Goal: Transaction & Acquisition: Subscribe to service/newsletter

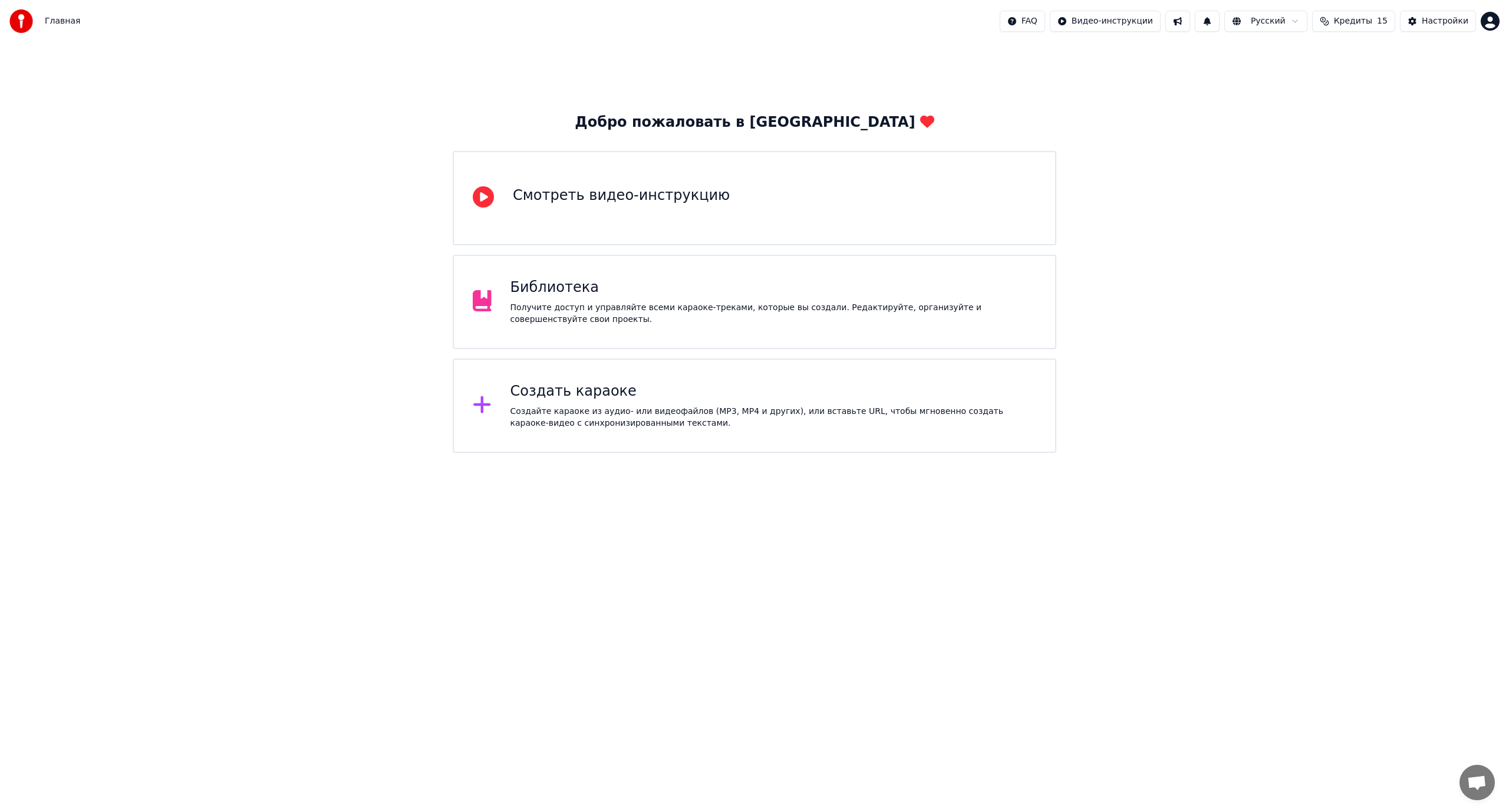
click at [628, 425] on div "Создайте караоке из аудио- или видеофайлов (MP3, MP4 и других), или вставьте UR…" at bounding box center [773, 417] width 526 height 23
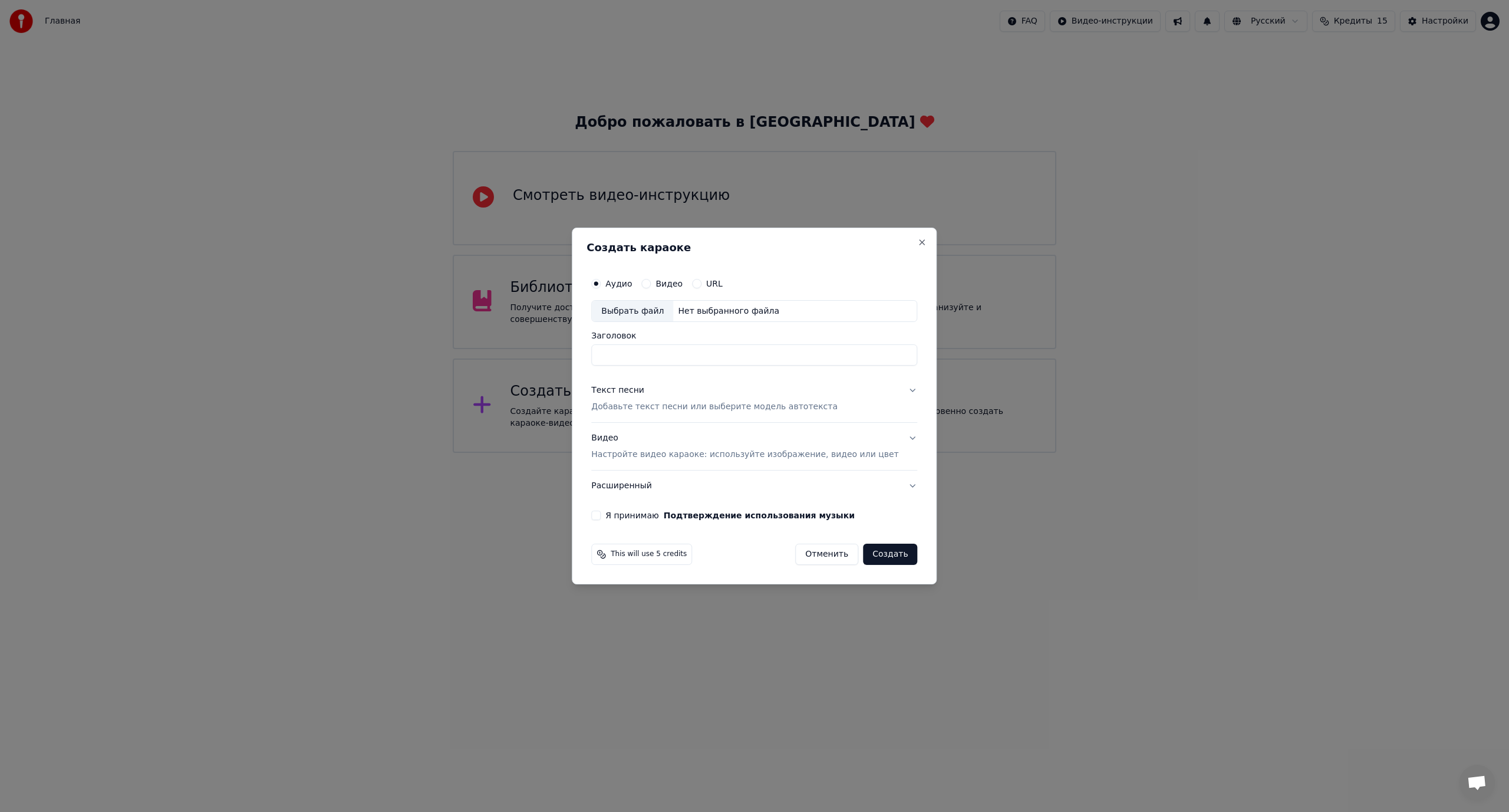
click at [701, 281] on button "URL" at bounding box center [696, 283] width 9 height 9
click at [703, 305] on input "text" at bounding box center [754, 311] width 326 height 23
paste input "**********"
type input "**********"
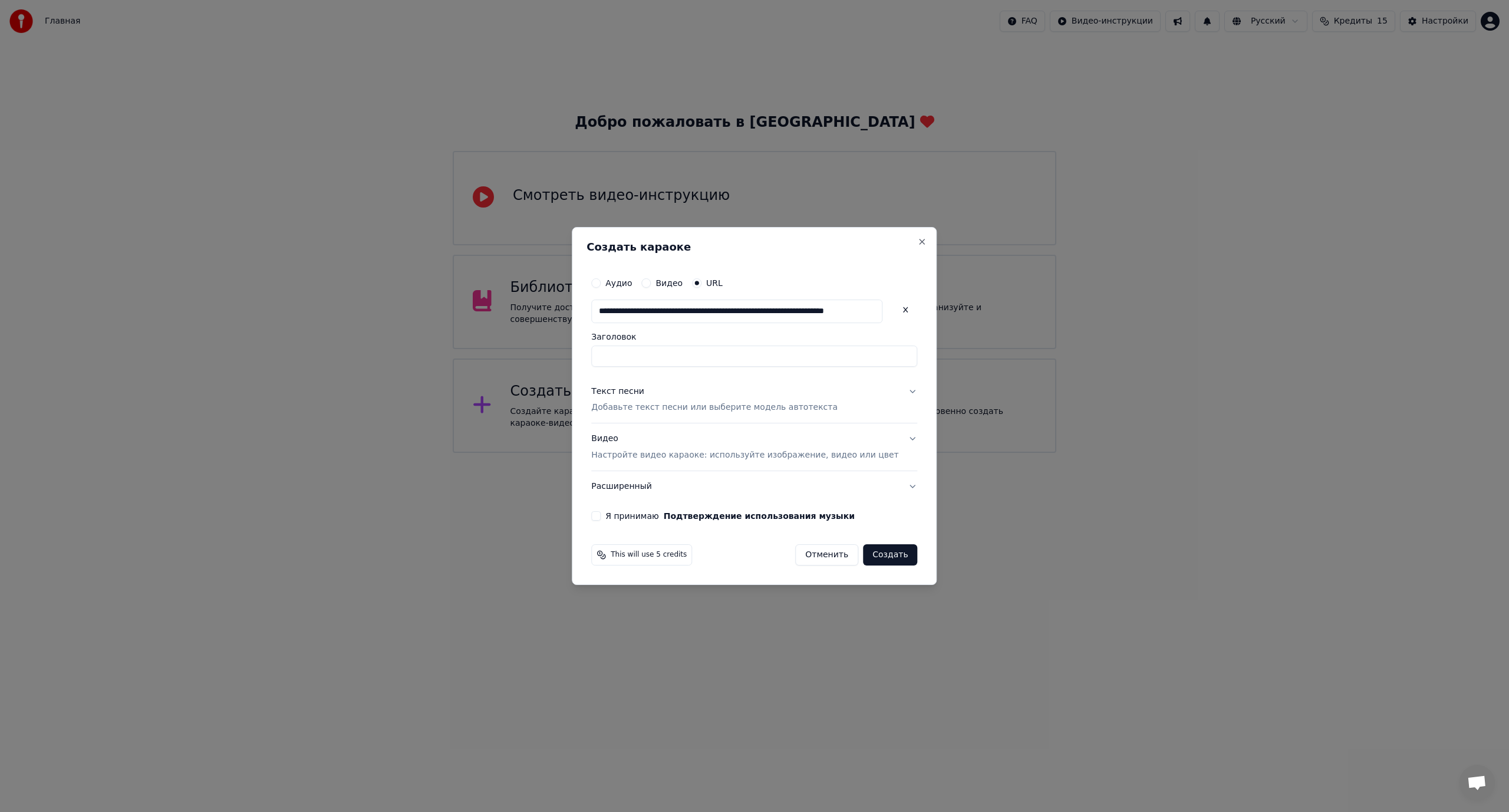
type input "**********"
click at [662, 408] on p "Добавьте текст песни или выберите модель автотекста" at bounding box center [715, 408] width 246 height 12
type input "**********"
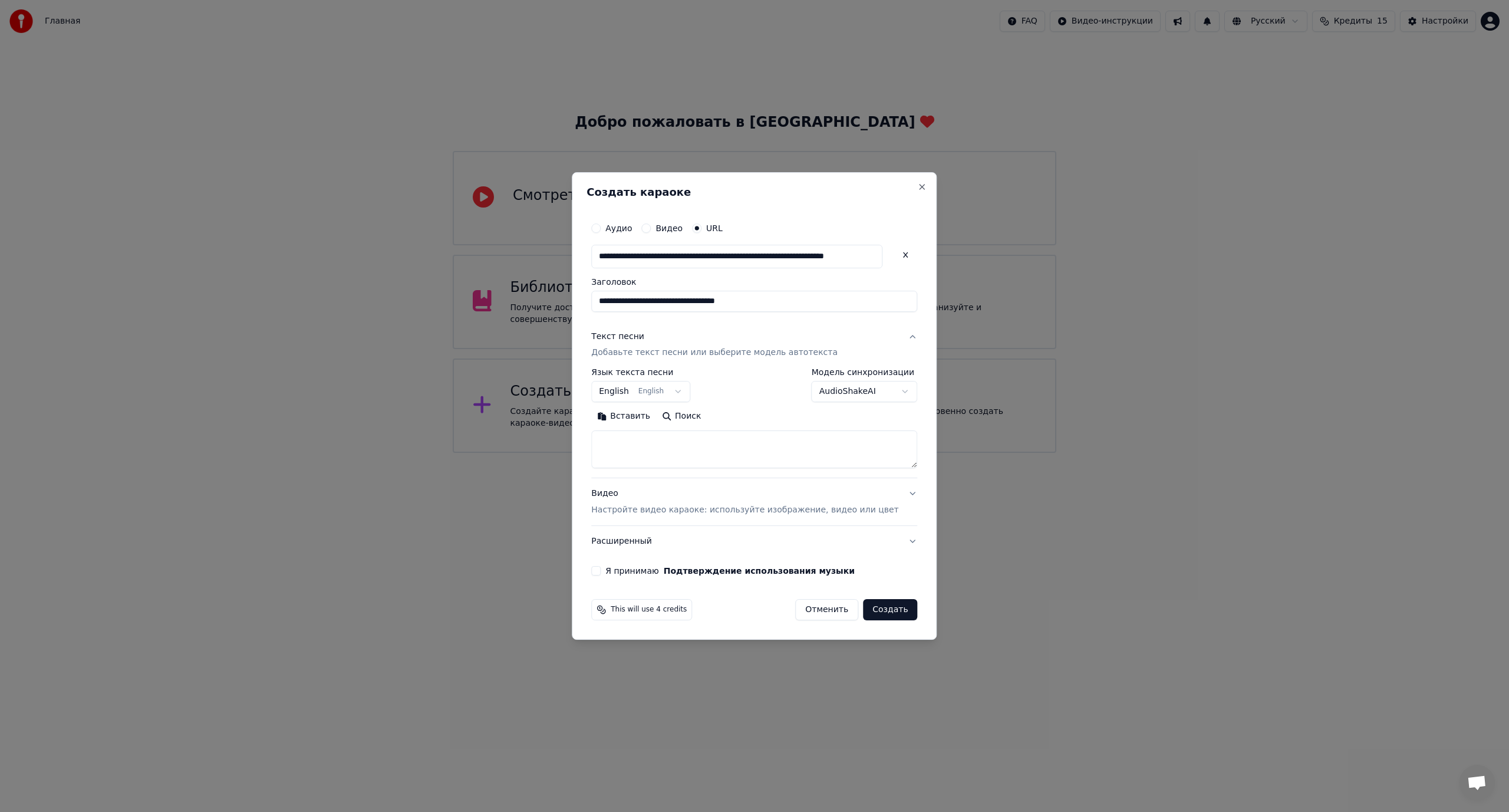
click at [827, 395] on body "**********" at bounding box center [754, 226] width 1509 height 452
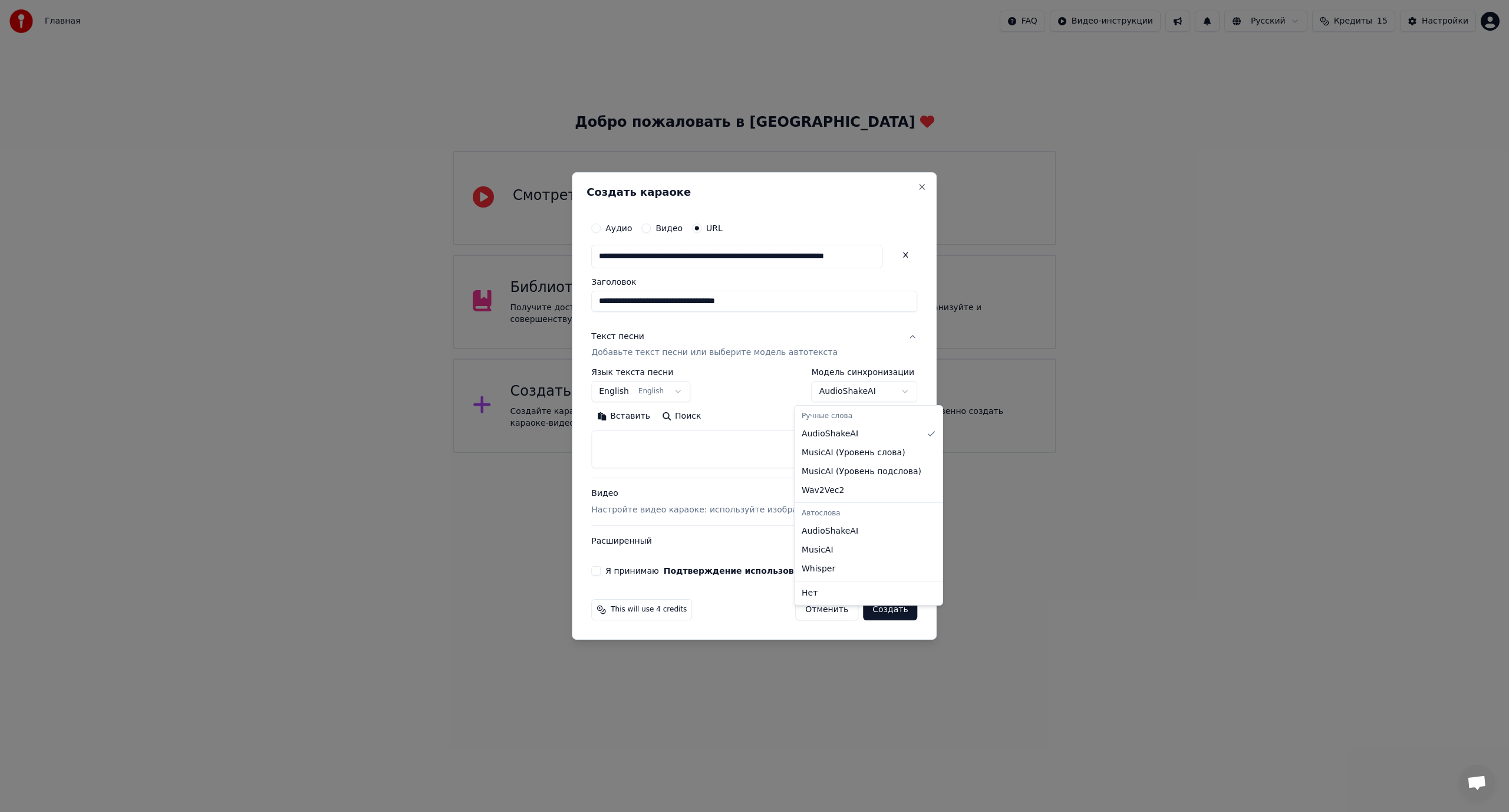
select select "**********"
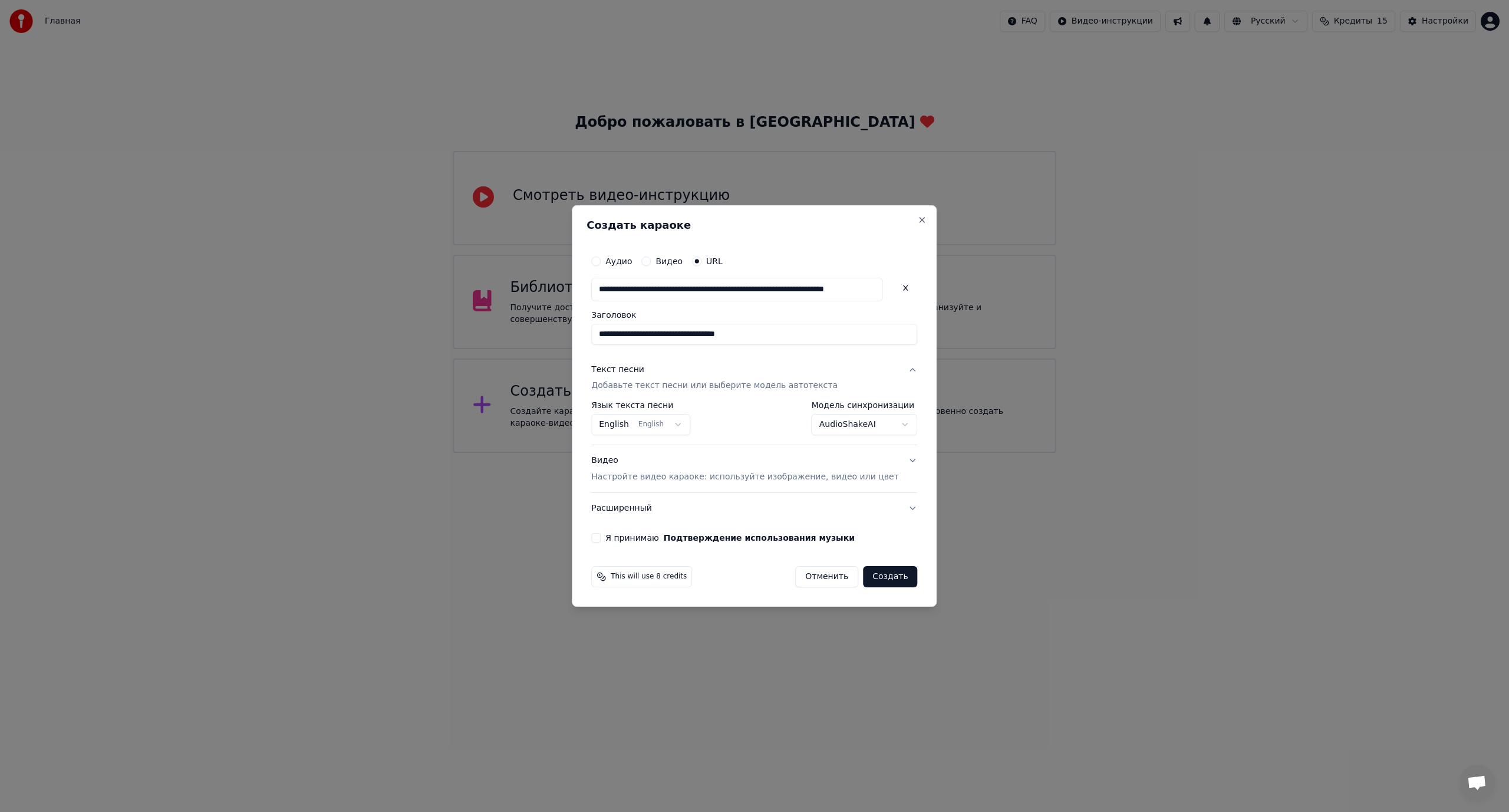
click at [601, 538] on button "Я принимаю Подтверждение использования музыки" at bounding box center [596, 537] width 9 height 9
click at [884, 581] on button "Создать" at bounding box center [890, 577] width 54 height 21
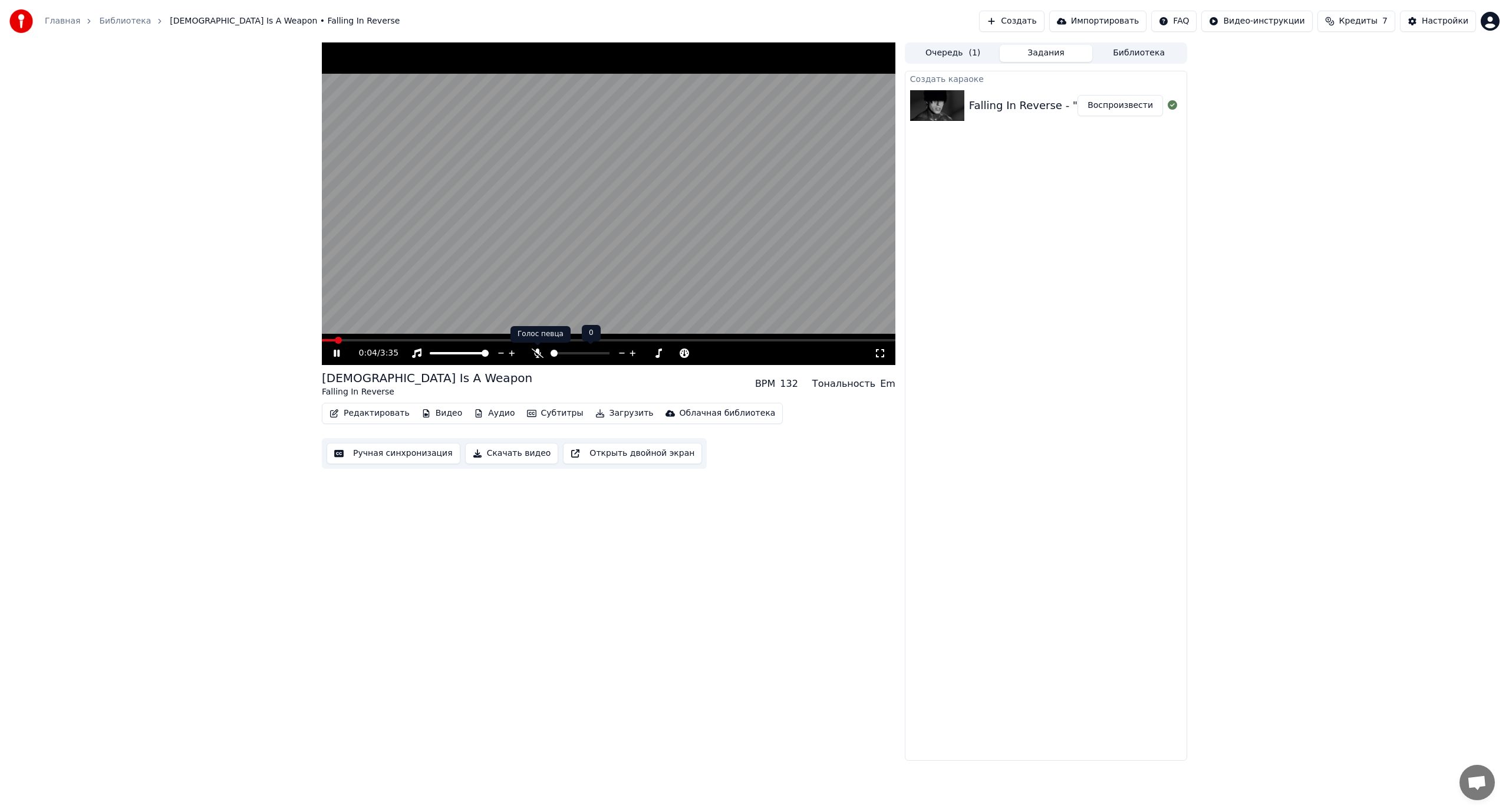
click at [538, 351] on icon at bounding box center [537, 353] width 12 height 9
click at [605, 274] on video at bounding box center [609, 203] width 574 height 322
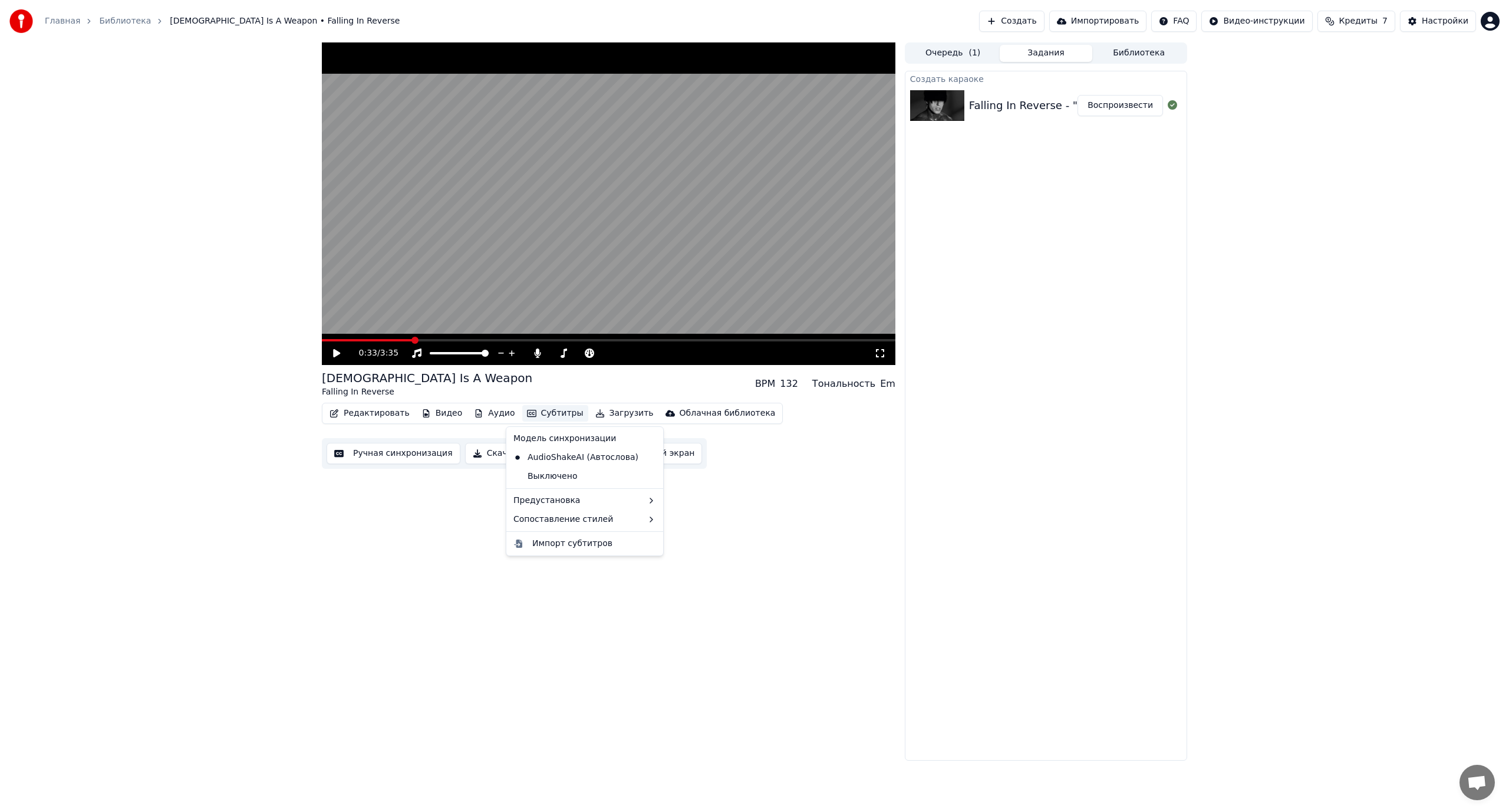
click at [539, 415] on button "Субтитры" at bounding box center [555, 413] width 66 height 16
click at [594, 289] on video at bounding box center [609, 203] width 574 height 322
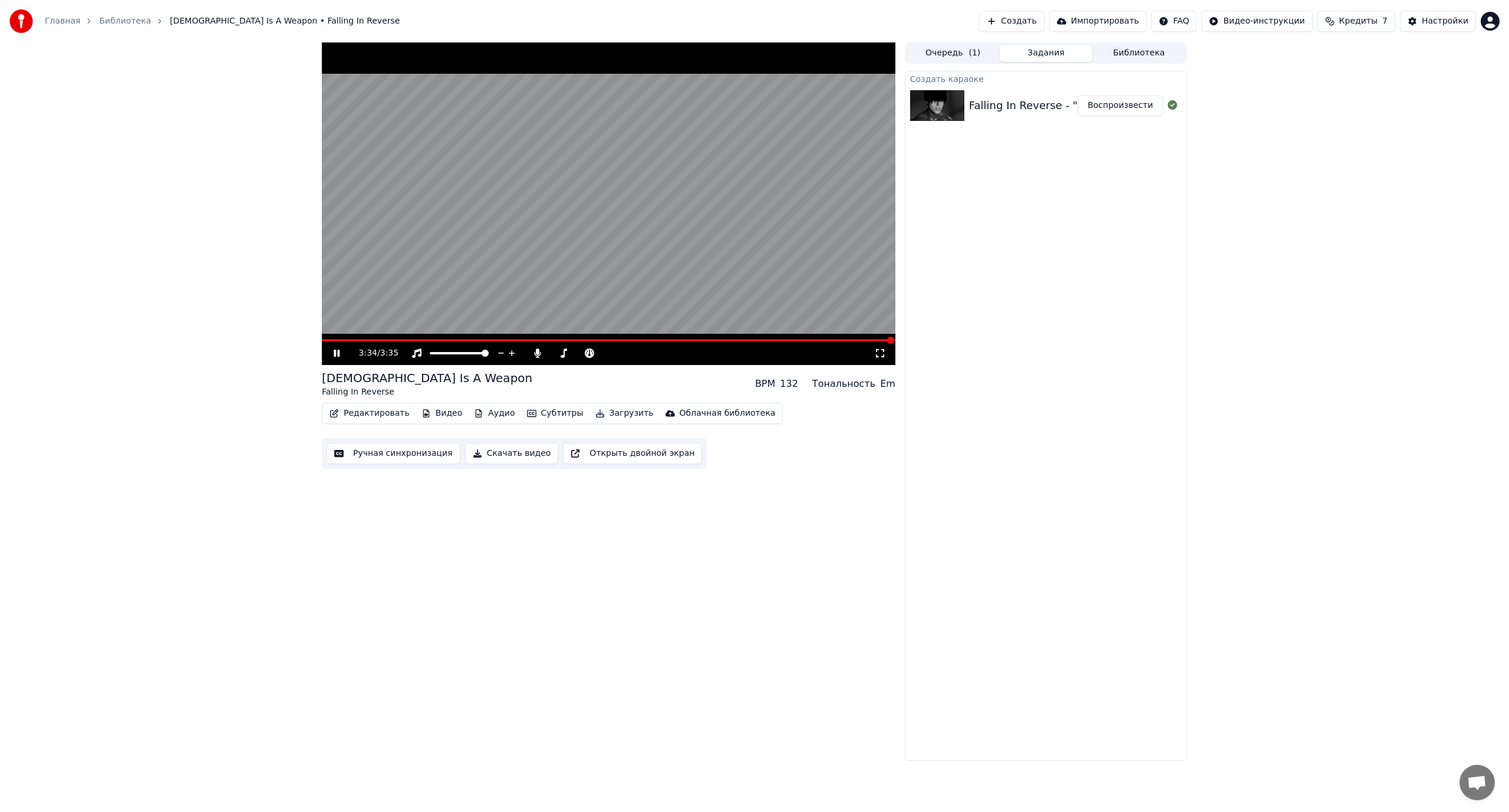
click at [713, 249] on video at bounding box center [609, 203] width 574 height 322
click at [1041, 25] on button "Создать" at bounding box center [1011, 21] width 65 height 21
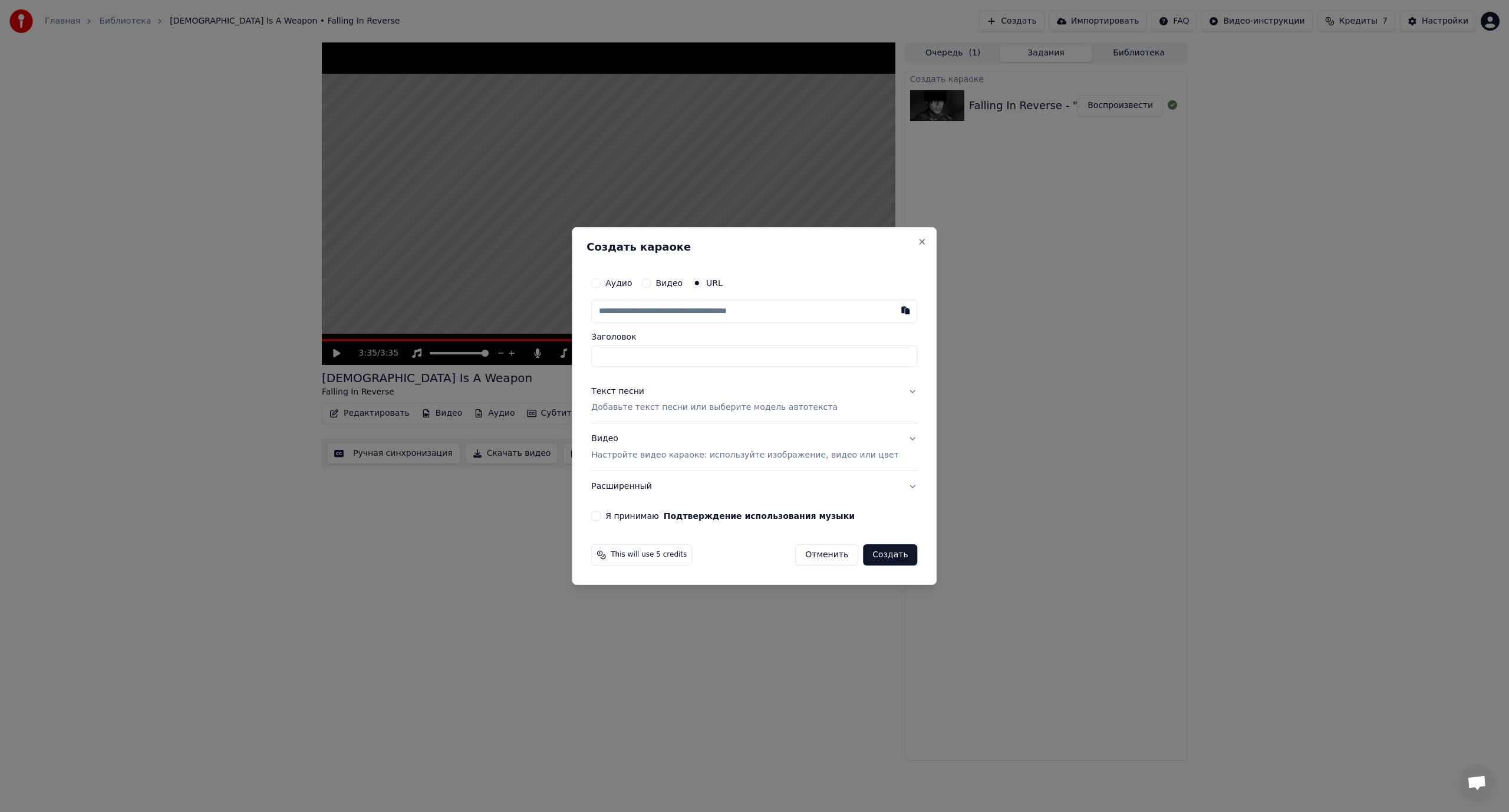
click at [601, 282] on button "Аудио" at bounding box center [596, 282] width 9 height 9
click at [647, 318] on div "Выбрать файл" at bounding box center [633, 312] width 82 height 21
type input "**********"
click at [648, 401] on p "Добавьте текст песни или выберите модель автотекста" at bounding box center [715, 407] width 246 height 12
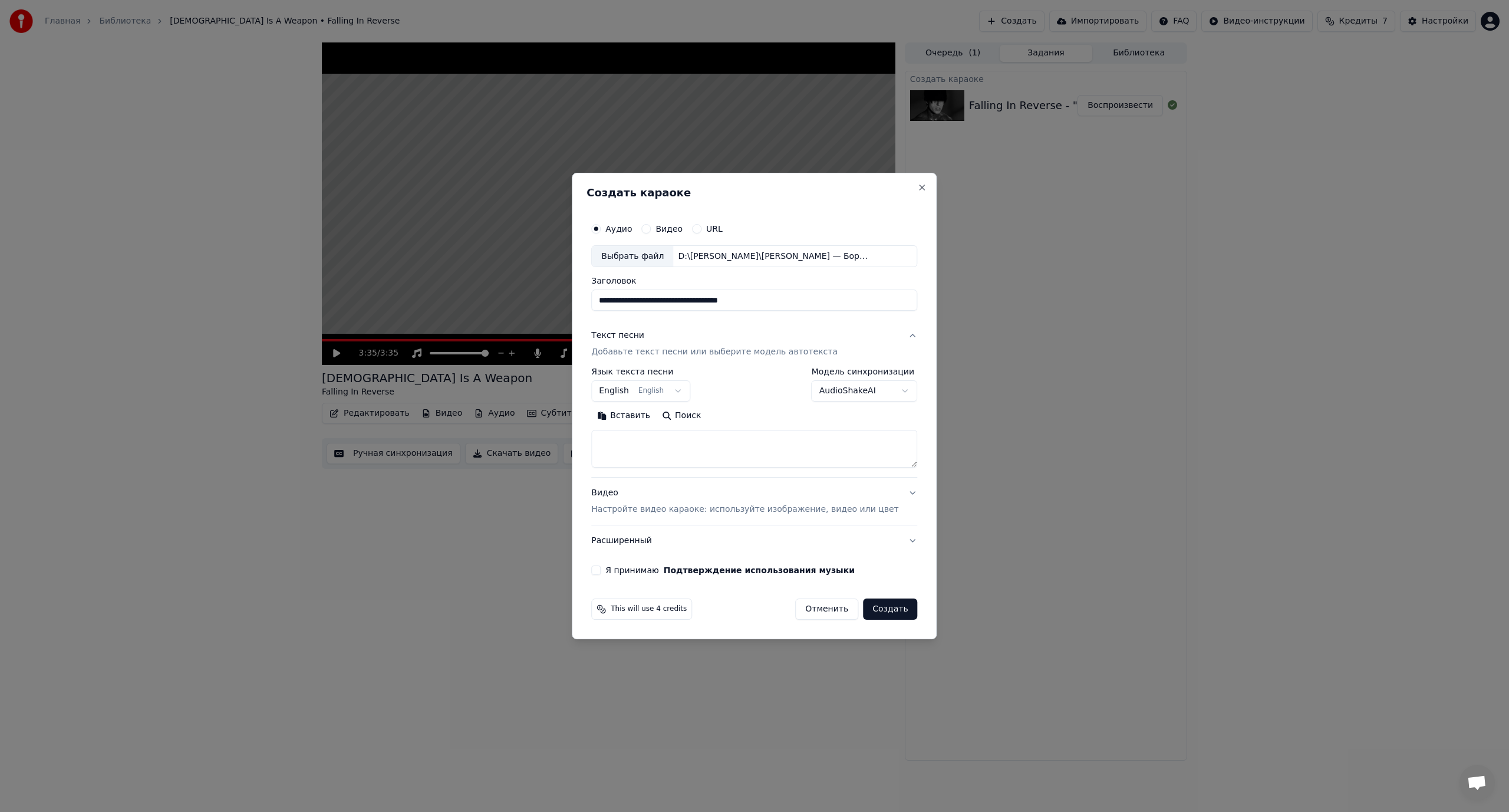
click at [829, 394] on body "**********" at bounding box center [754, 406] width 1509 height 812
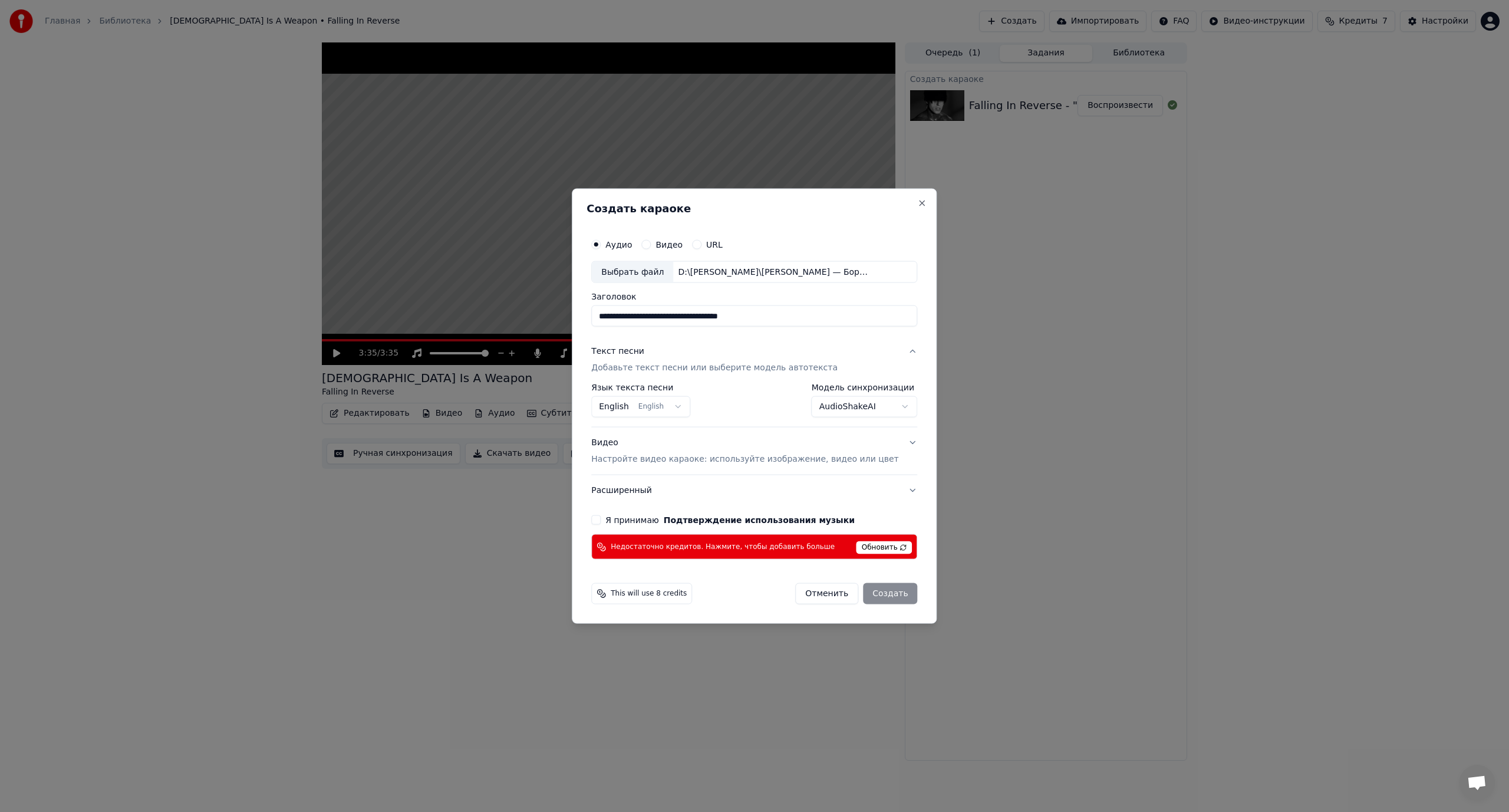
click at [872, 411] on body "**********" at bounding box center [754, 406] width 1509 height 812
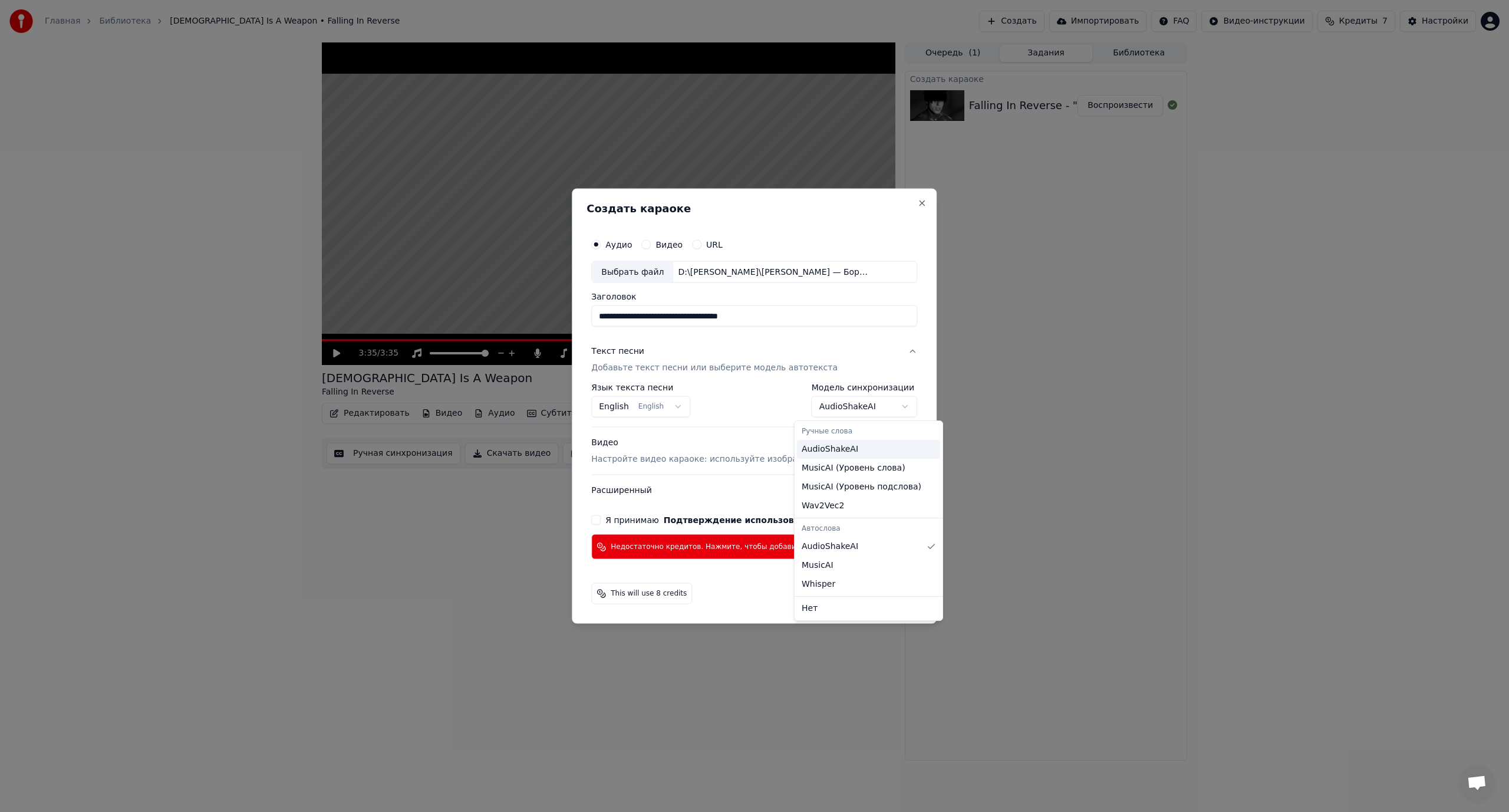
select select "**********"
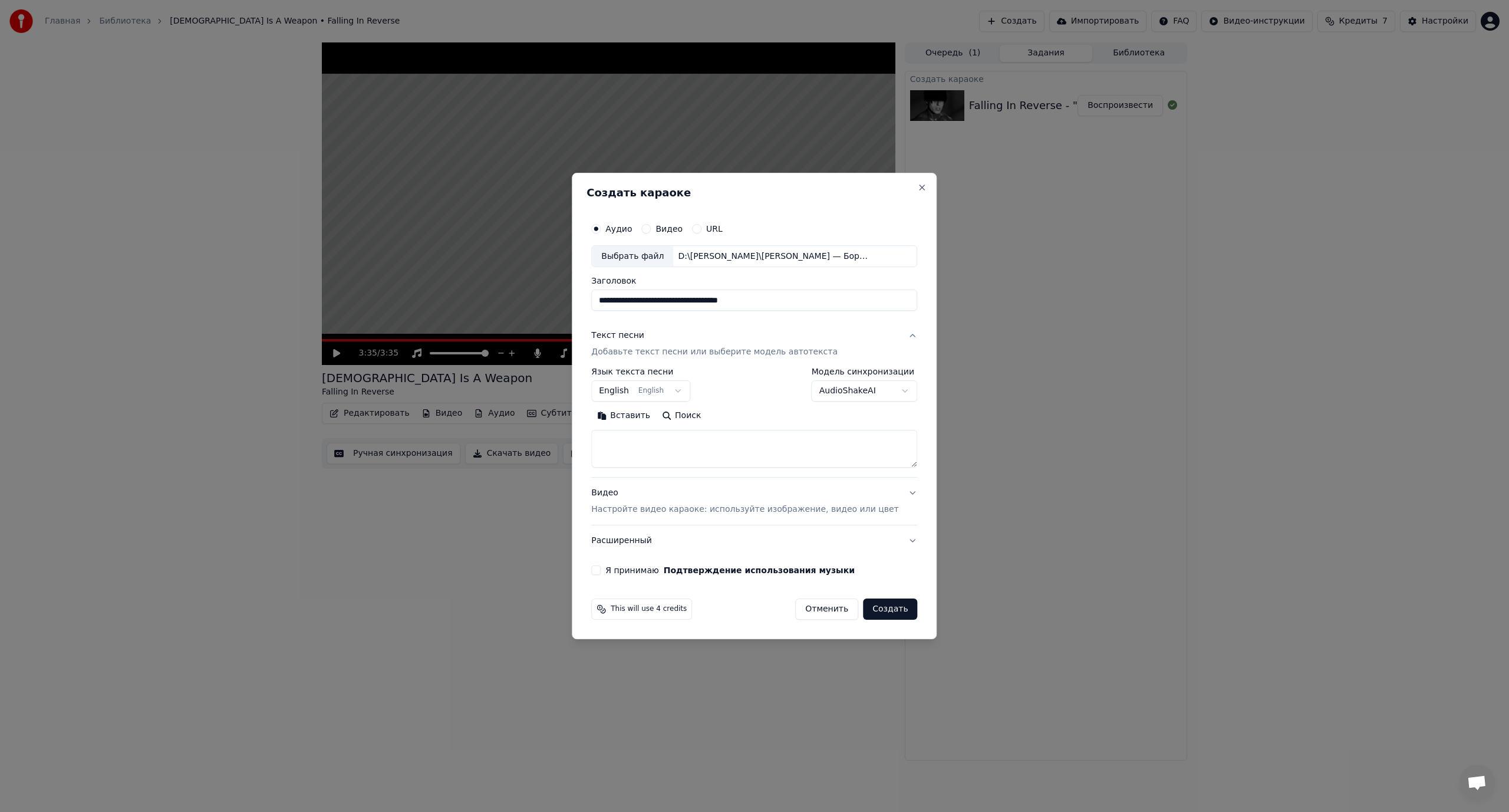
click at [640, 301] on input "**********" at bounding box center [754, 301] width 326 height 21
click at [644, 254] on div "Выбрать файл" at bounding box center [633, 257] width 82 height 21
type input "**********"
click at [815, 431] on textarea at bounding box center [754, 449] width 326 height 38
paste textarea "**********"
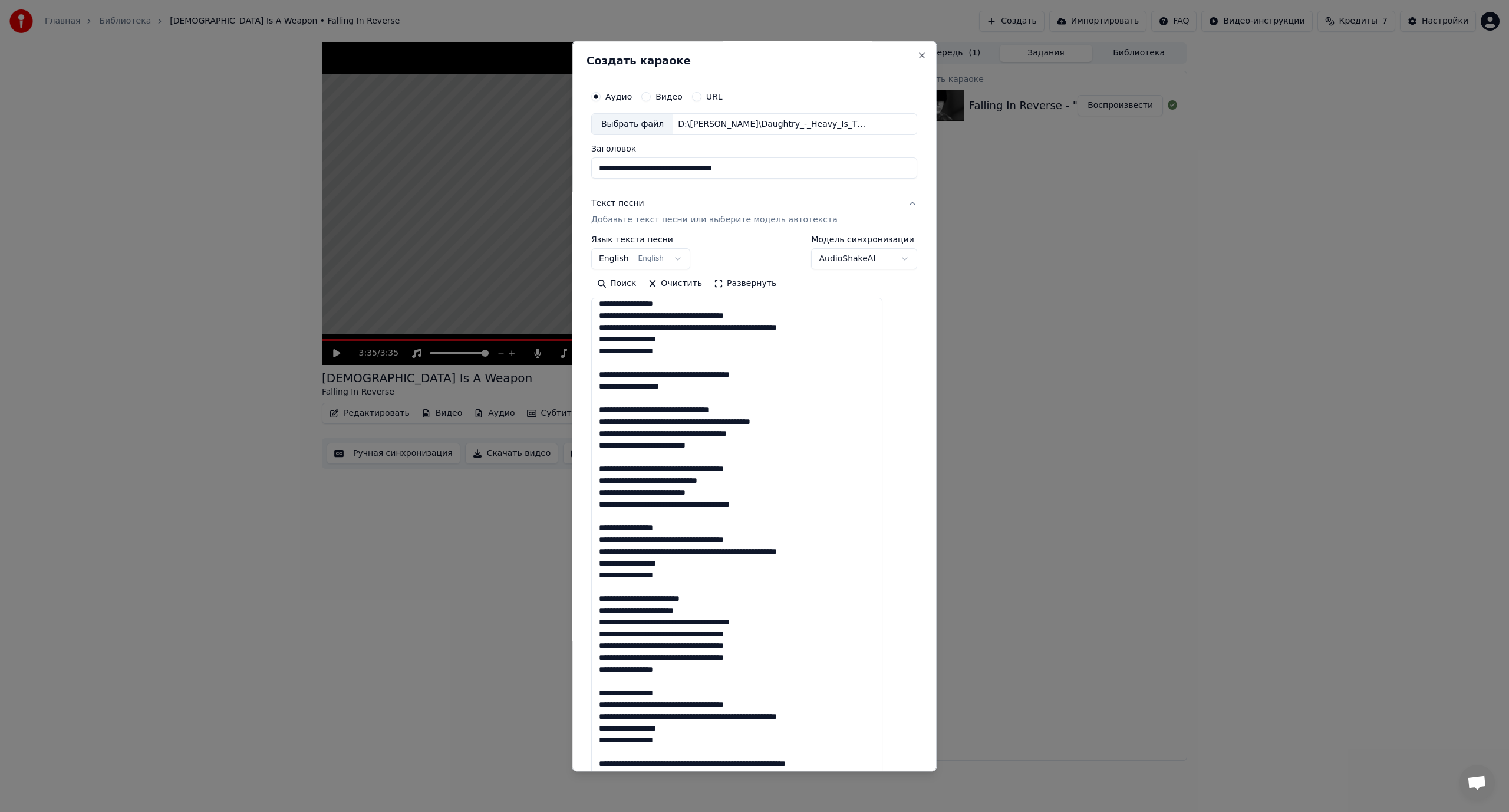
drag, startPoint x: 899, startPoint y: 463, endPoint x: 955, endPoint y: 830, distance: 371.2
click at [955, 811] on html "**********" at bounding box center [754, 406] width 1509 height 812
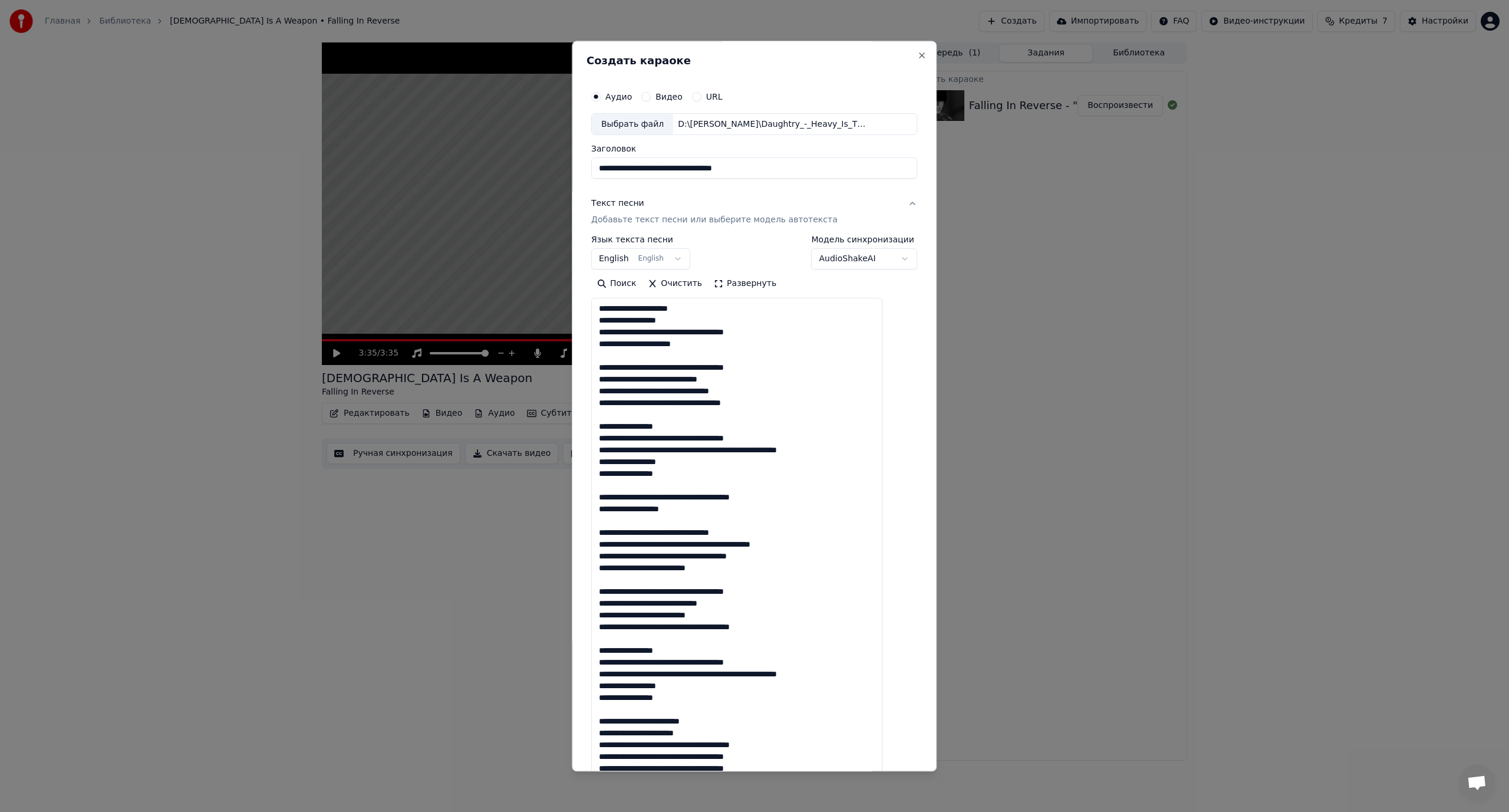
click at [662, 330] on textarea at bounding box center [737, 566] width 291 height 536
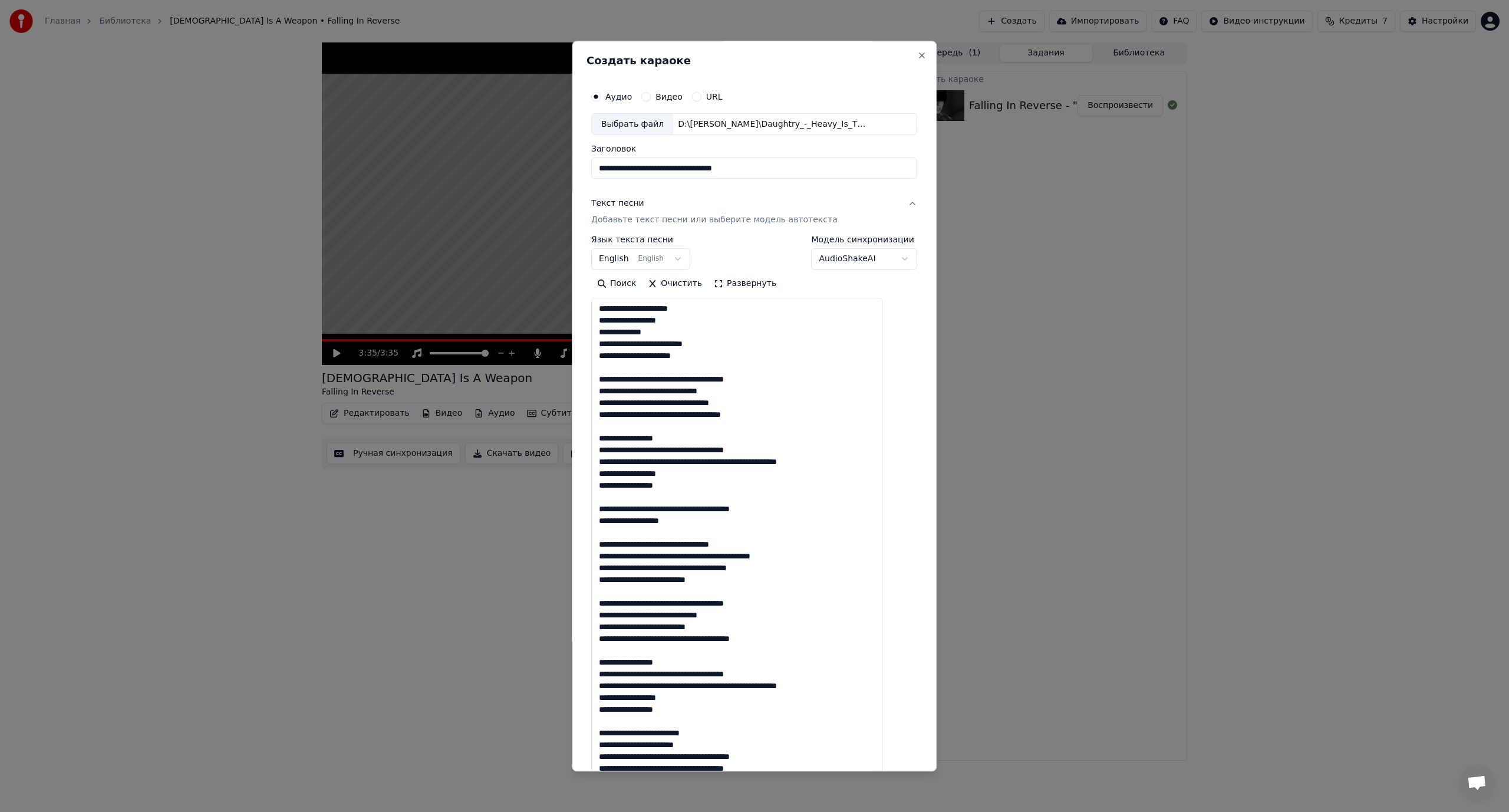
click at [673, 381] on textarea at bounding box center [737, 566] width 291 height 536
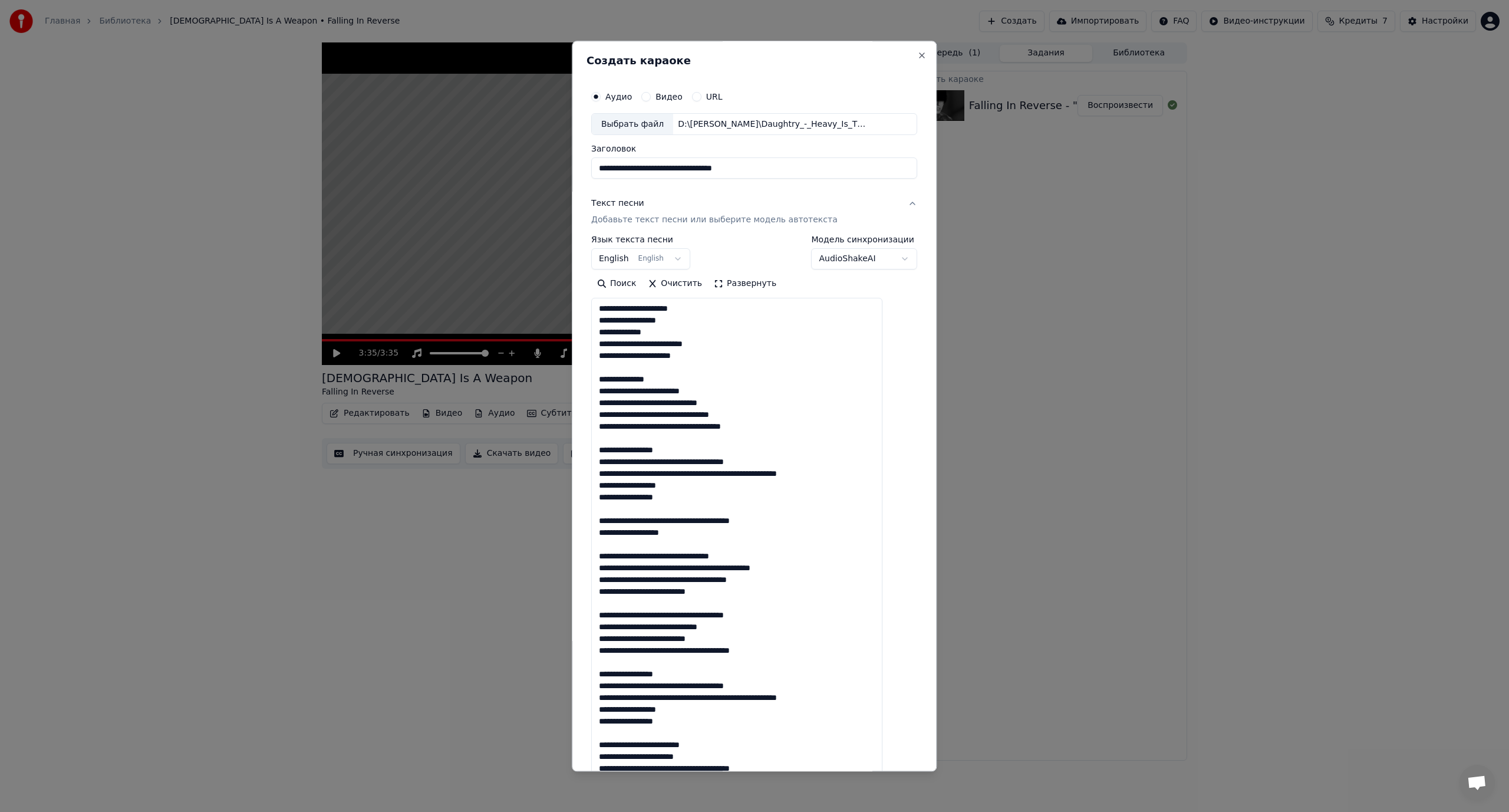
click at [656, 402] on textarea at bounding box center [737, 566] width 291 height 536
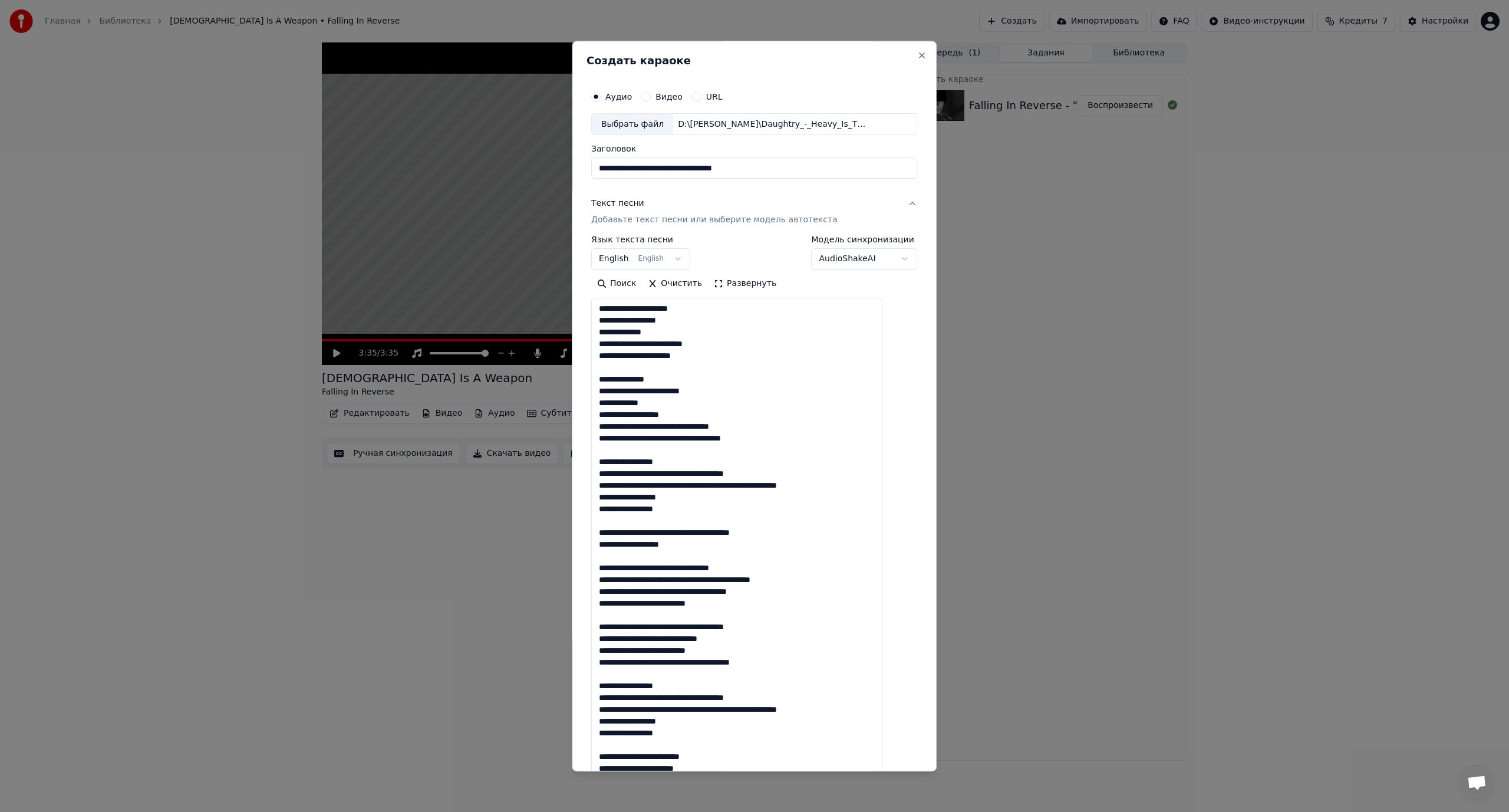
click at [681, 424] on textarea at bounding box center [737, 566] width 291 height 536
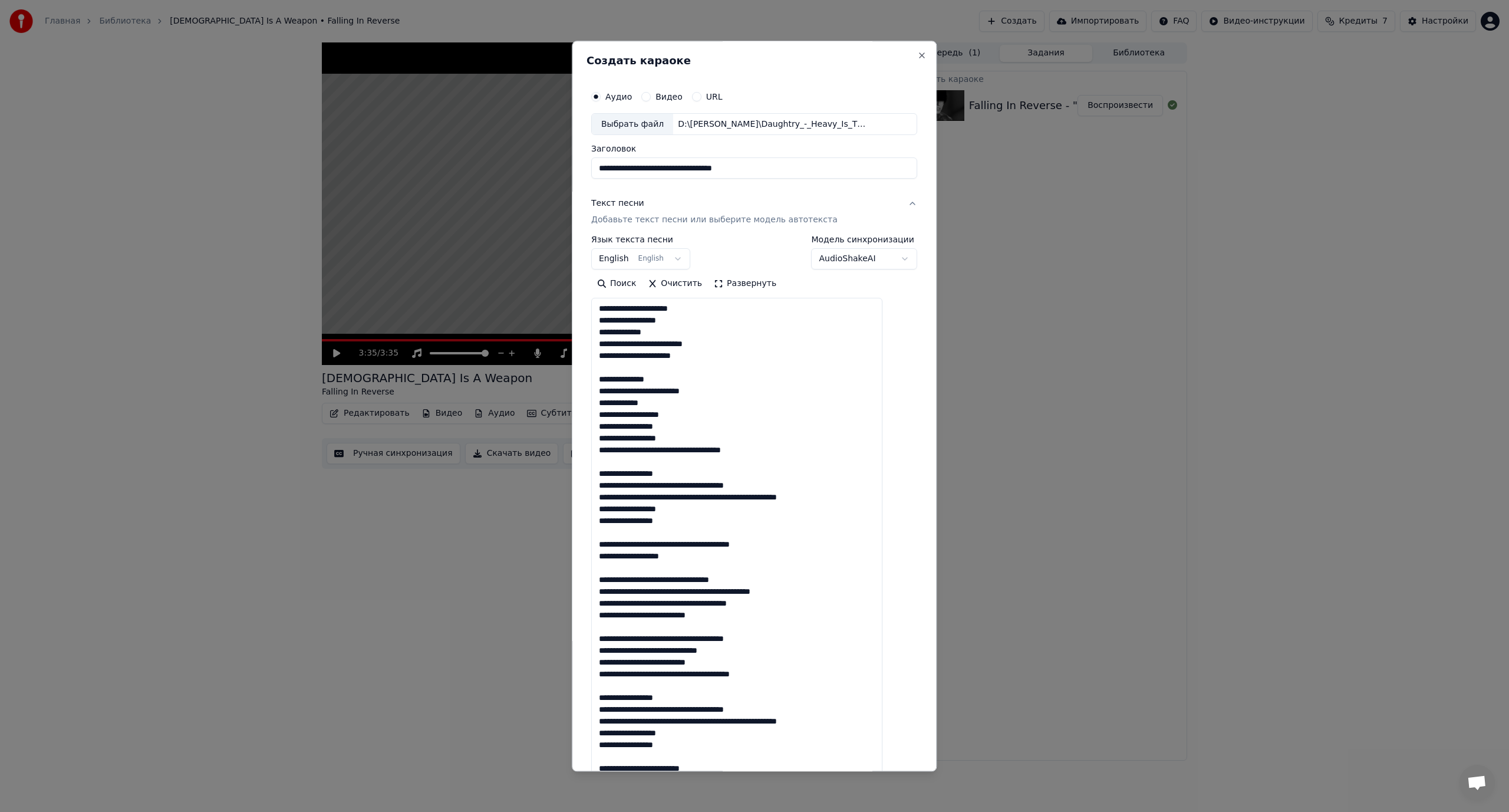
click at [693, 448] on textarea at bounding box center [737, 566] width 291 height 536
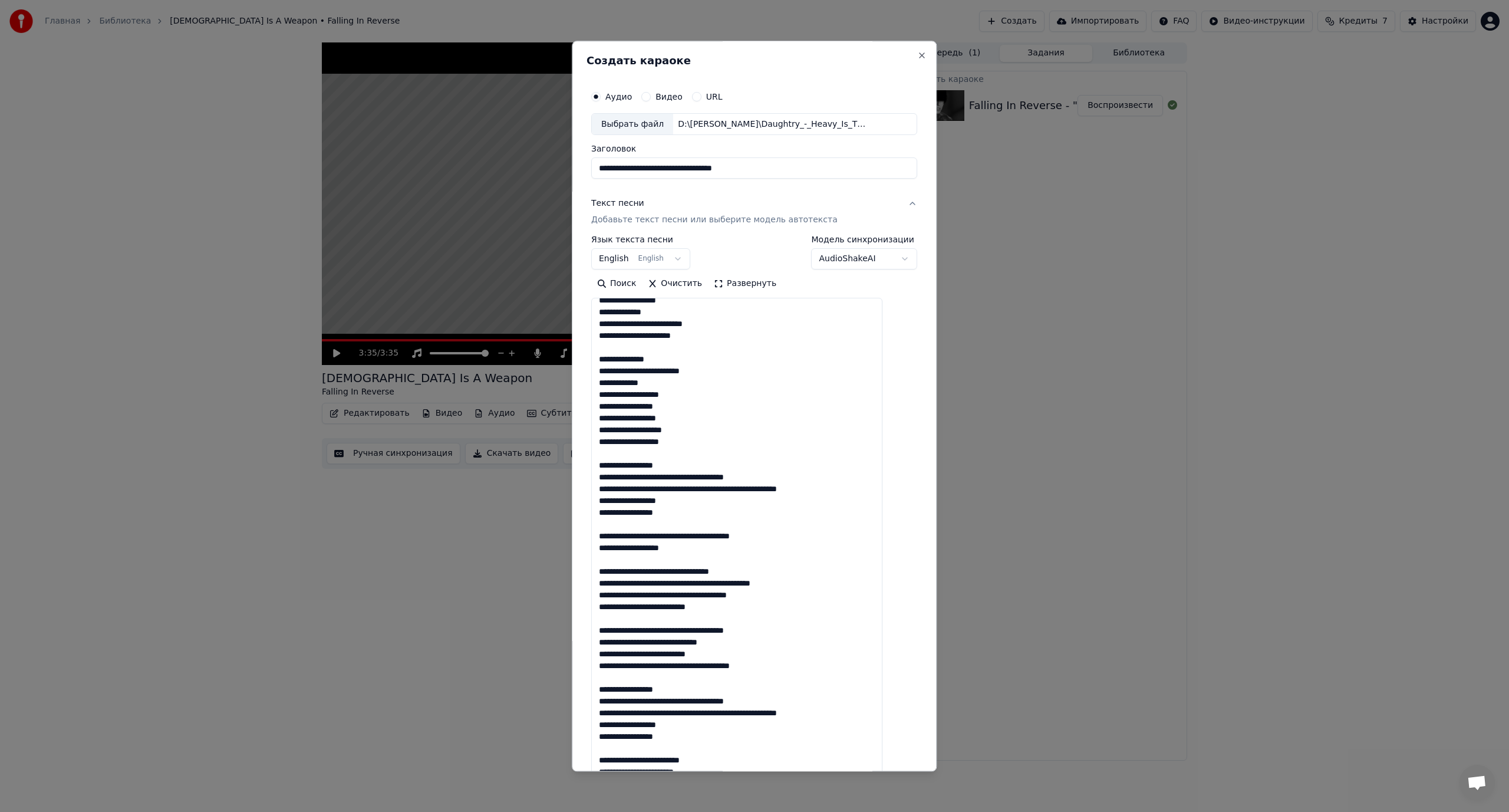
scroll to position [59, 0]
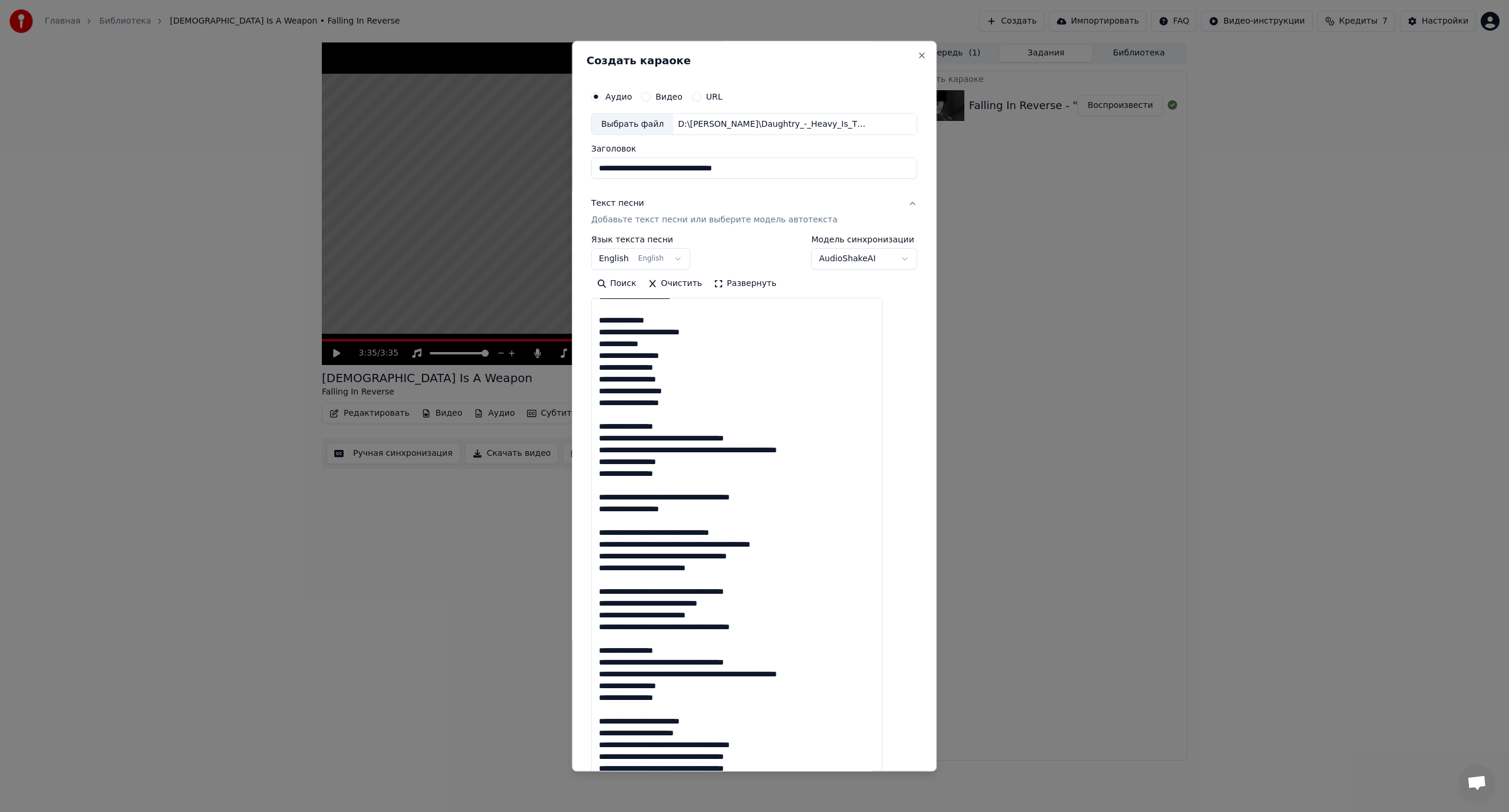
click at [660, 437] on textarea at bounding box center [737, 566] width 291 height 536
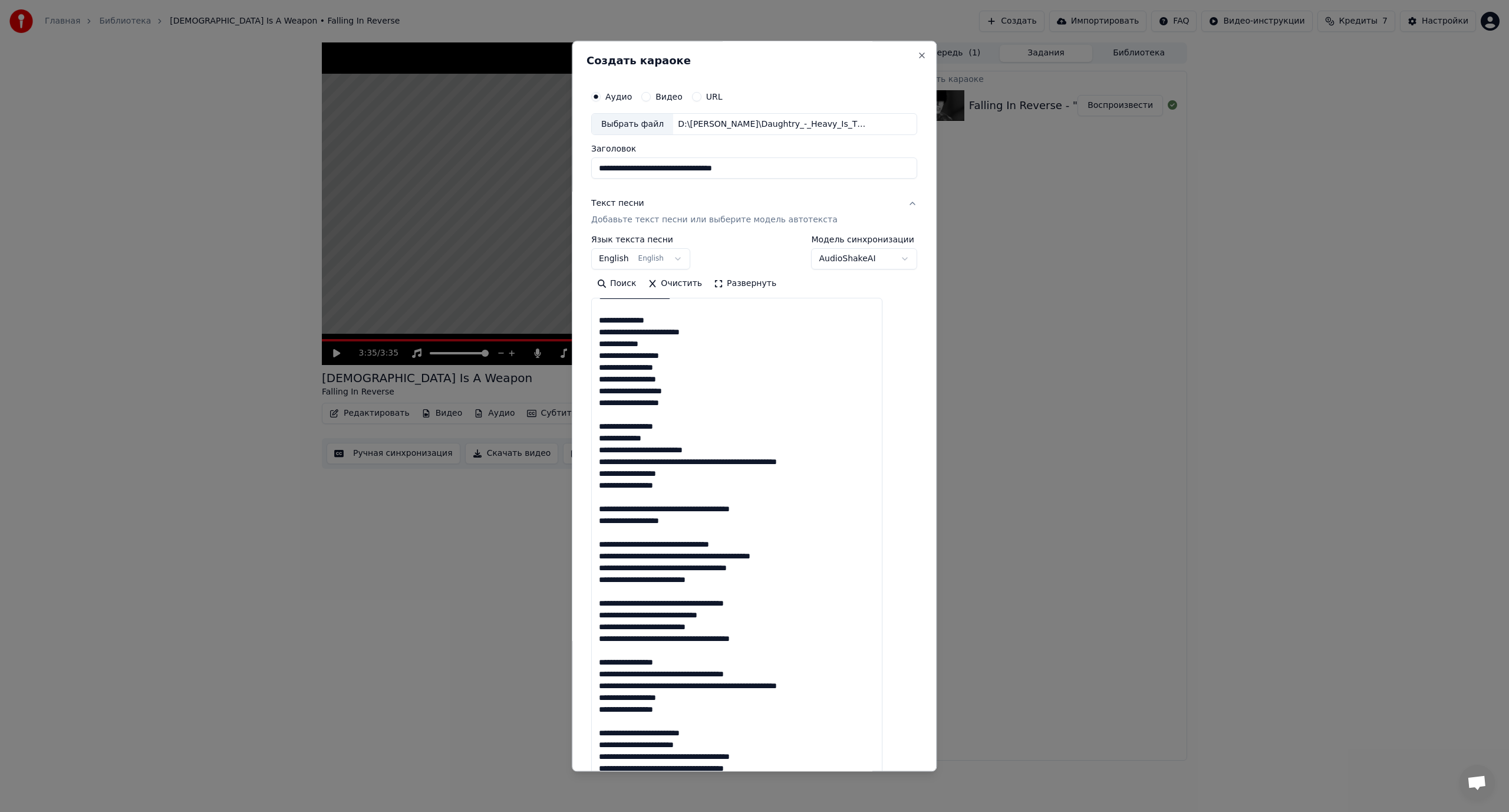
click at [682, 462] on textarea at bounding box center [737, 566] width 291 height 536
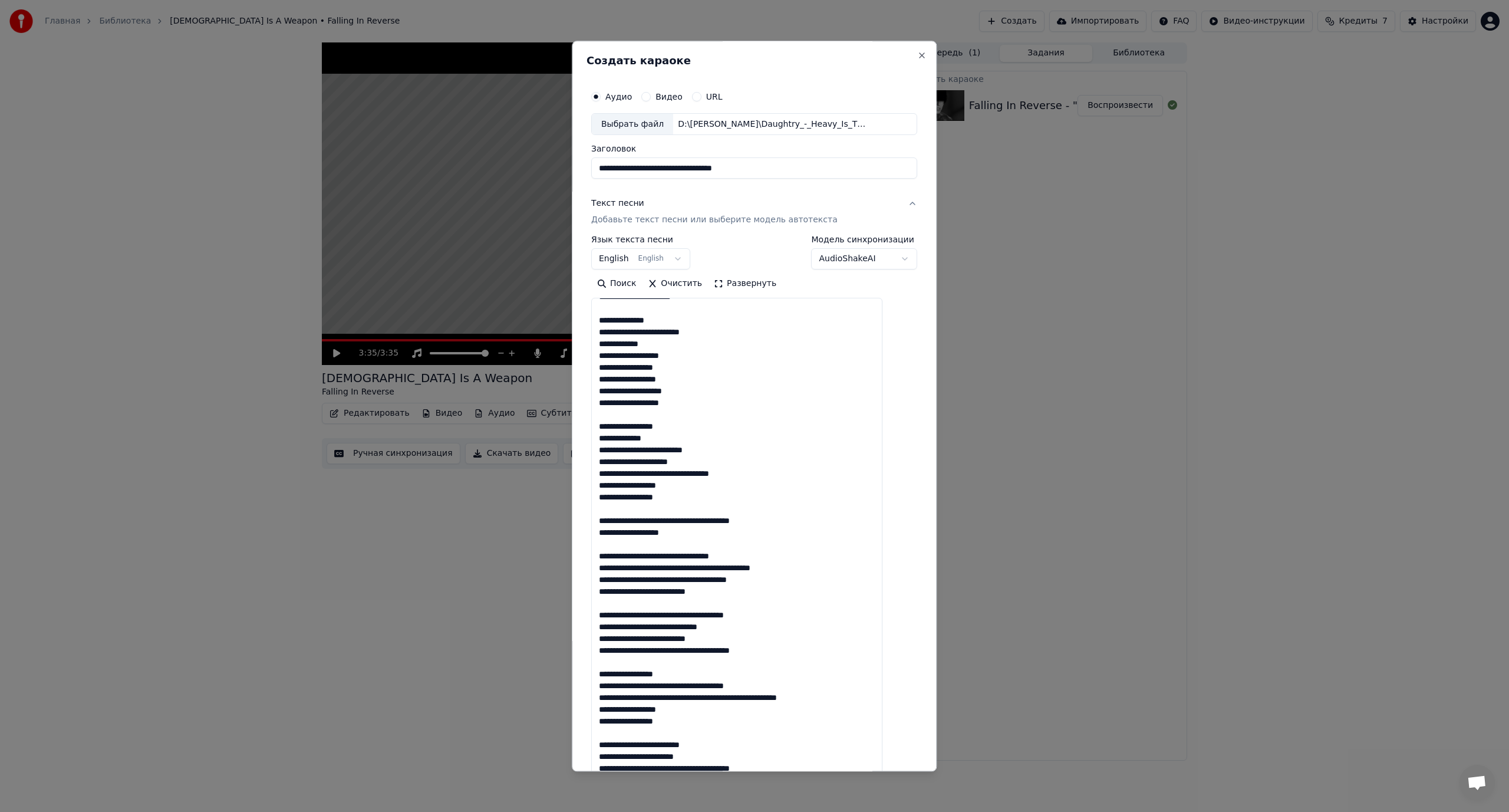
click at [695, 471] on textarea at bounding box center [737, 566] width 291 height 536
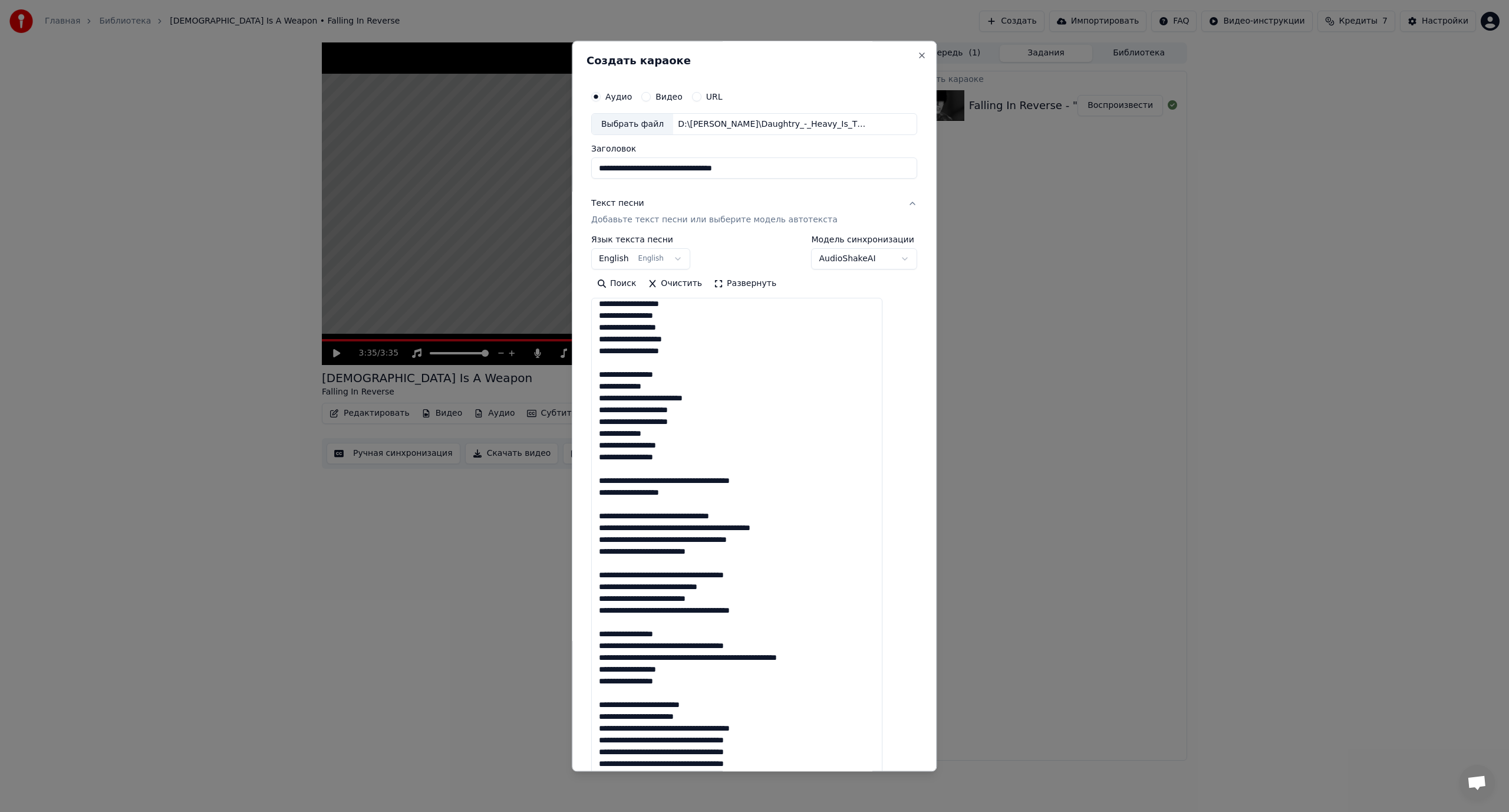
scroll to position [118, 0]
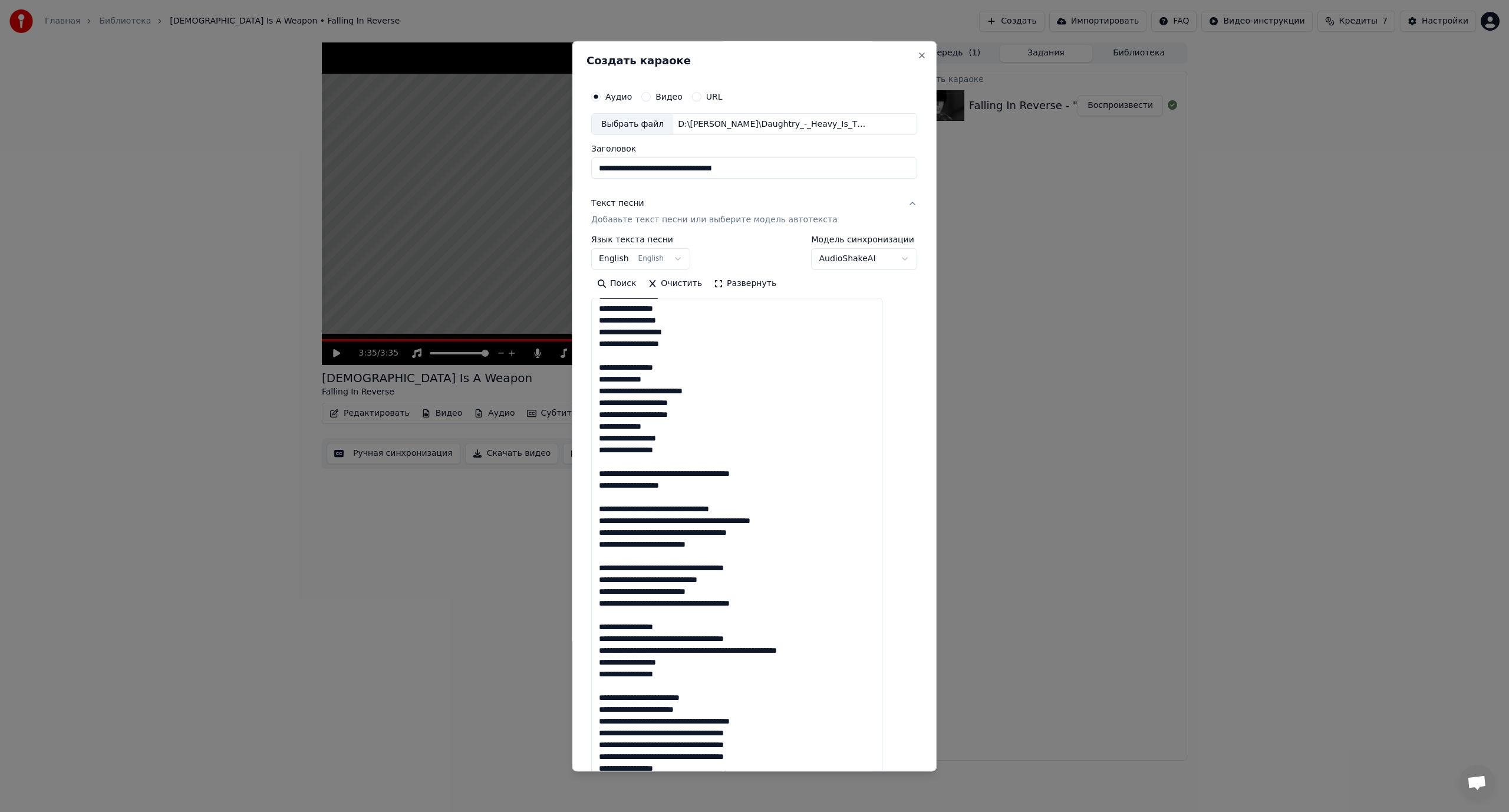
click at [687, 475] on textarea at bounding box center [737, 566] width 291 height 536
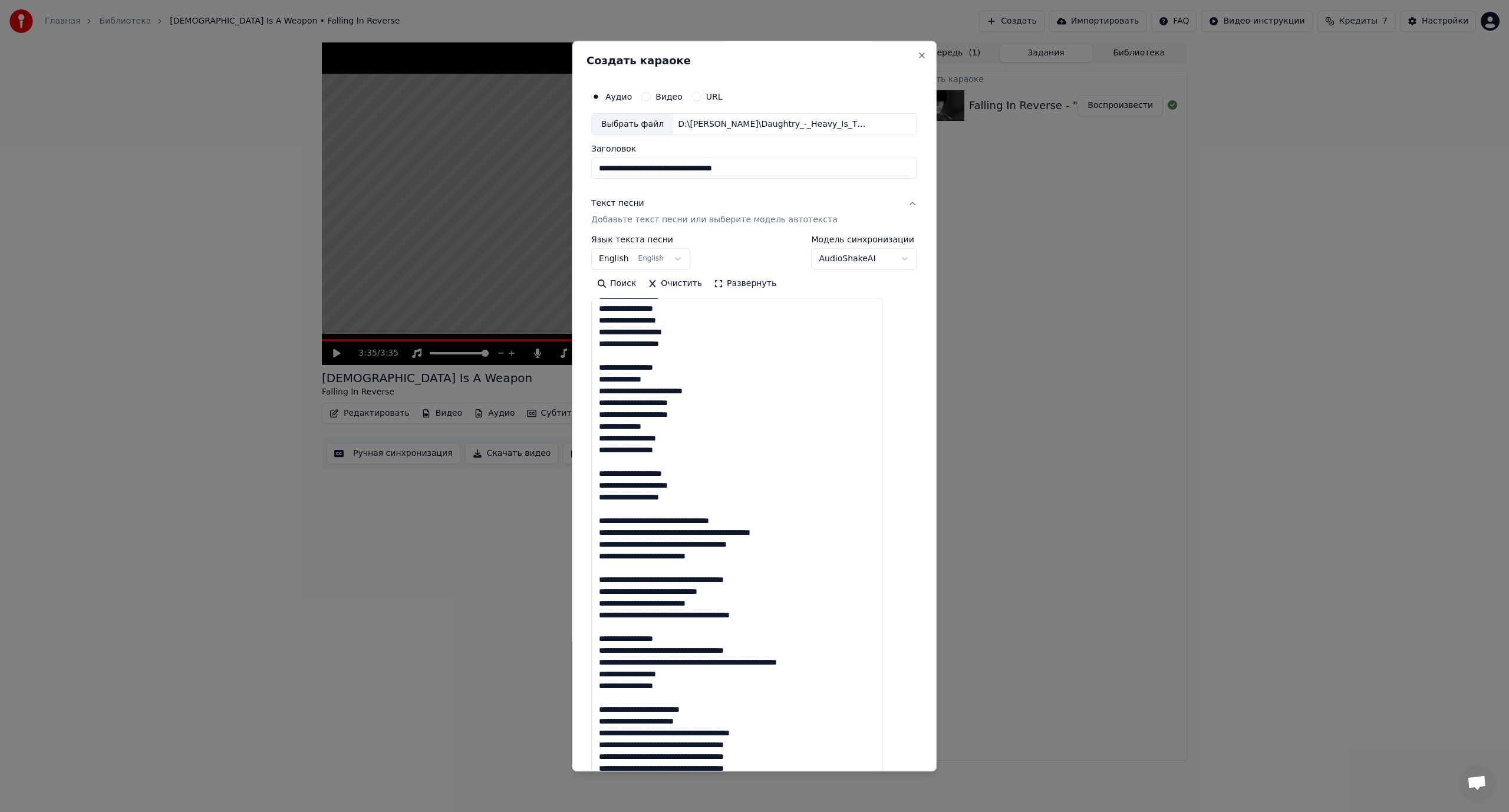
scroll to position [177, 0]
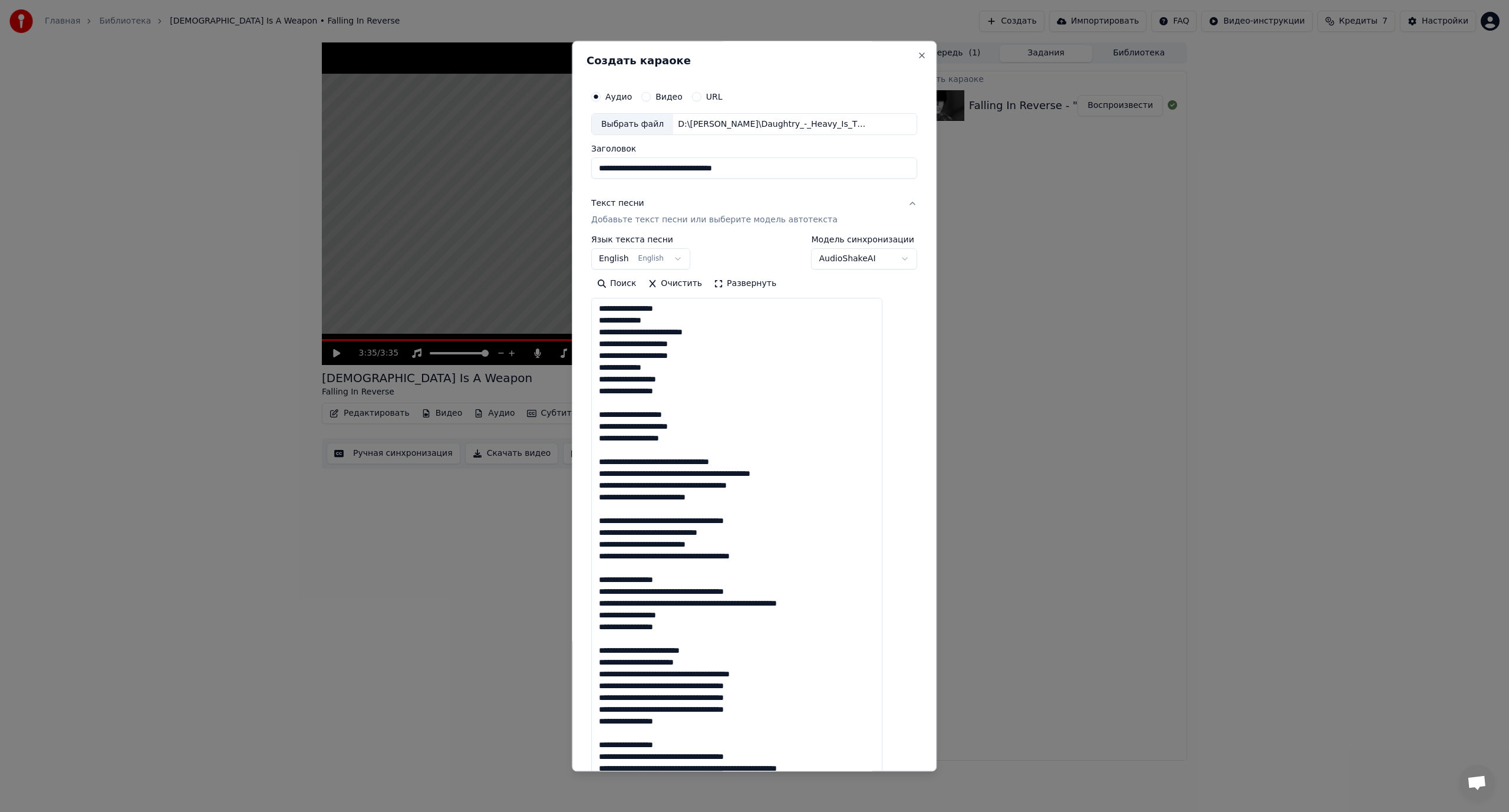
click at [676, 461] on textarea at bounding box center [737, 566] width 291 height 536
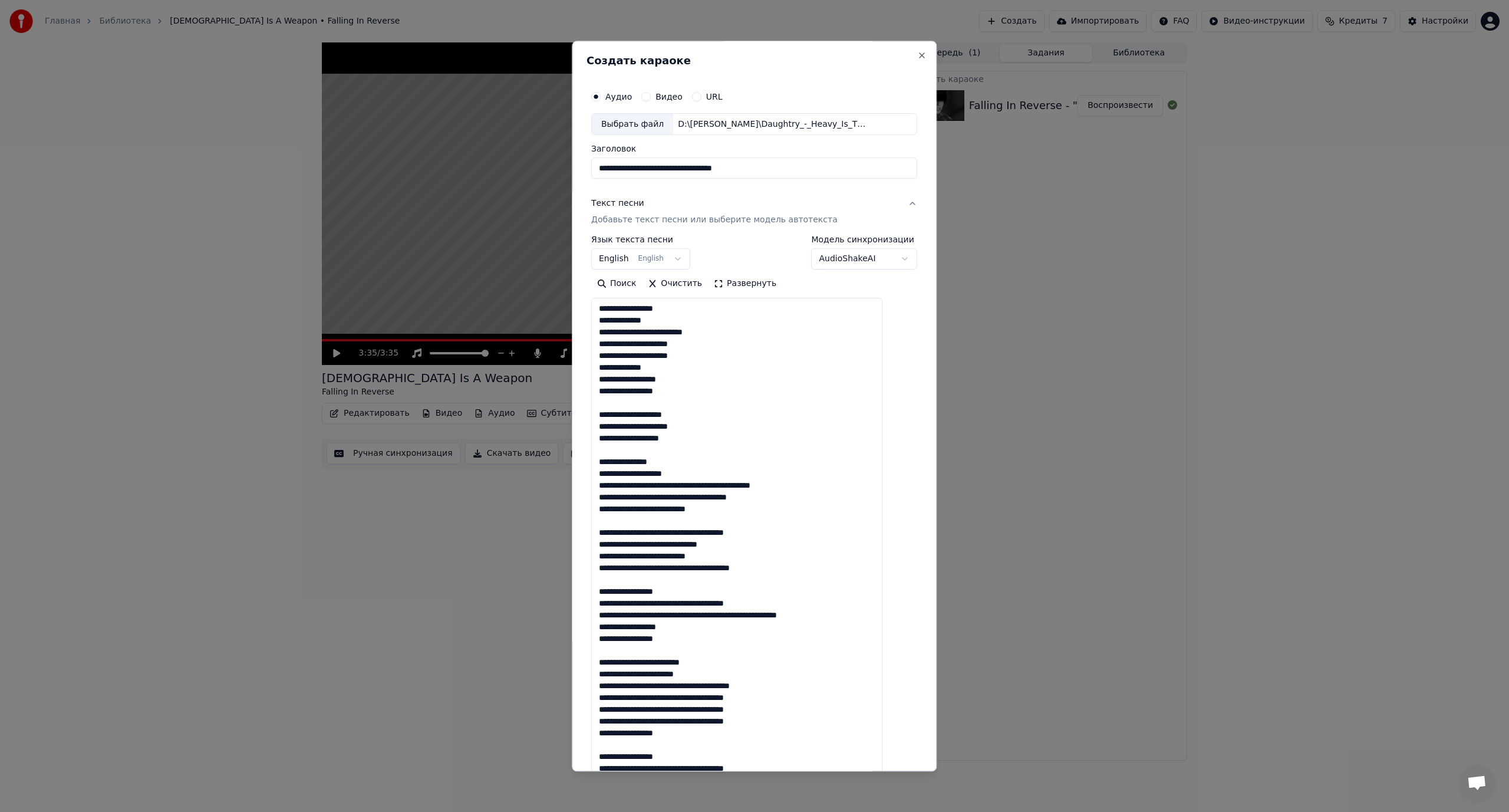
click at [682, 485] on textarea at bounding box center [737, 566] width 291 height 536
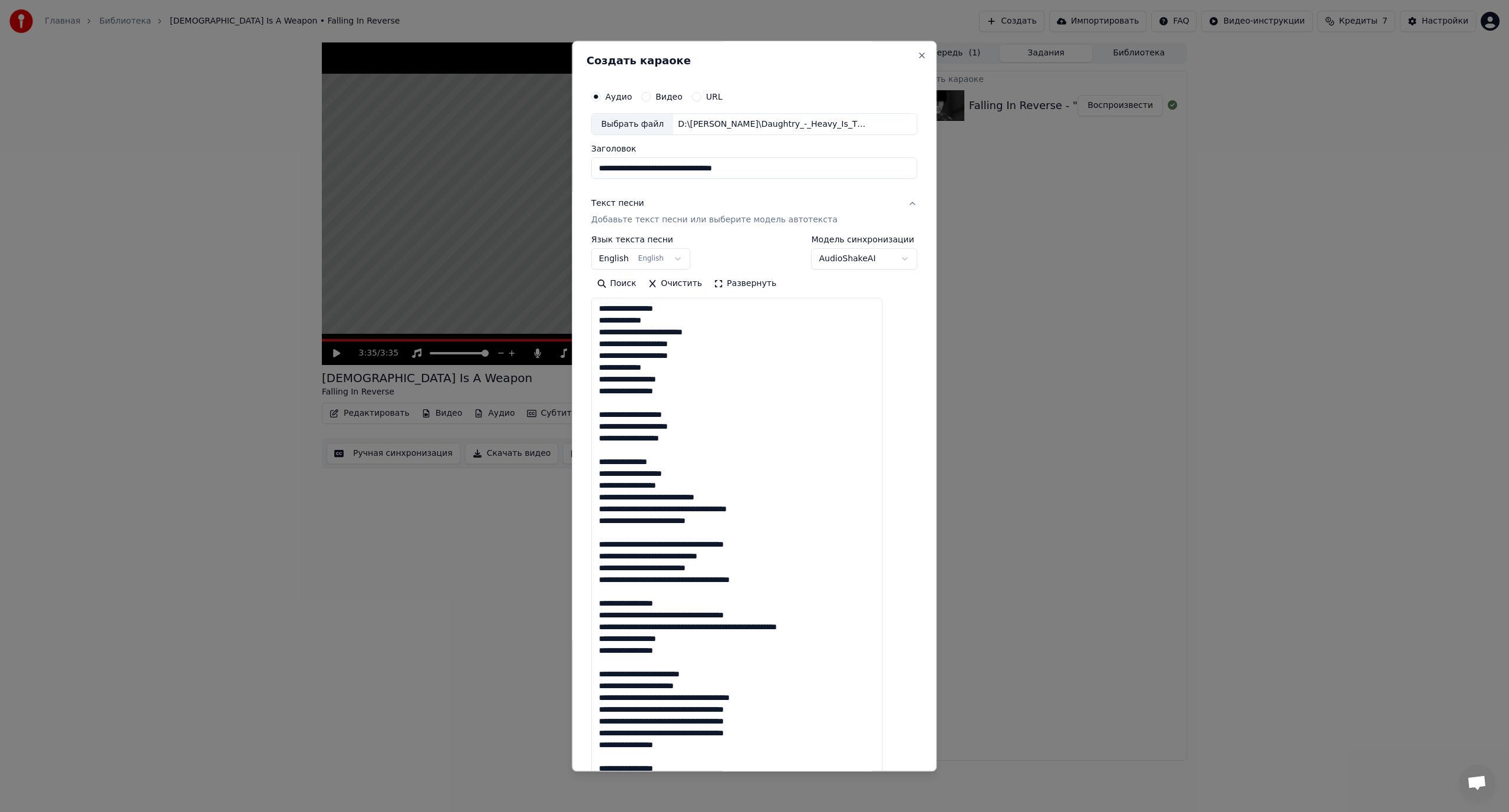
click at [657, 496] on textarea at bounding box center [737, 566] width 291 height 536
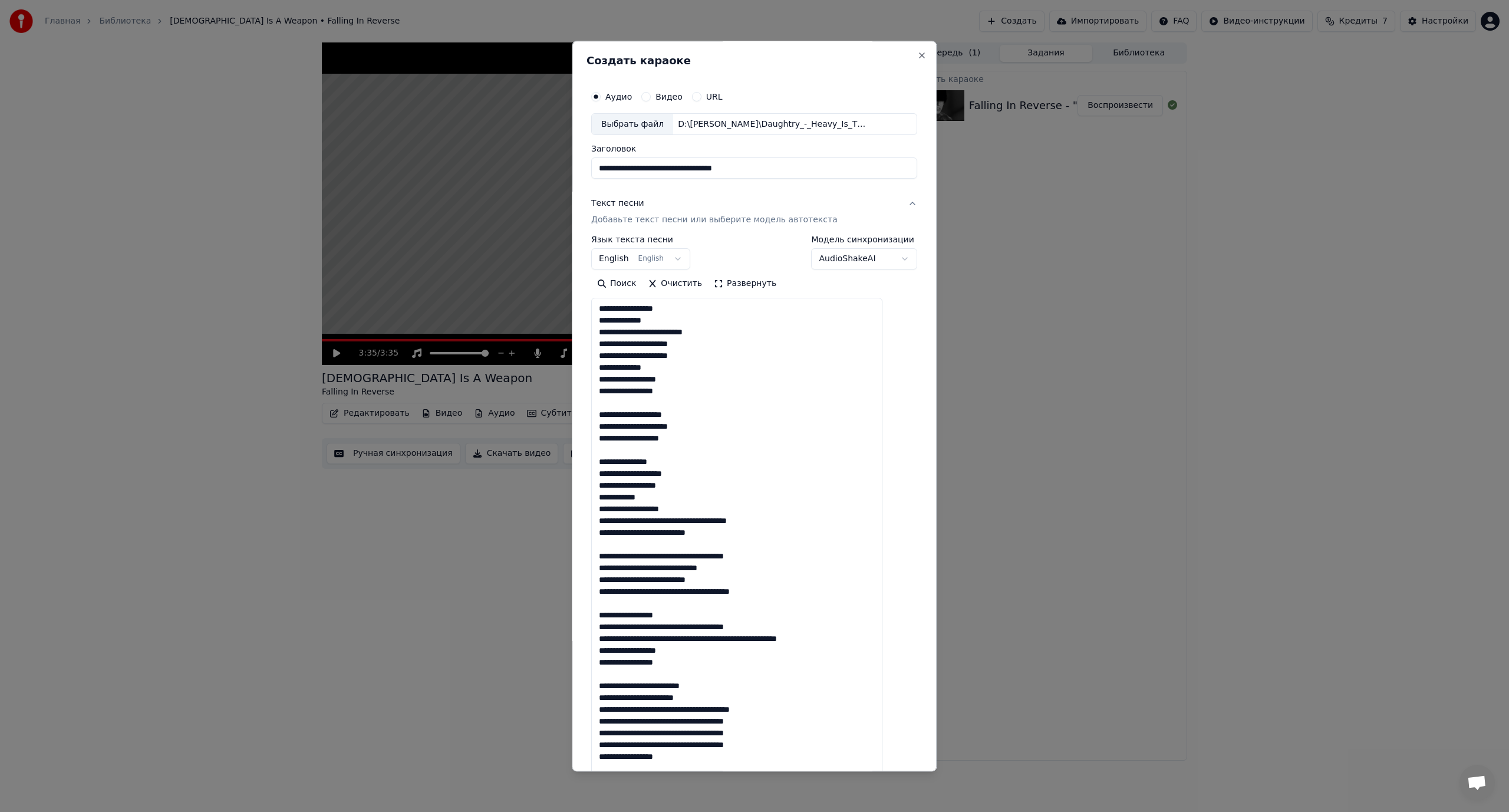
click at [689, 521] on textarea at bounding box center [737, 566] width 291 height 536
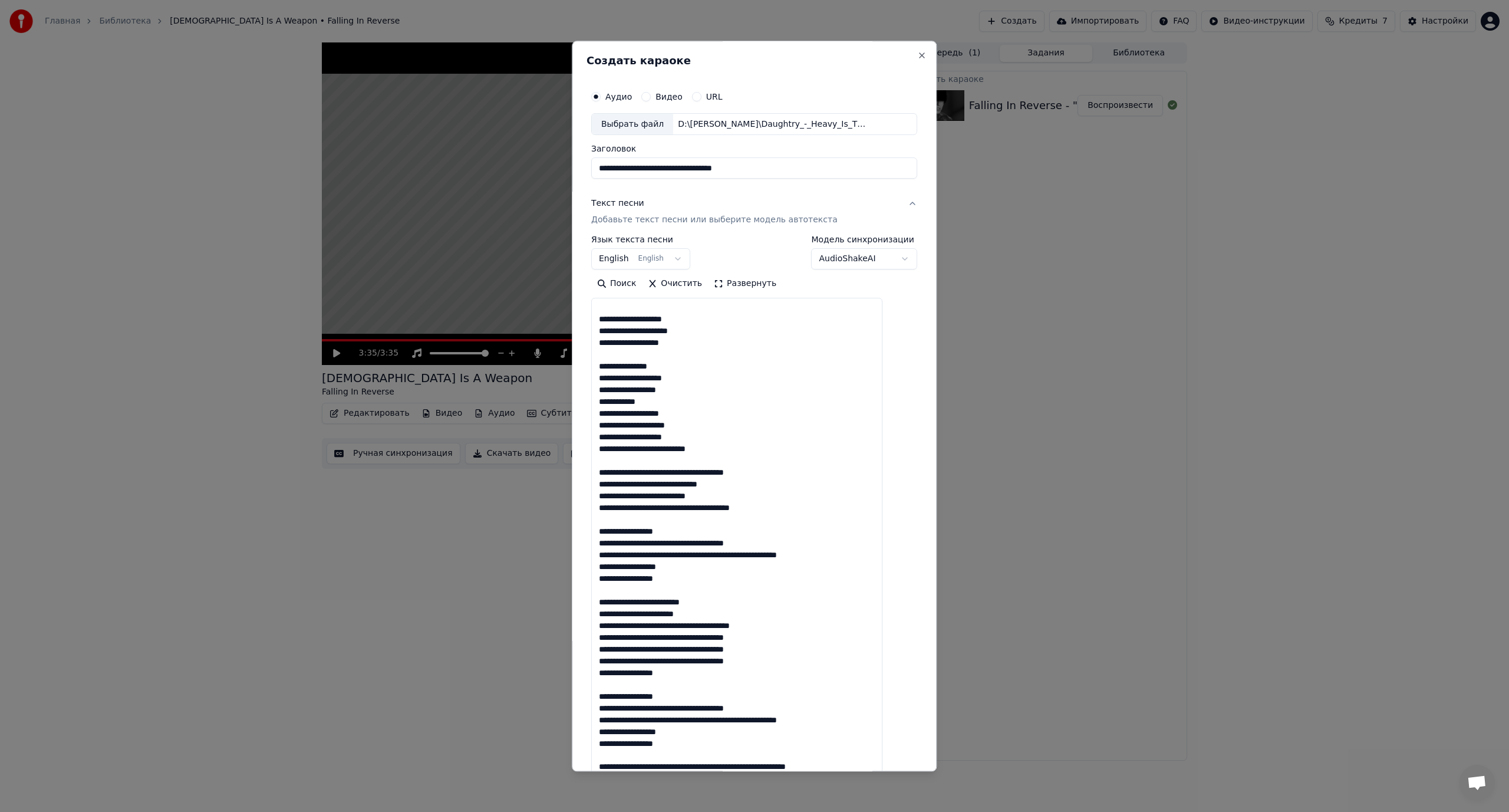
scroll to position [276, 0]
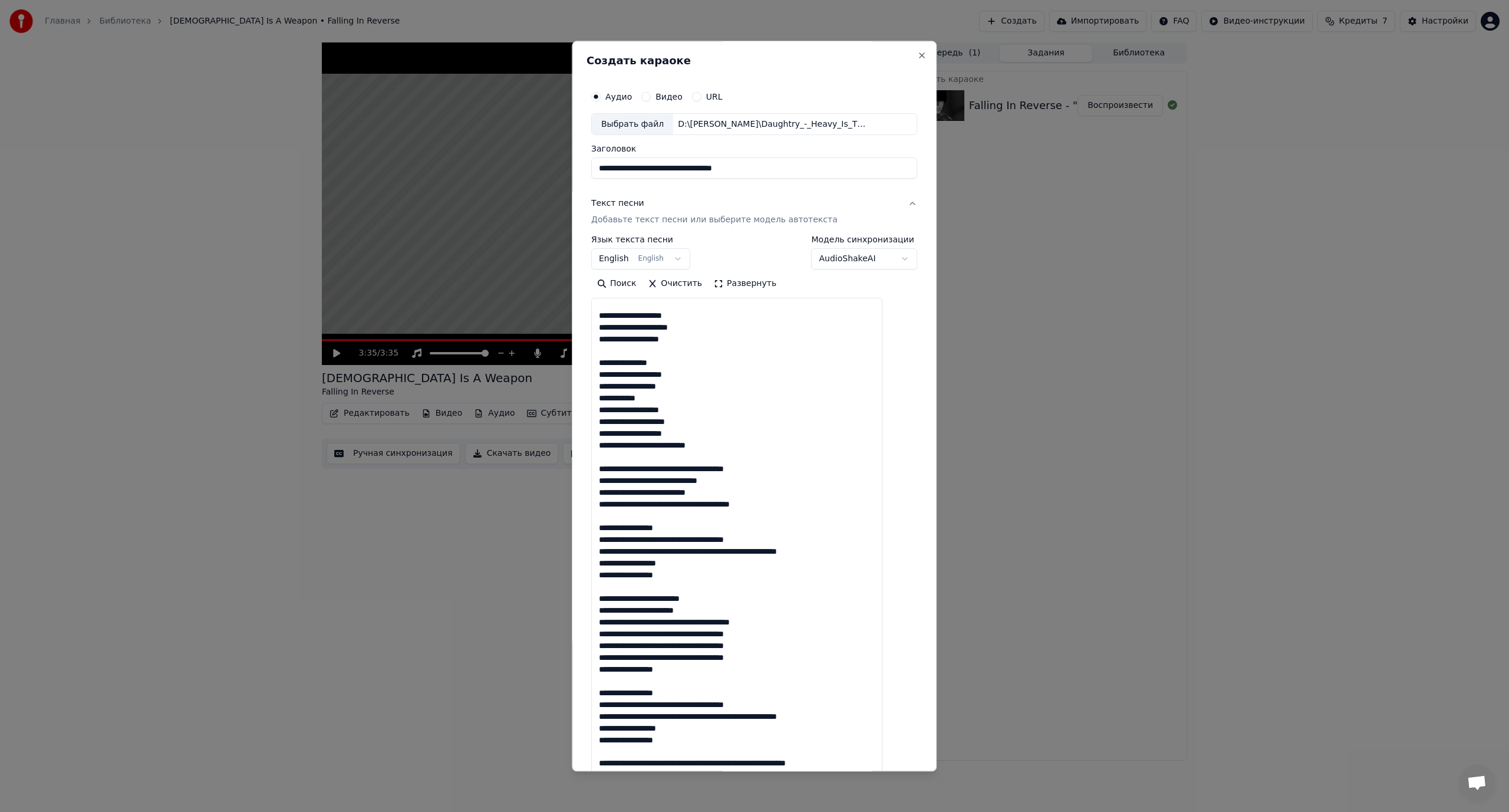
click at [688, 470] on textarea at bounding box center [737, 566] width 291 height 536
click at [674, 469] on textarea at bounding box center [737, 566] width 291 height 536
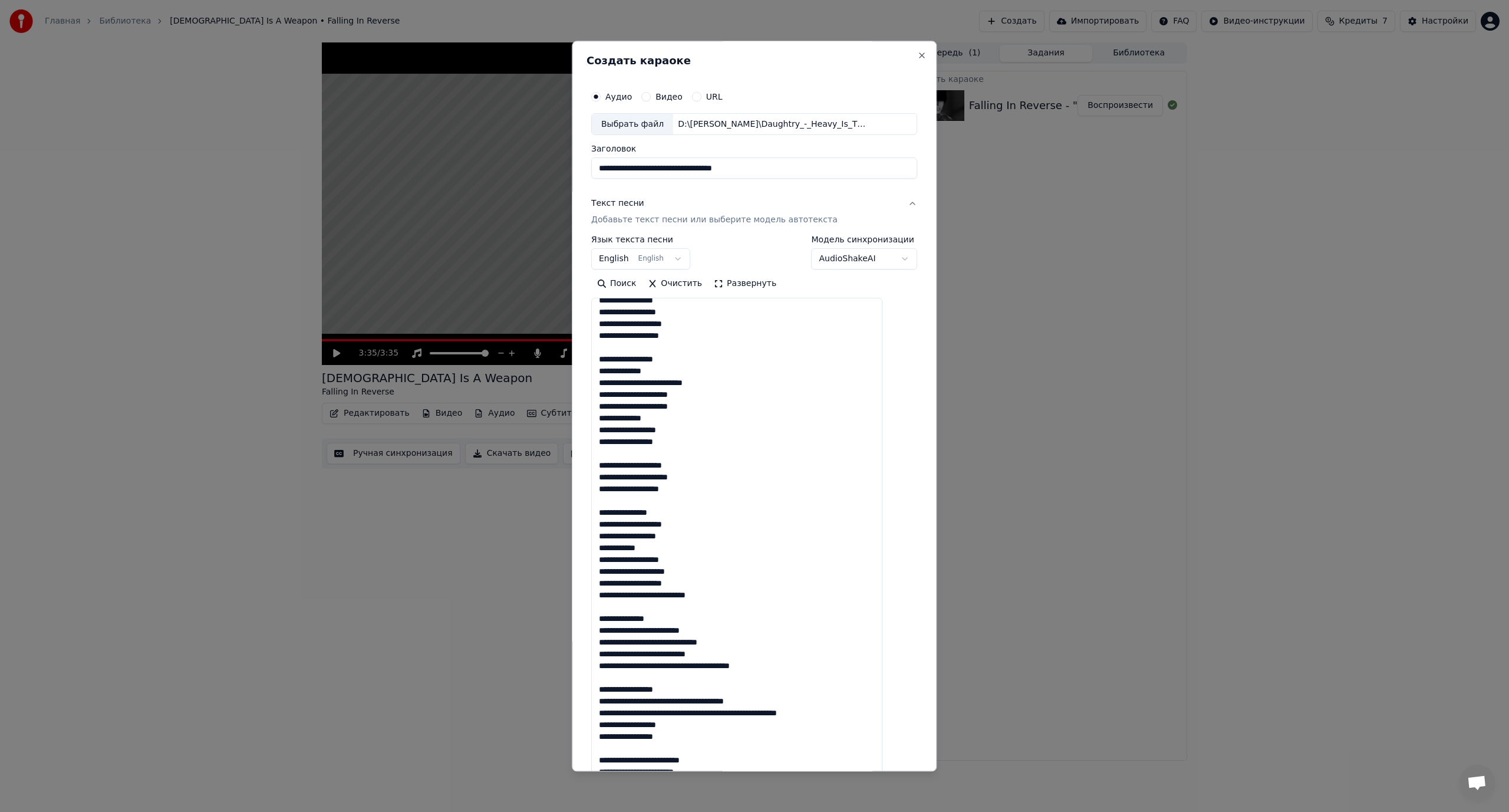
scroll to position [236, 0]
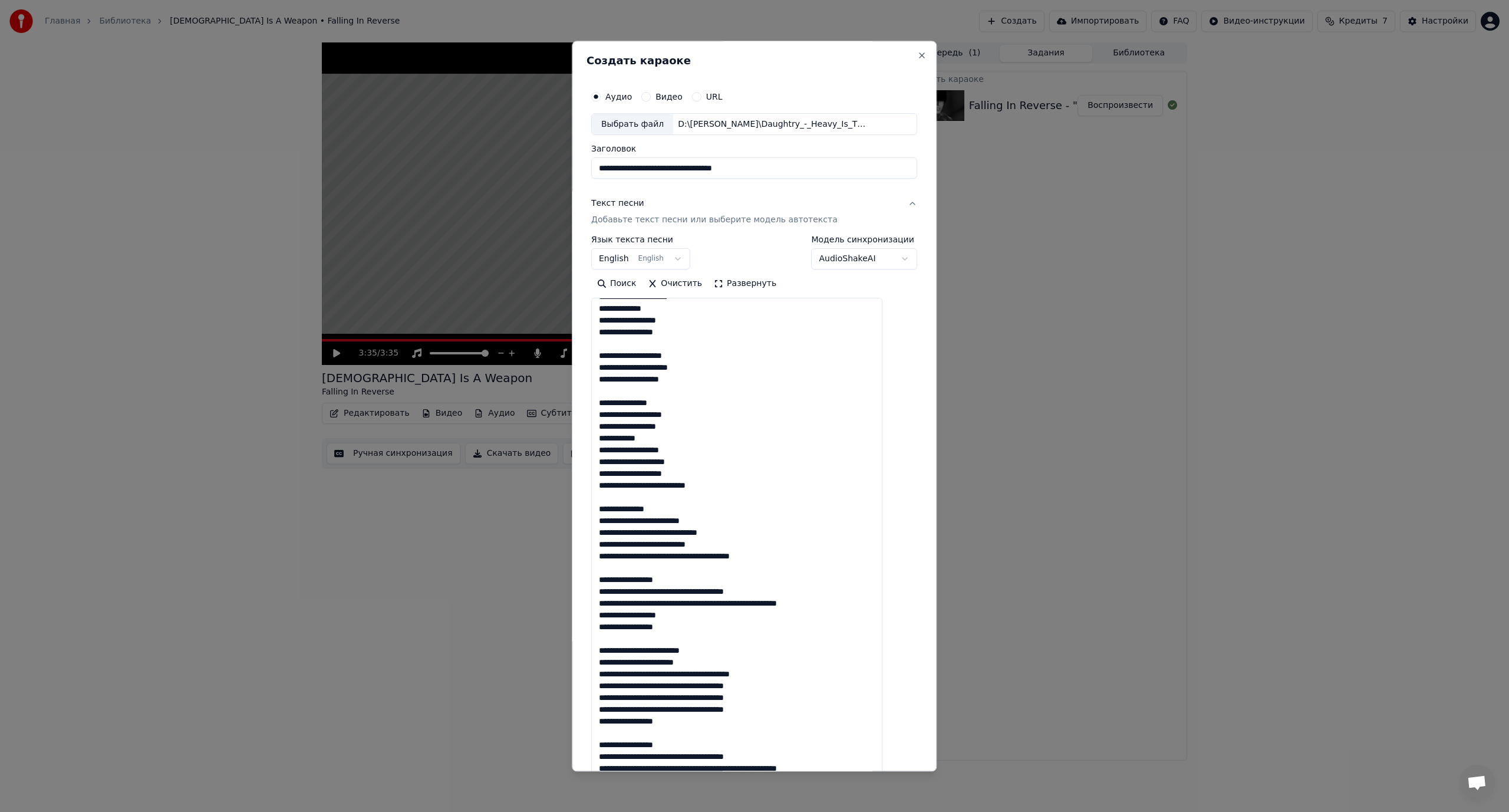
click at [657, 533] on textarea at bounding box center [737, 566] width 291 height 536
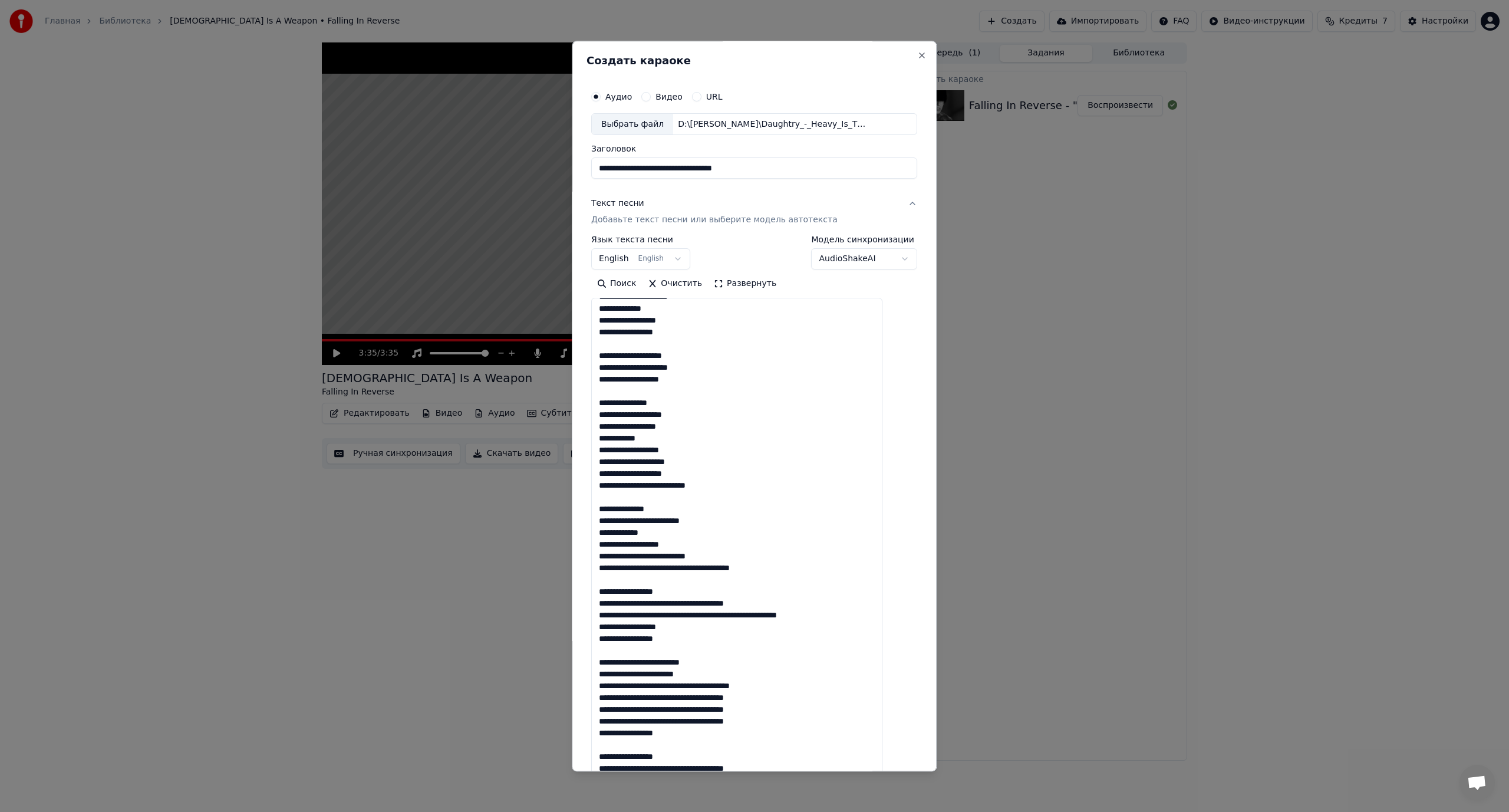
click at [639, 555] on textarea at bounding box center [737, 566] width 291 height 536
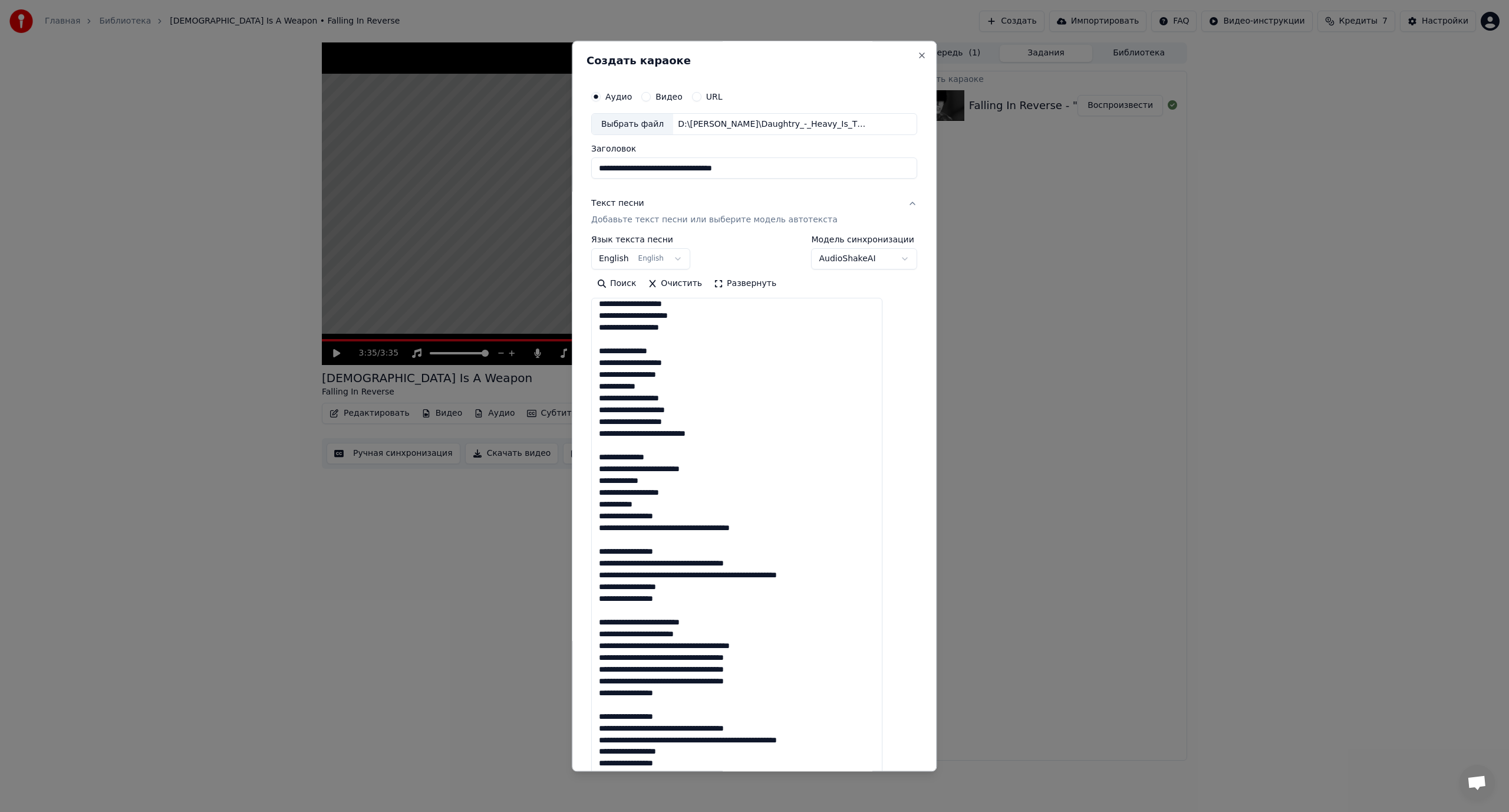
scroll to position [294, 0]
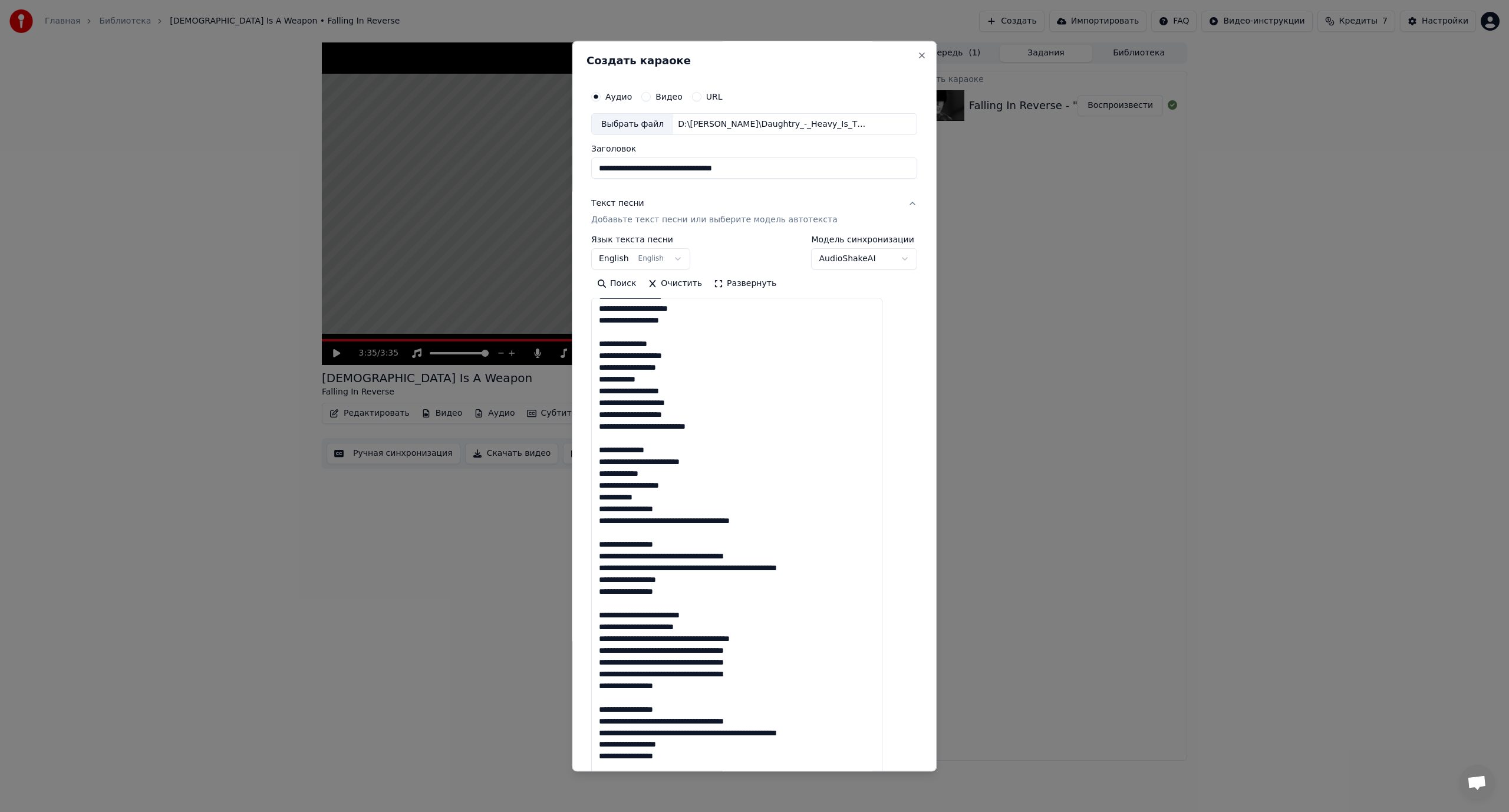
click at [706, 519] on textarea at bounding box center [737, 566] width 291 height 536
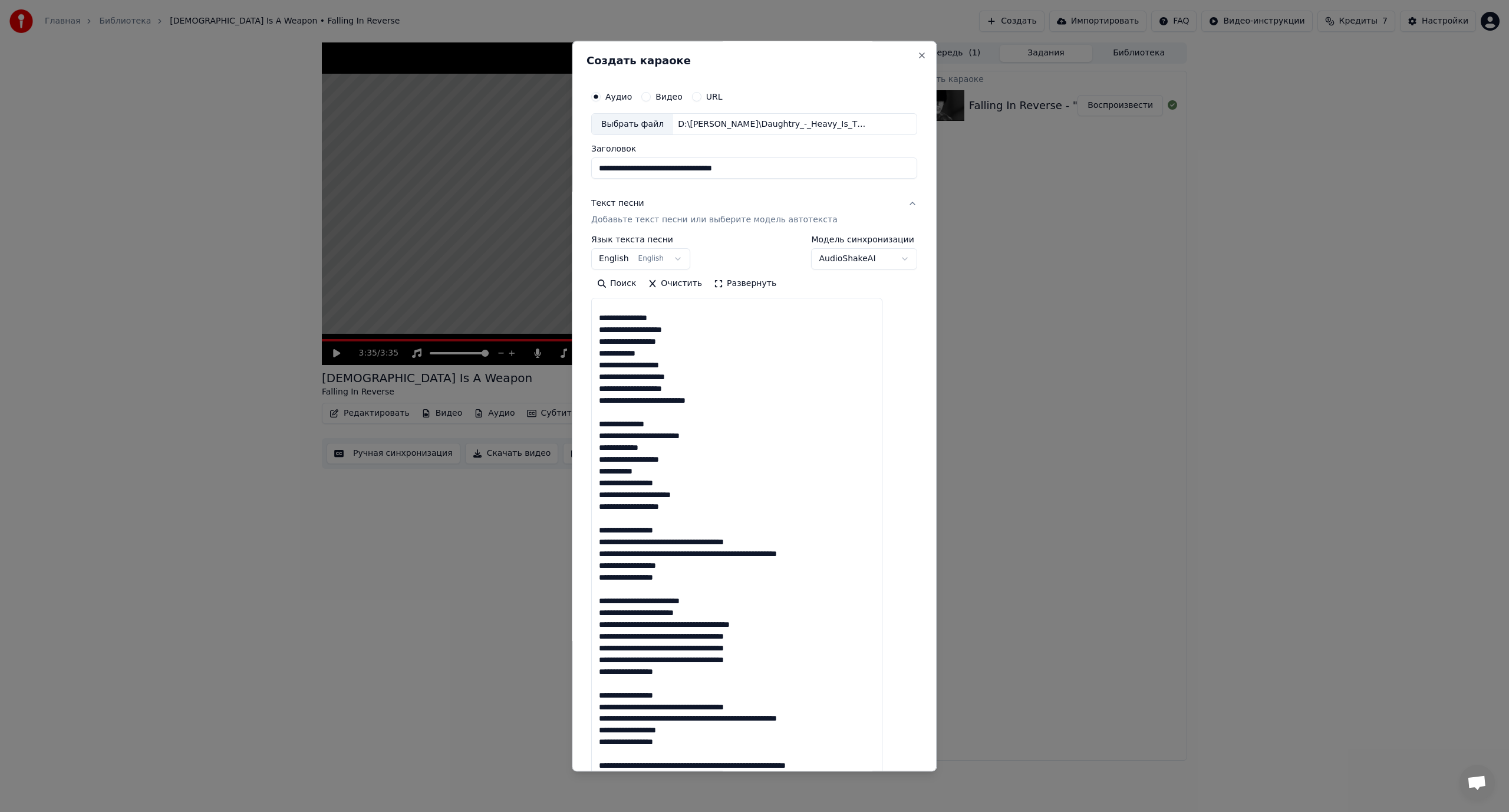
scroll to position [323, 0]
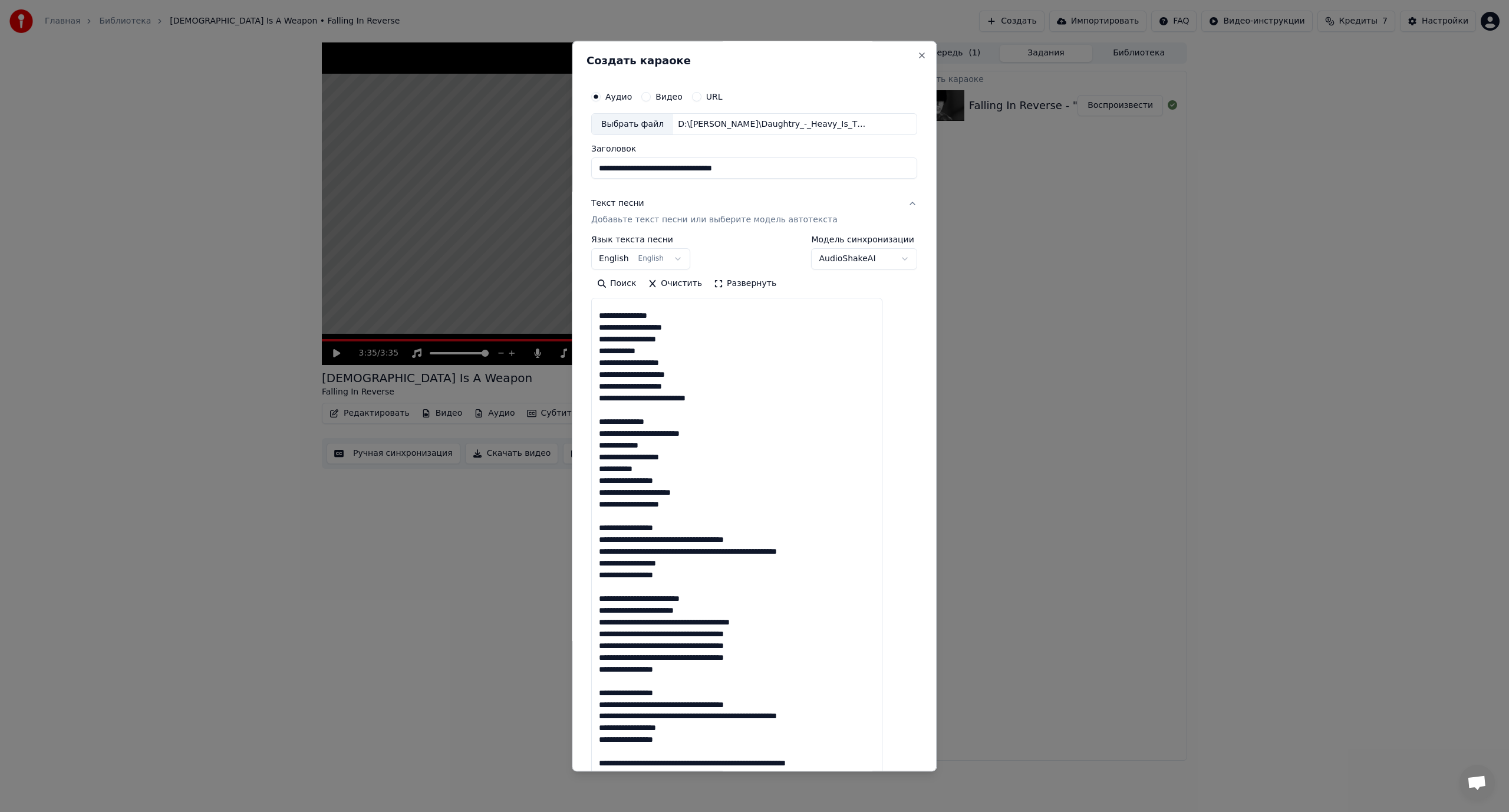
click at [660, 540] on textarea at bounding box center [737, 566] width 291 height 536
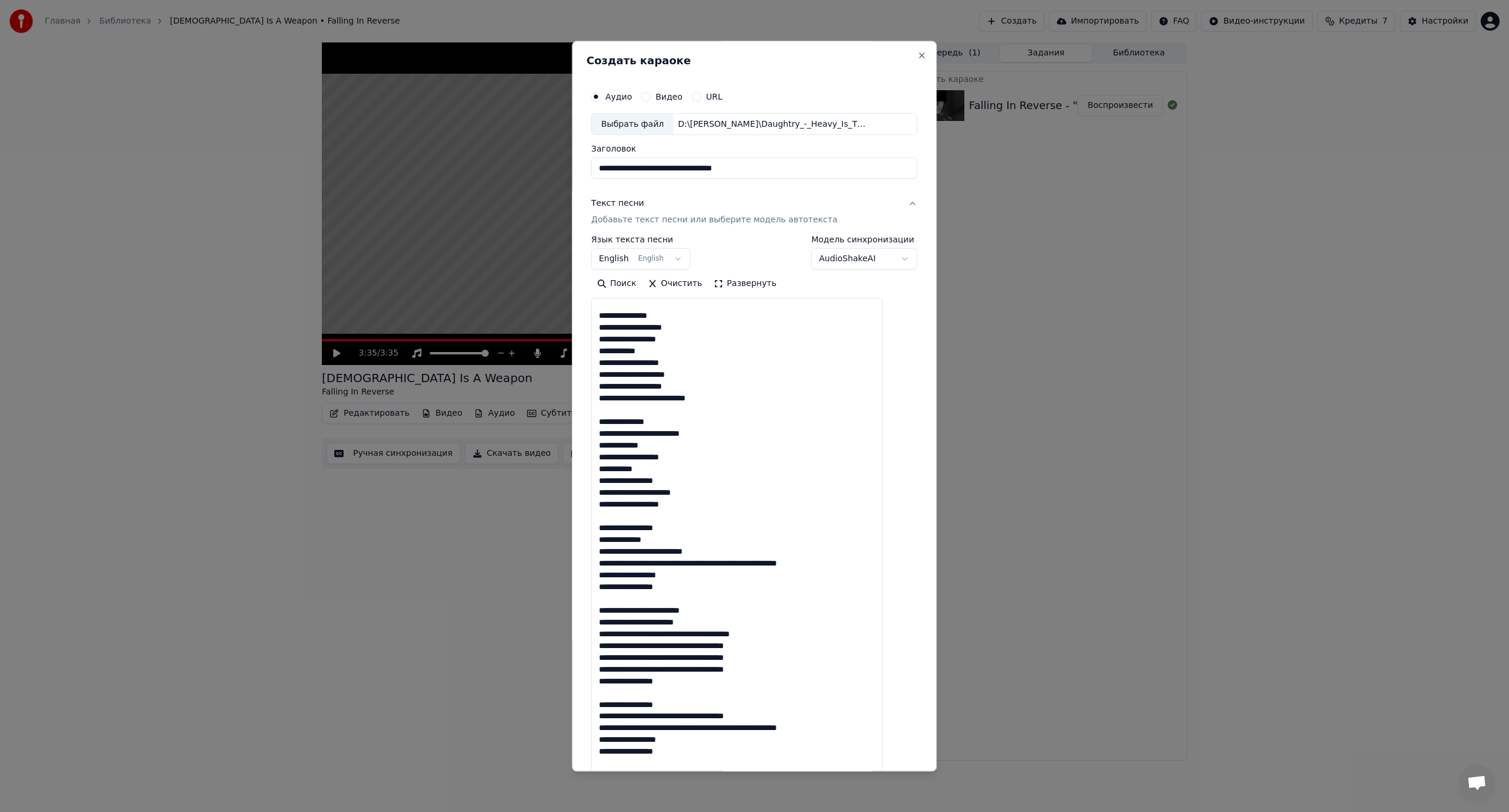
click at [682, 564] on textarea at bounding box center [737, 566] width 291 height 536
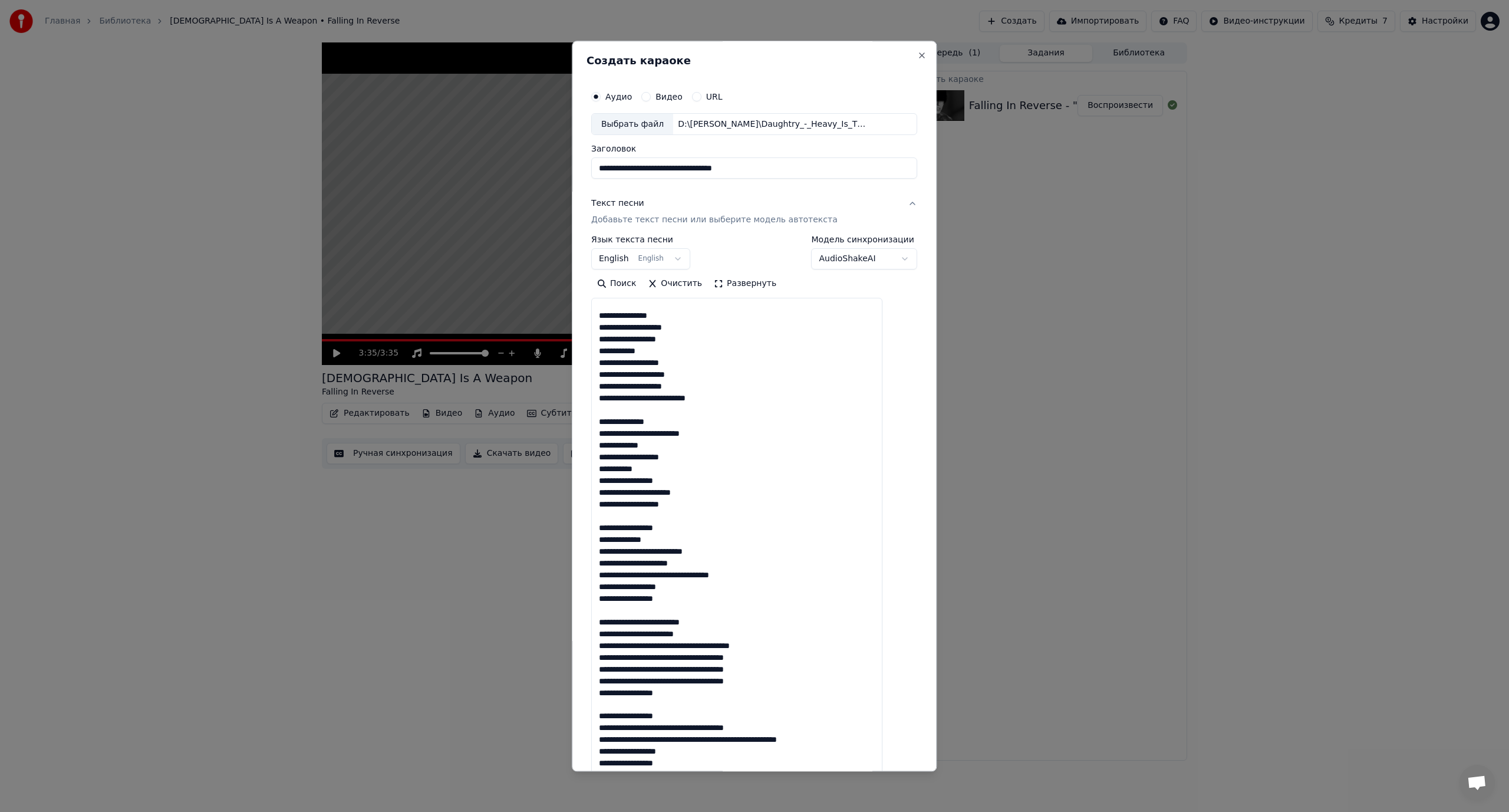
click at [663, 576] on textarea at bounding box center [737, 566] width 291 height 536
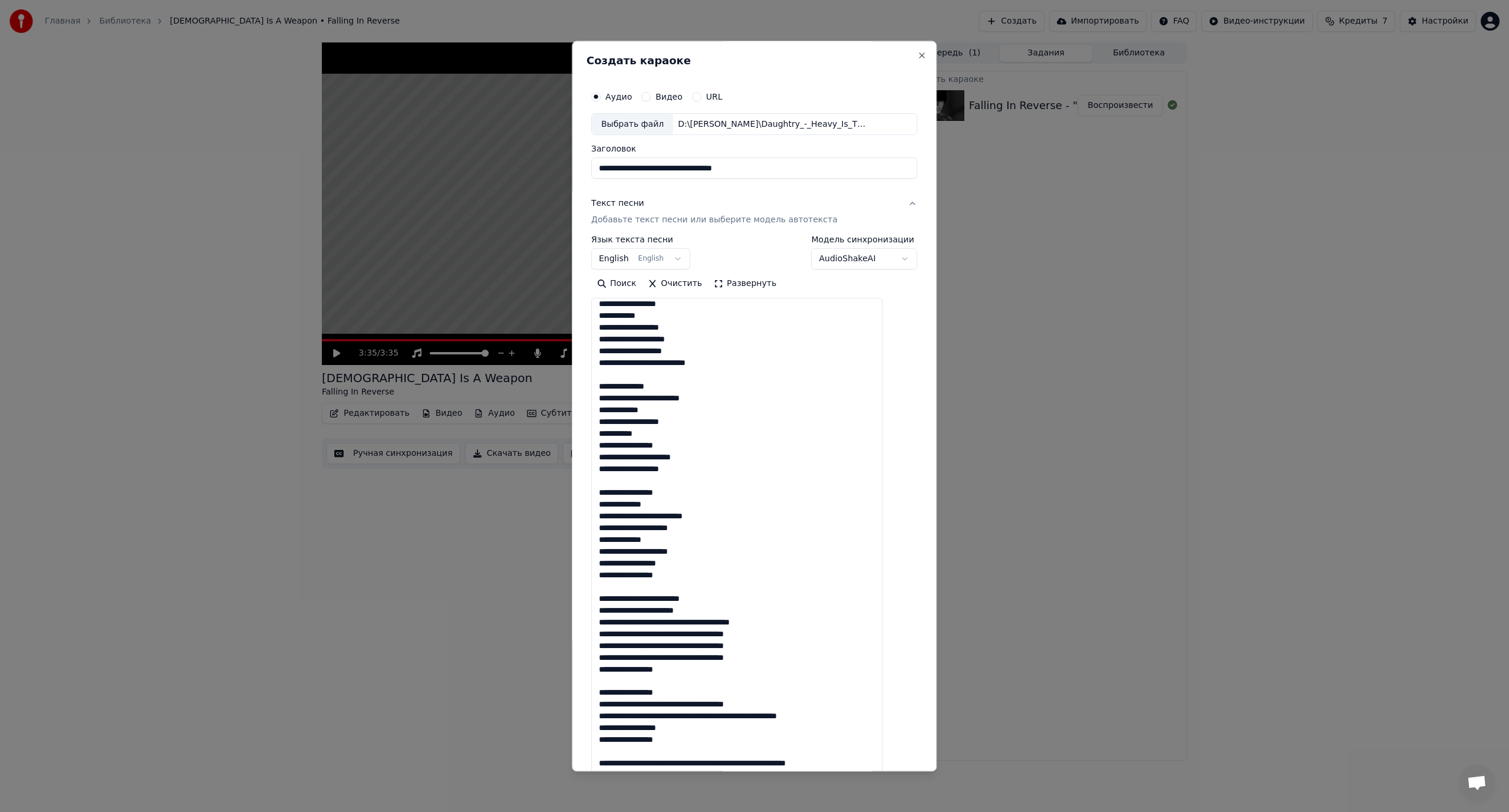
click at [711, 622] on textarea at bounding box center [737, 566] width 291 height 536
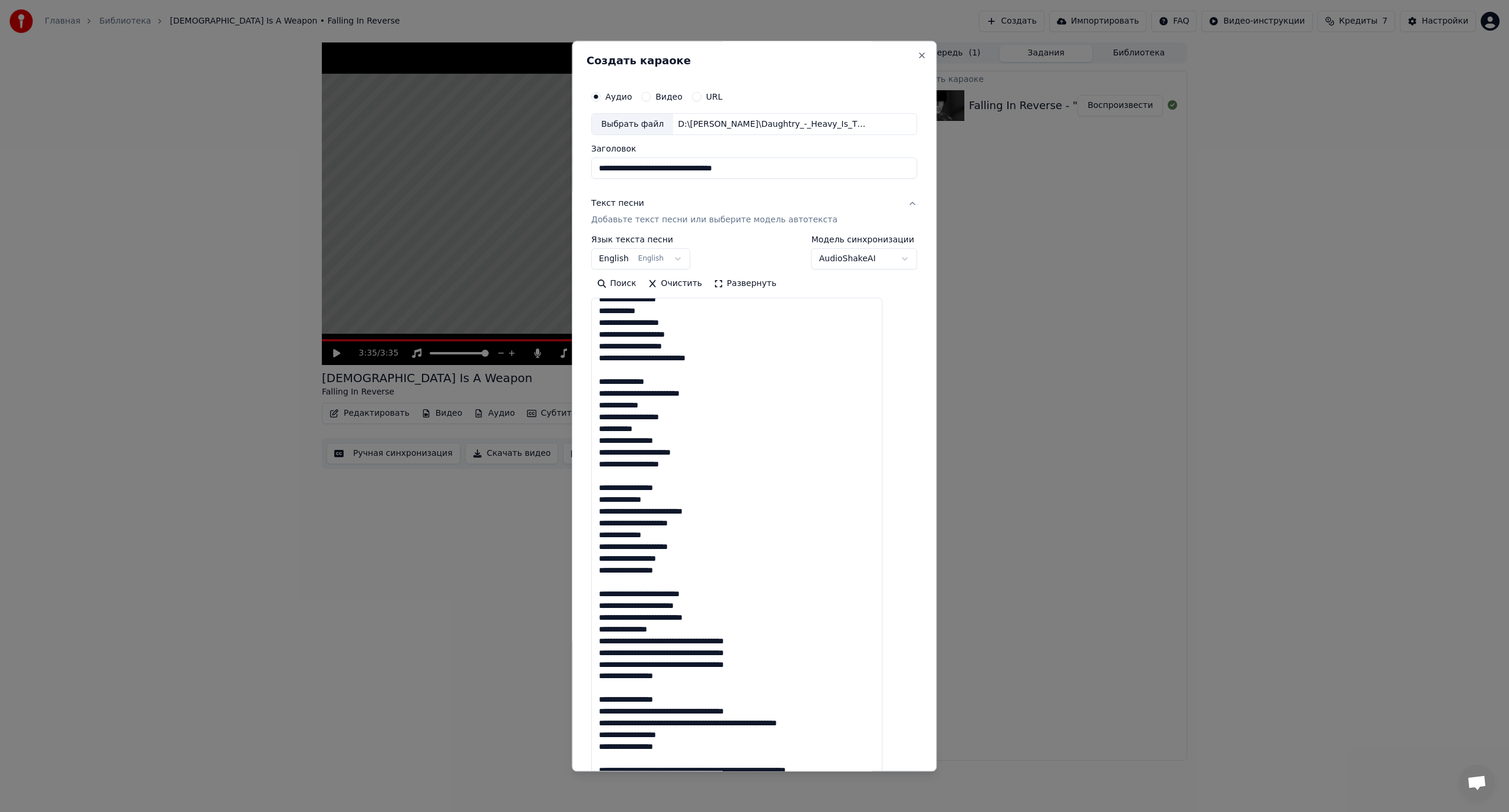
scroll to position [370, 0]
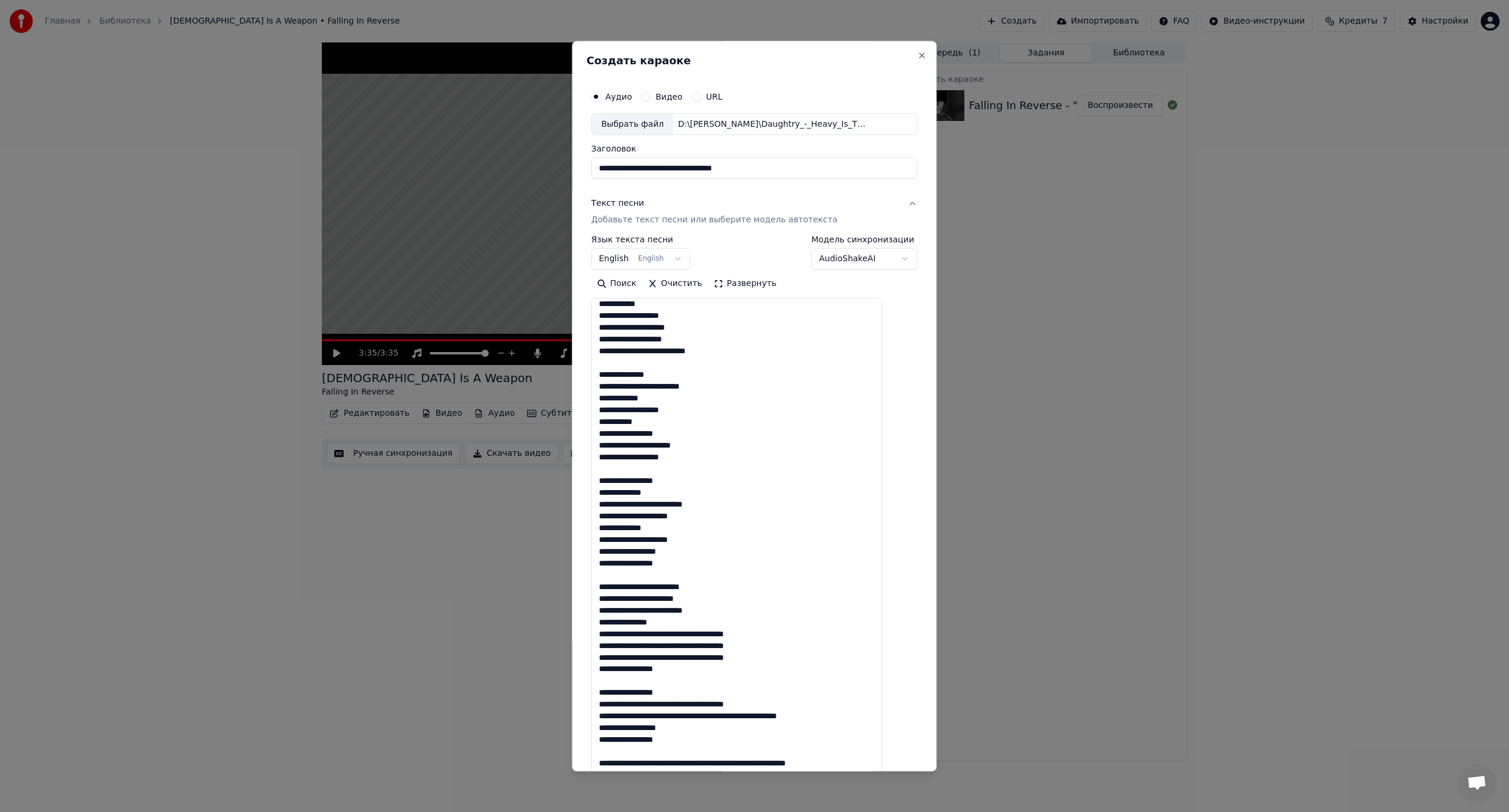
click at [685, 633] on textarea at bounding box center [737, 566] width 291 height 536
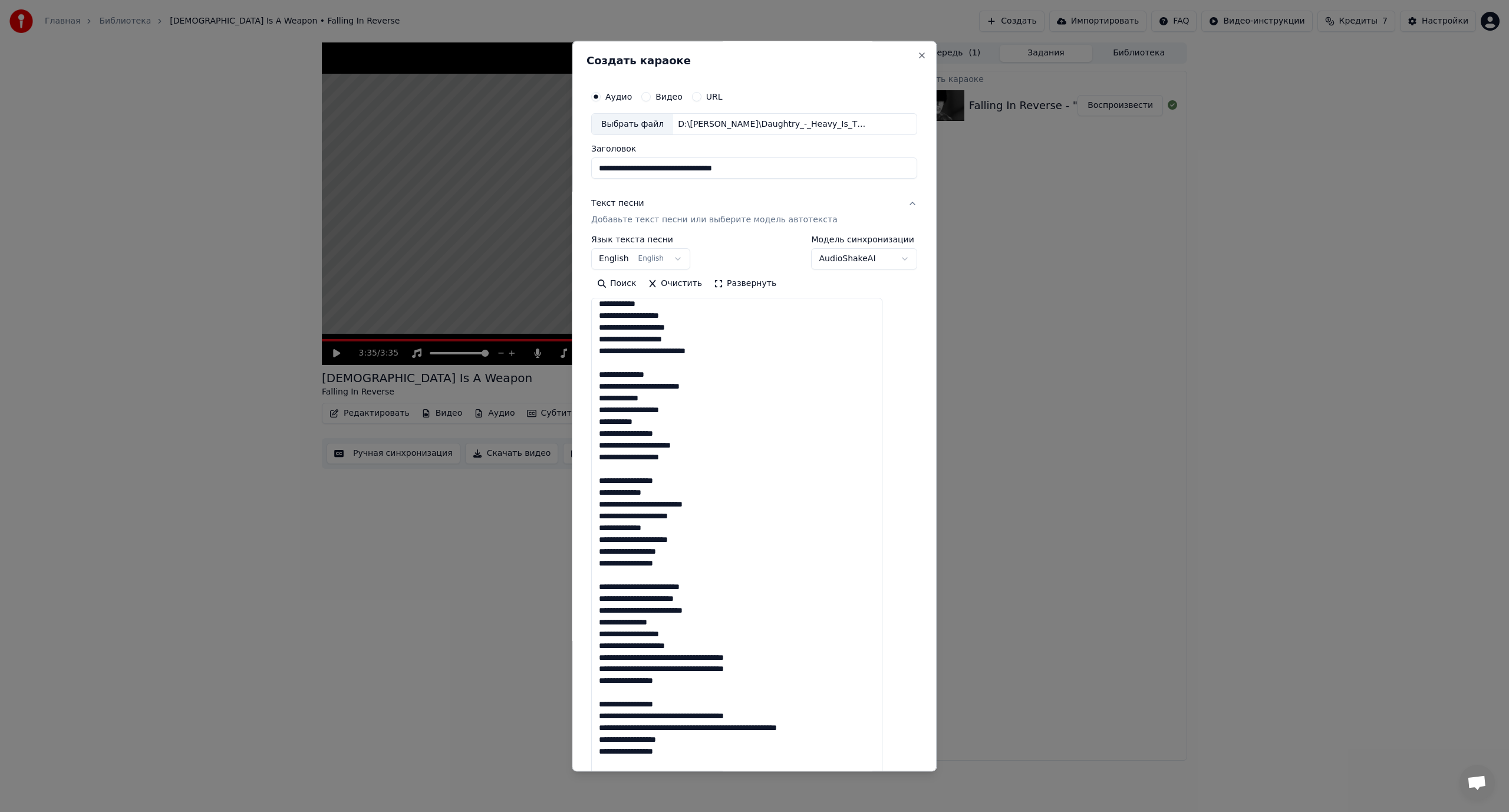
click at [684, 659] on textarea at bounding box center [737, 566] width 291 height 536
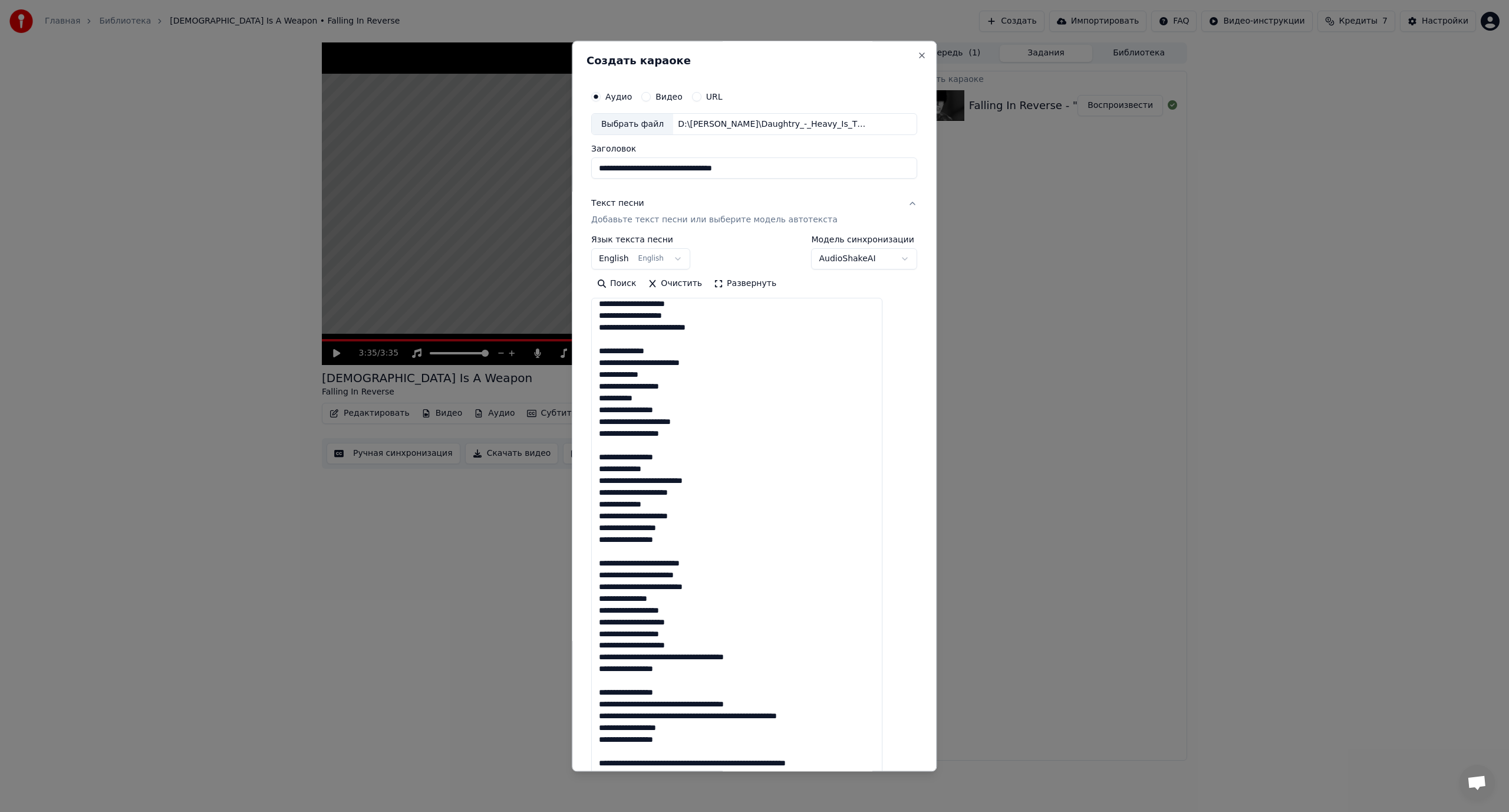
click at [686, 658] on textarea at bounding box center [737, 566] width 291 height 536
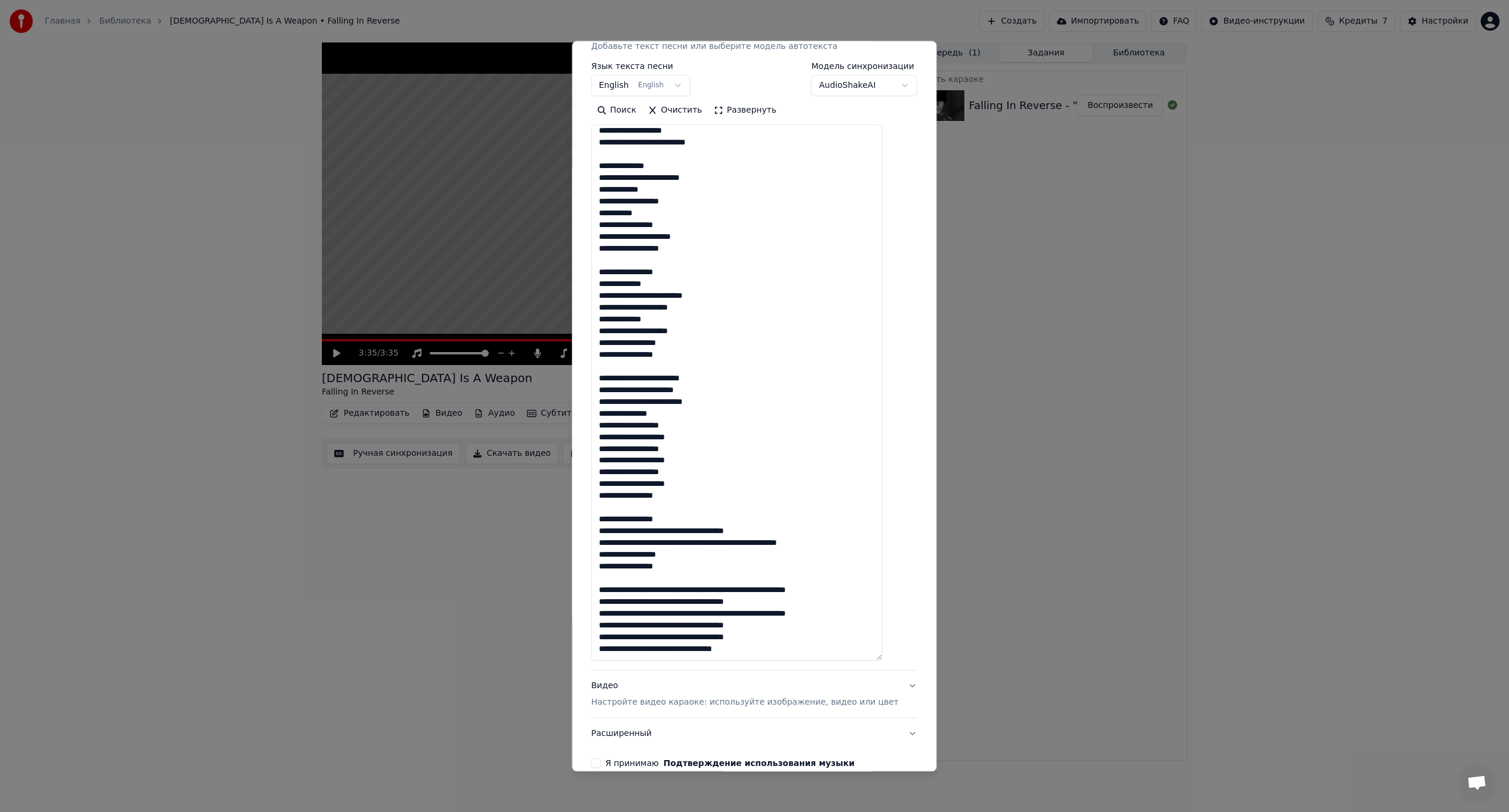
scroll to position [177, 0]
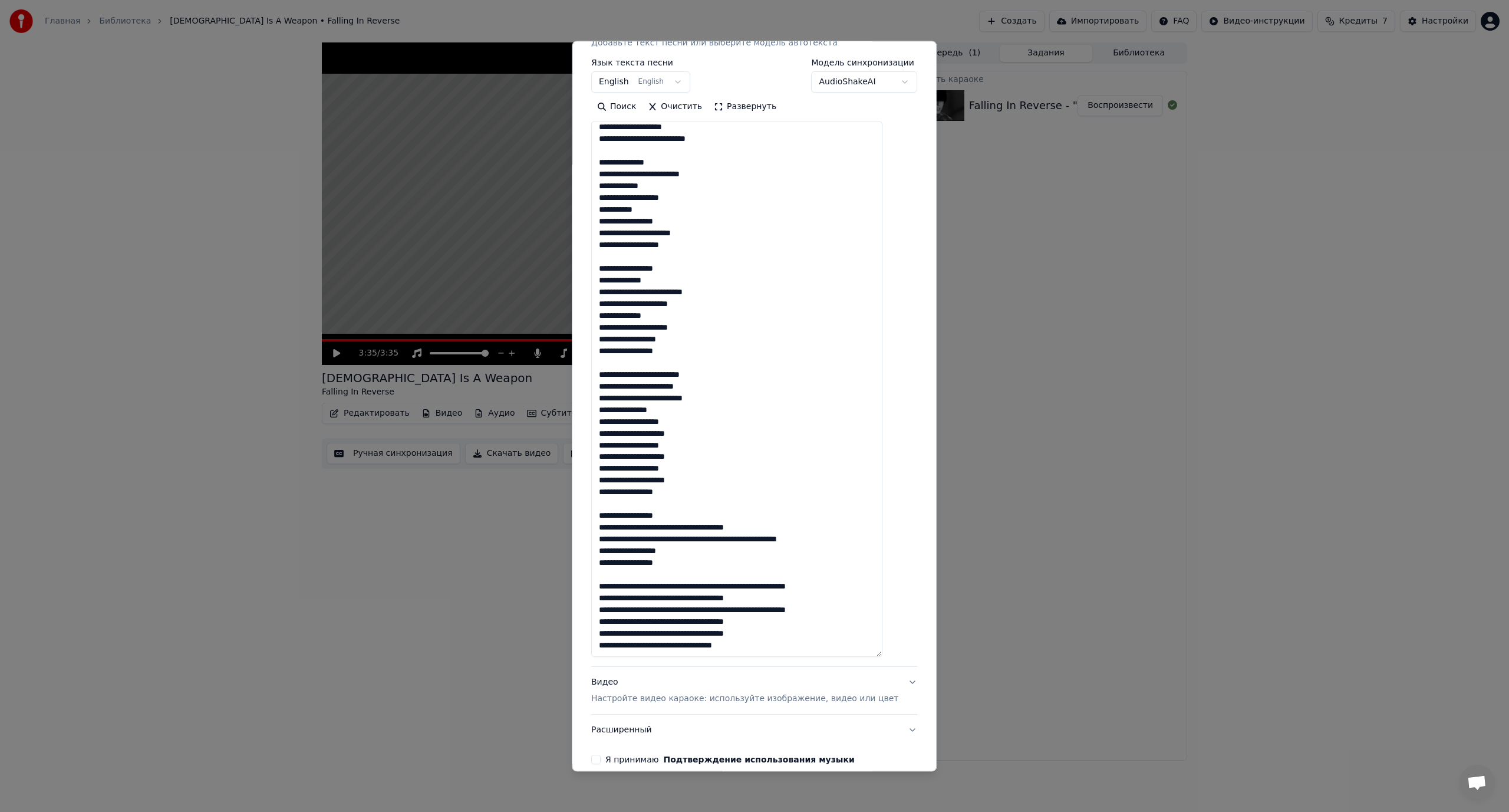
click at [660, 525] on textarea at bounding box center [737, 389] width 291 height 536
click at [682, 554] on textarea at bounding box center [737, 389] width 291 height 536
click at [663, 562] on textarea at bounding box center [737, 389] width 291 height 536
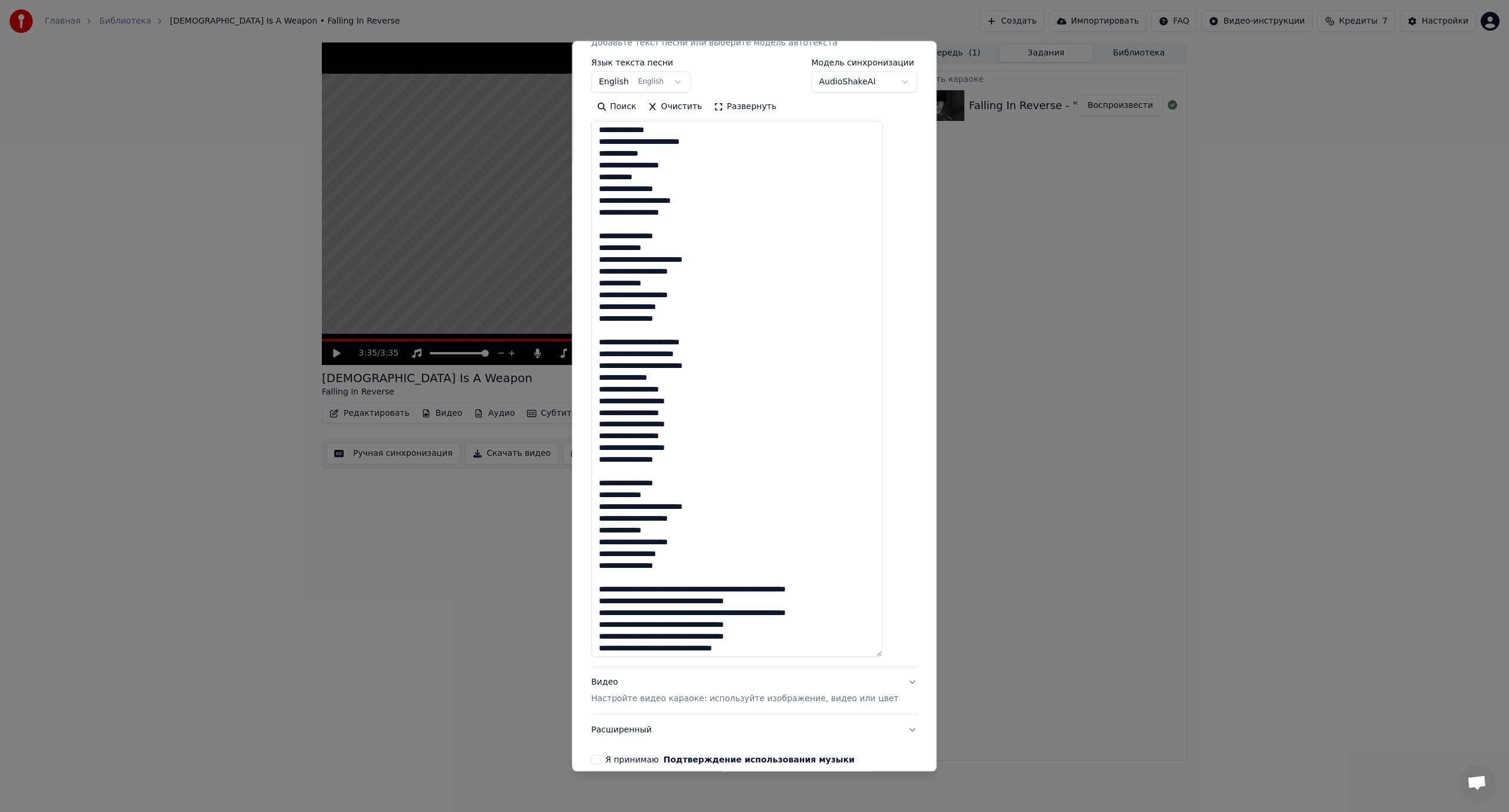
scroll to position [441, 0]
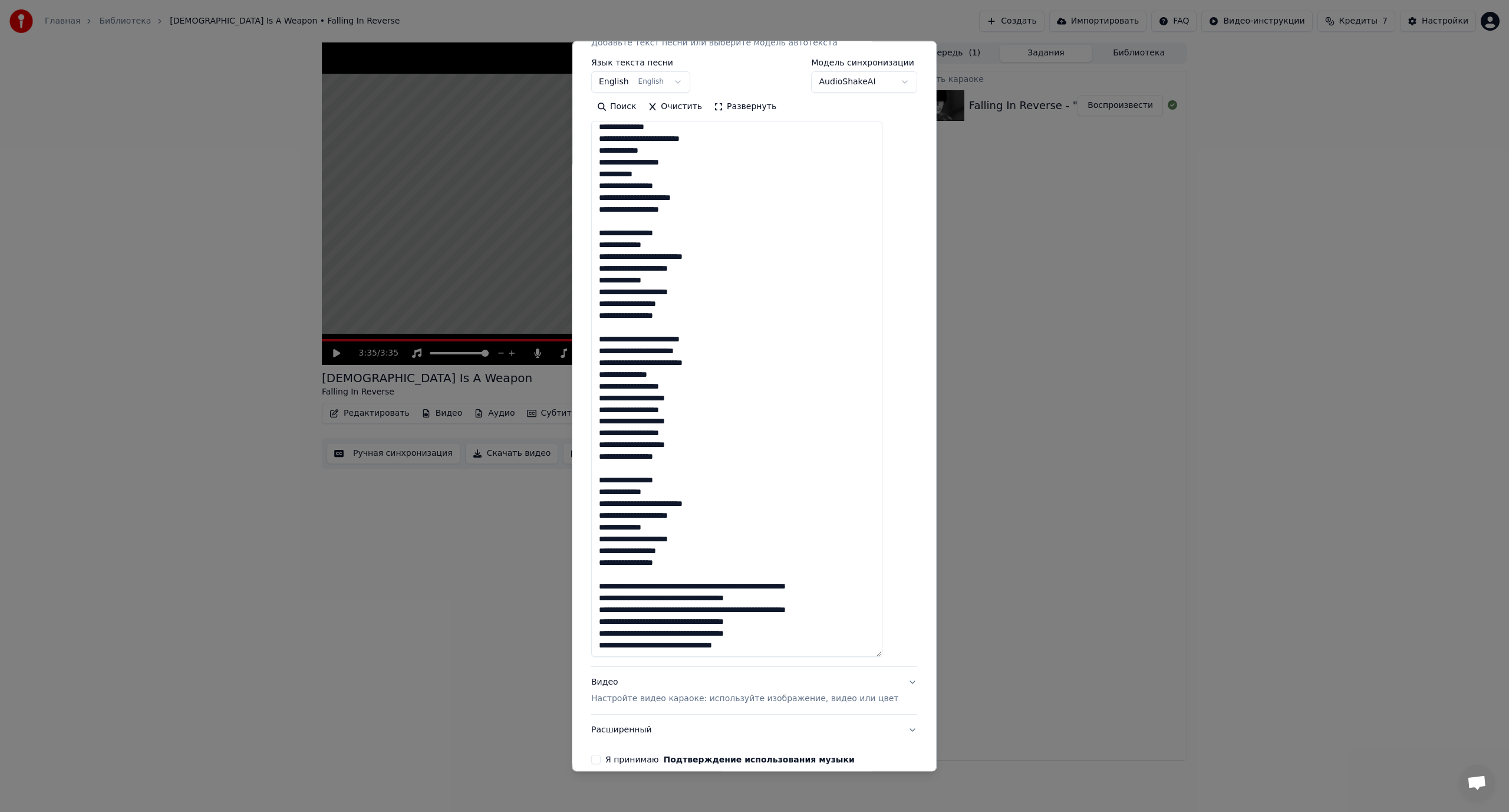
click at [686, 584] on textarea at bounding box center [737, 389] width 291 height 536
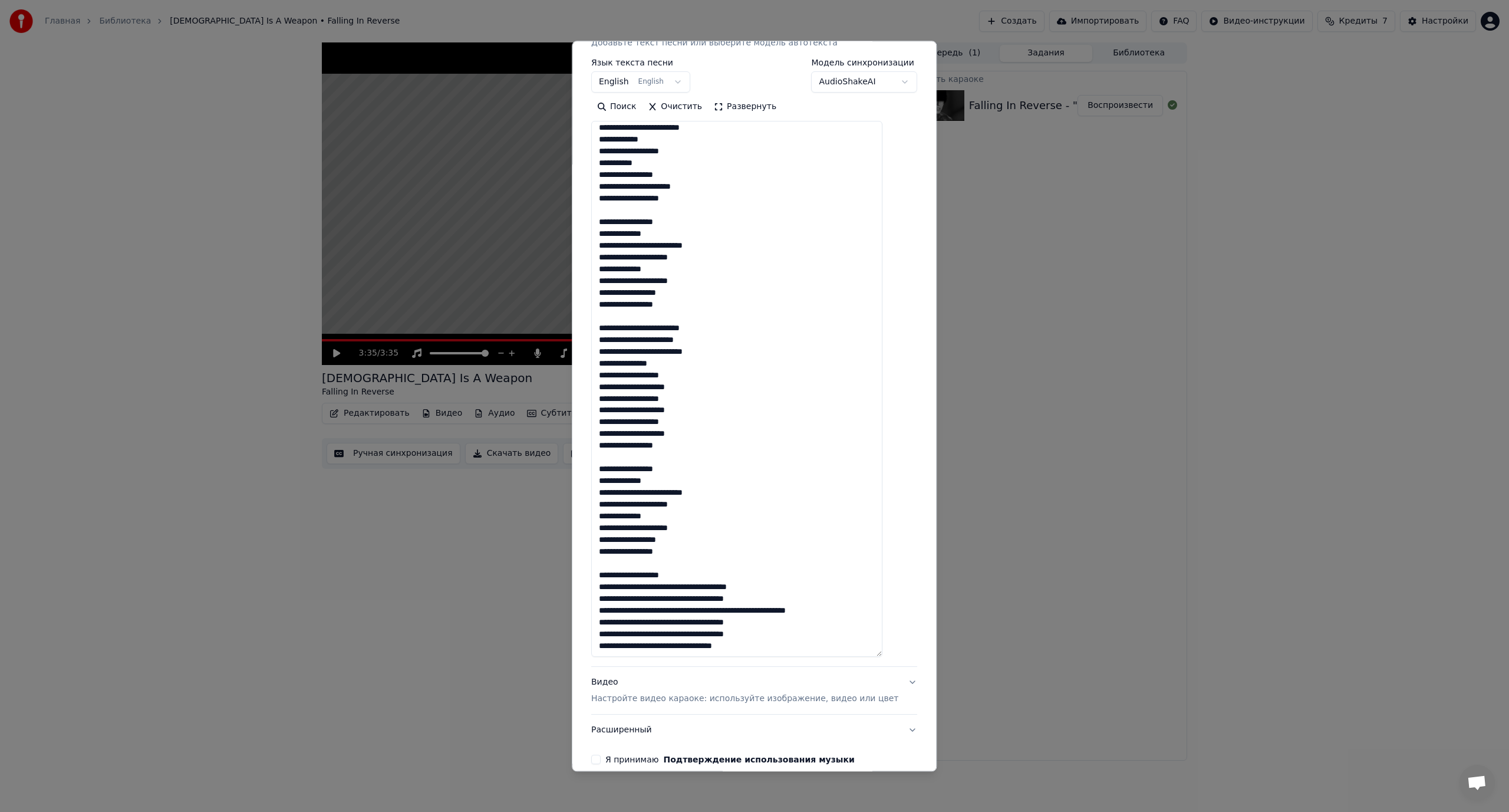
scroll to position [452, 0]
click at [695, 586] on textarea at bounding box center [737, 389] width 291 height 536
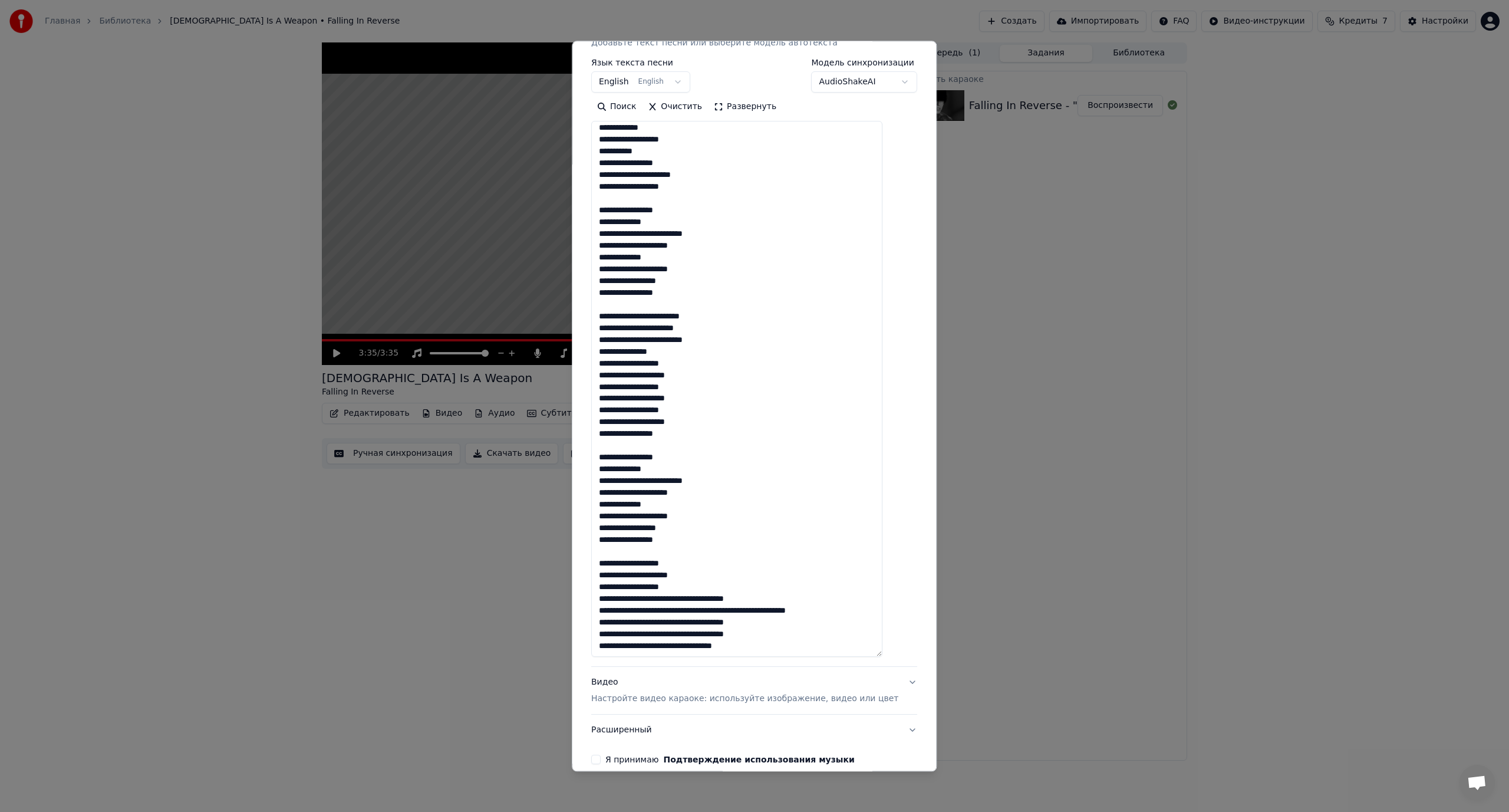
scroll to position [464, 0]
click at [686, 597] on textarea at bounding box center [737, 389] width 291 height 536
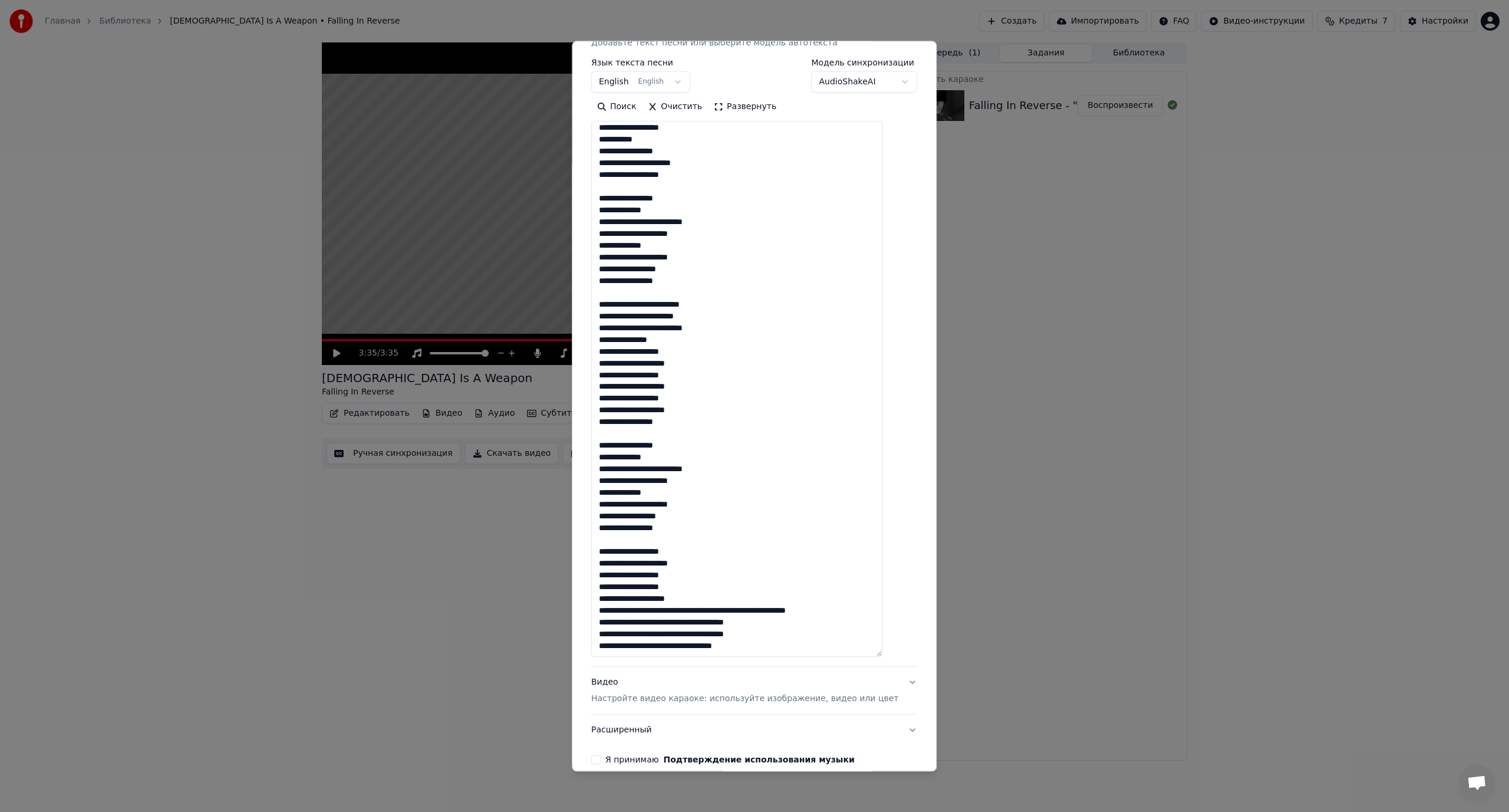
scroll to position [476, 0]
click at [686, 609] on textarea at bounding box center [737, 389] width 291 height 536
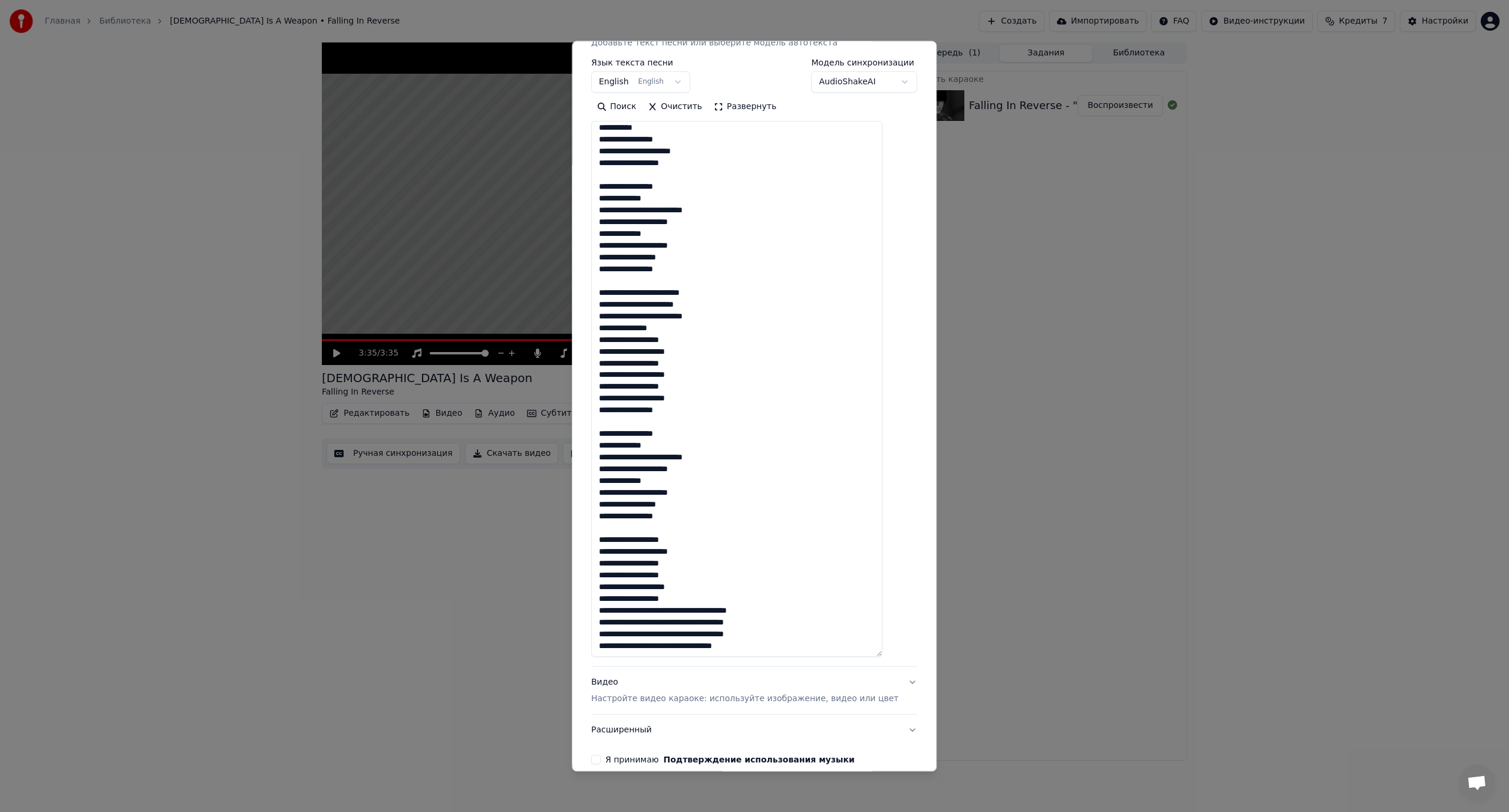
scroll to position [488, 0]
click at [696, 608] on textarea at bounding box center [737, 389] width 291 height 536
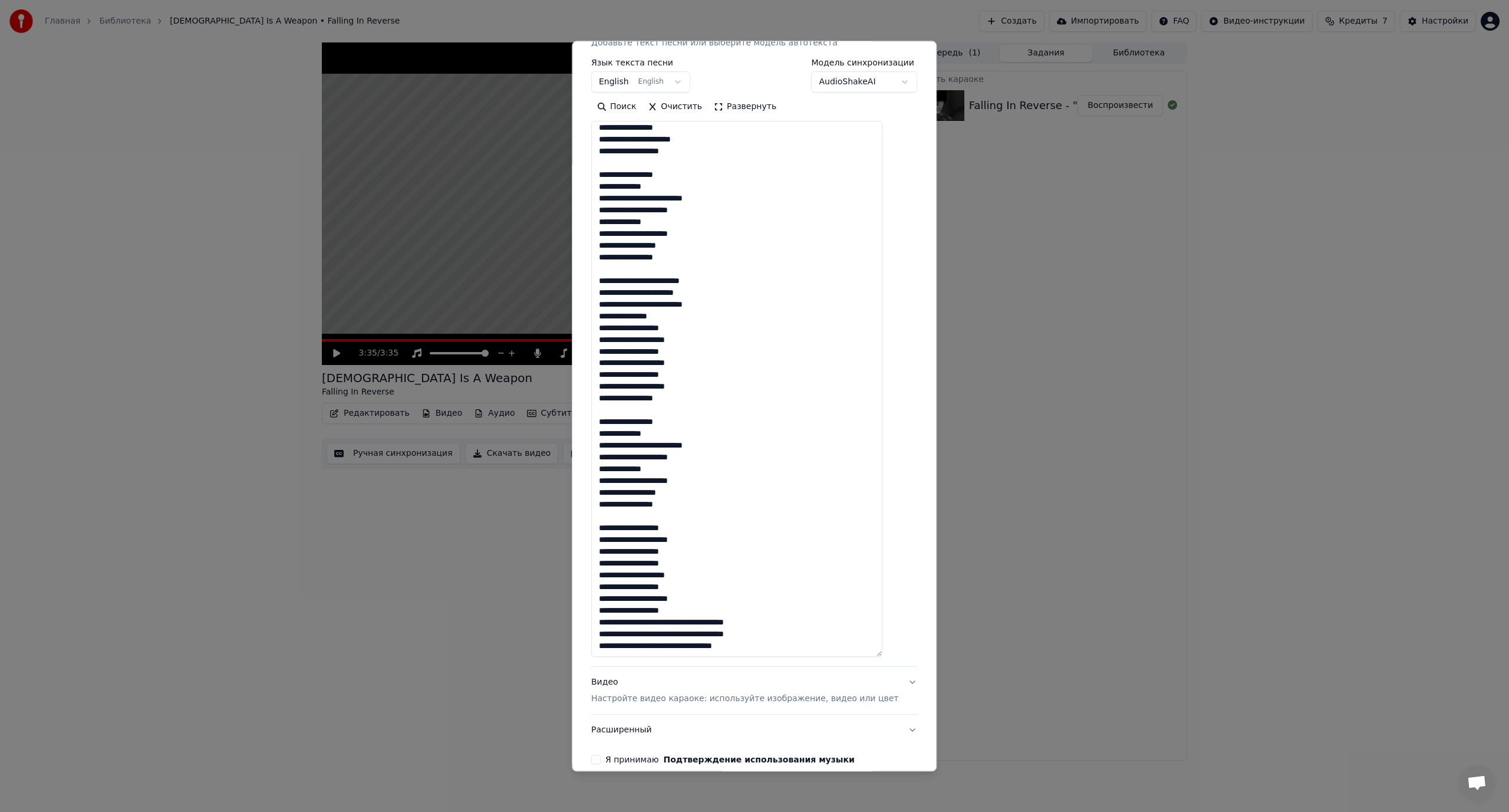
scroll to position [500, 0]
click at [684, 619] on textarea at bounding box center [737, 389] width 291 height 536
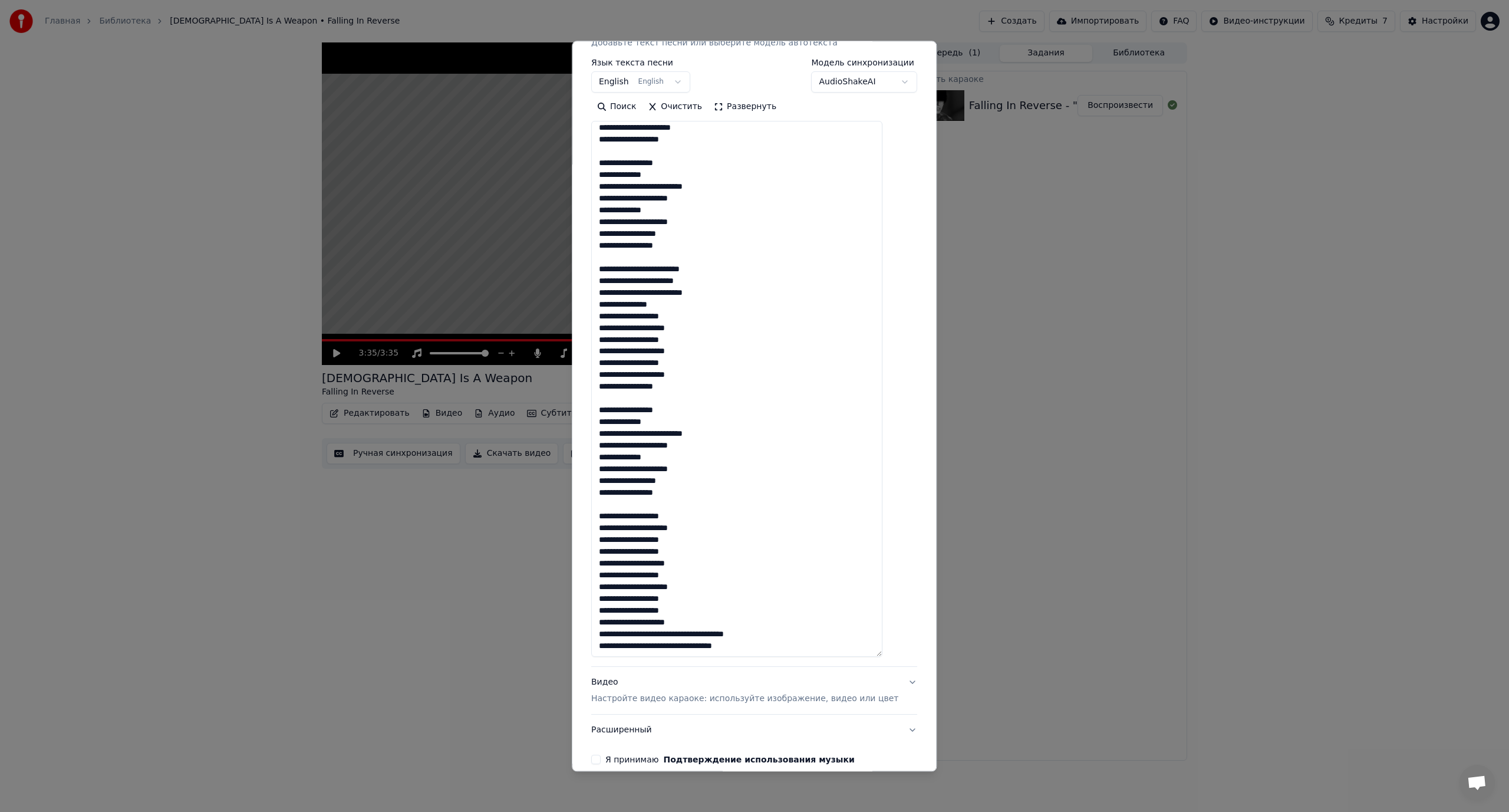
scroll to position [512, 0]
click at [685, 632] on textarea at bounding box center [737, 389] width 291 height 536
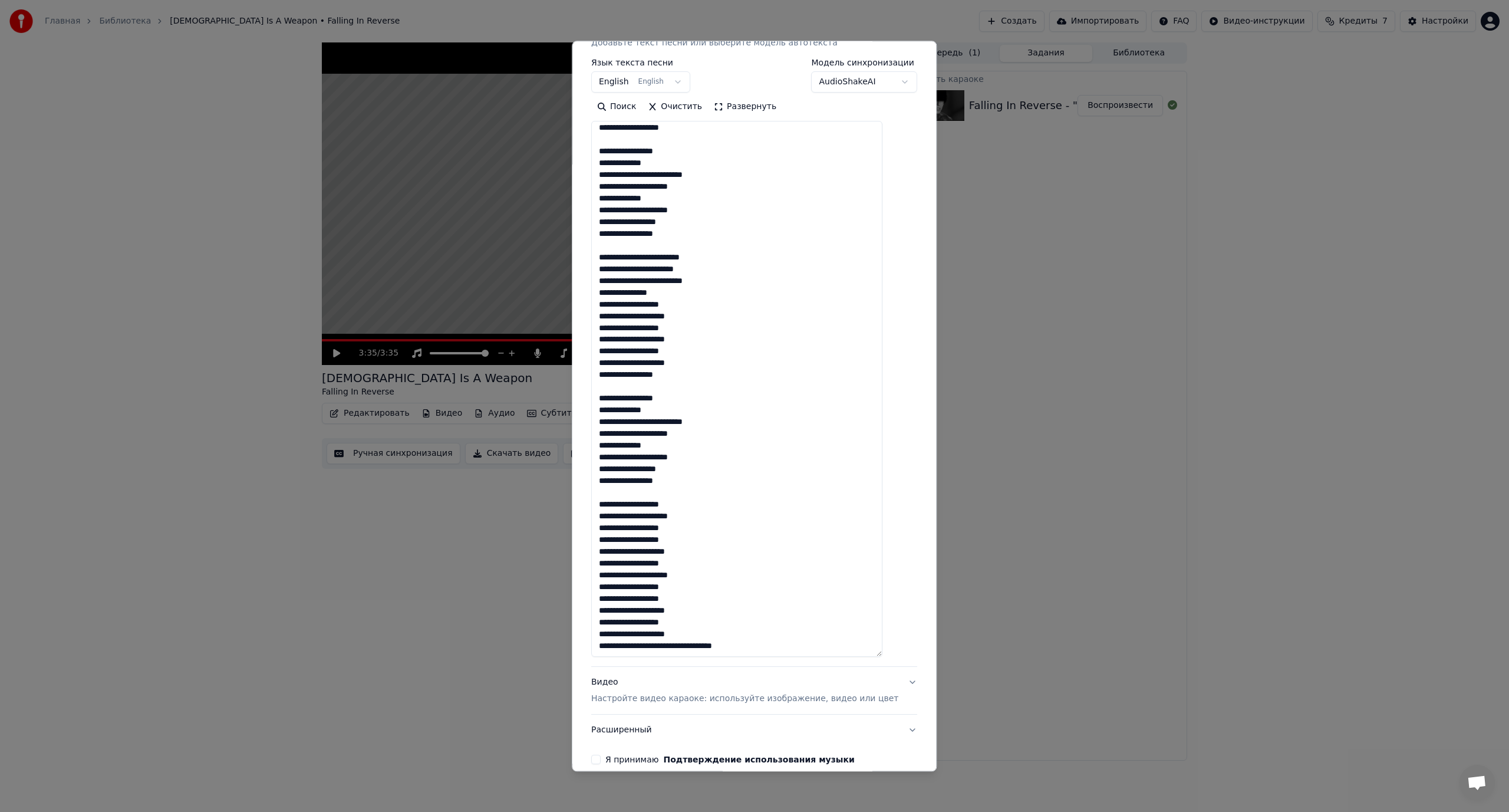
scroll to position [523, 0]
click at [685, 644] on textarea at bounding box center [737, 389] width 291 height 536
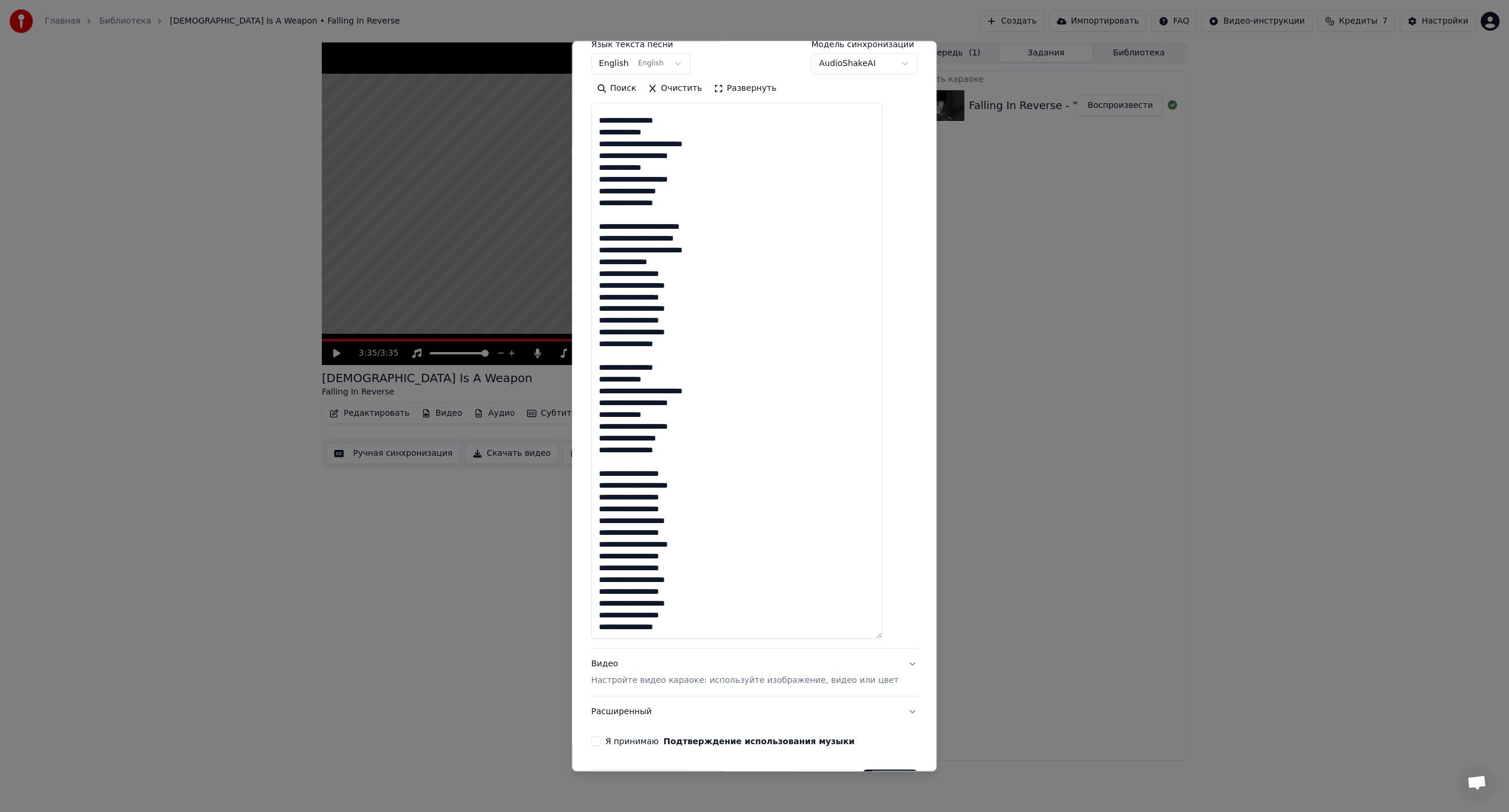
scroll to position [234, 0]
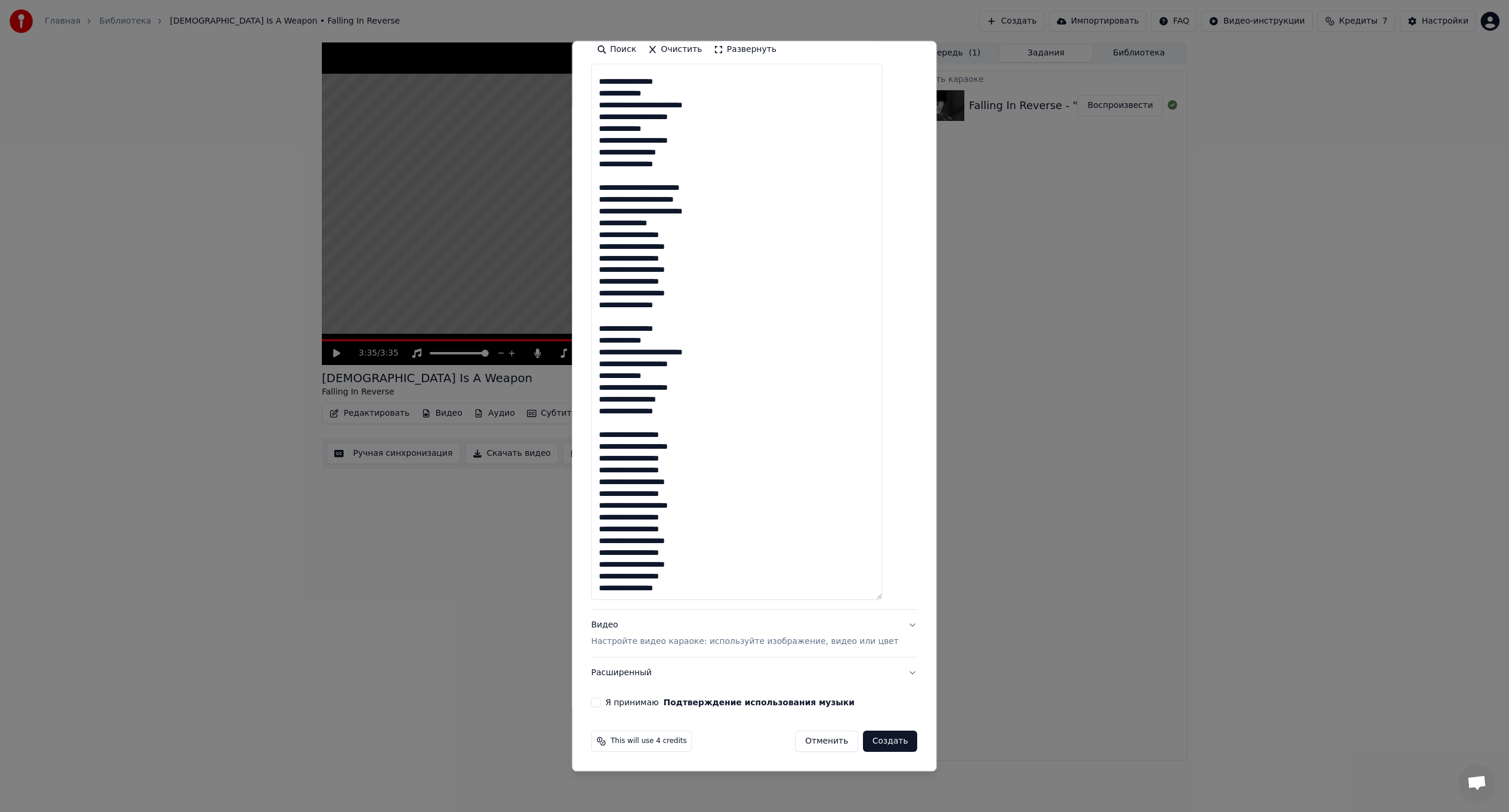
type textarea "**********"
click at [601, 698] on button "Я принимаю Подтверждение использования музыки" at bounding box center [596, 703] width 9 height 9
click at [867, 745] on button "Создать" at bounding box center [890, 742] width 54 height 21
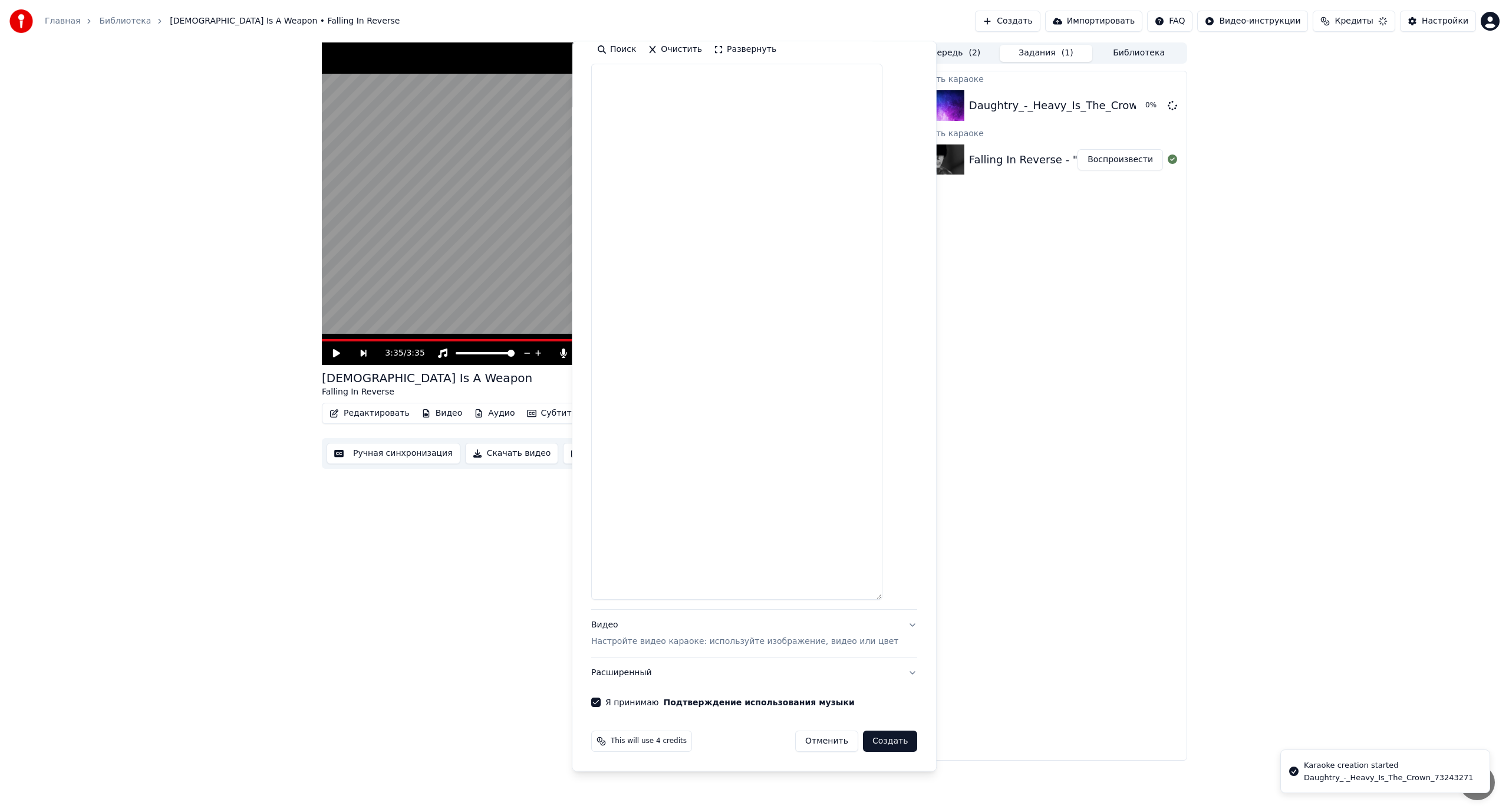
scroll to position [0, 0]
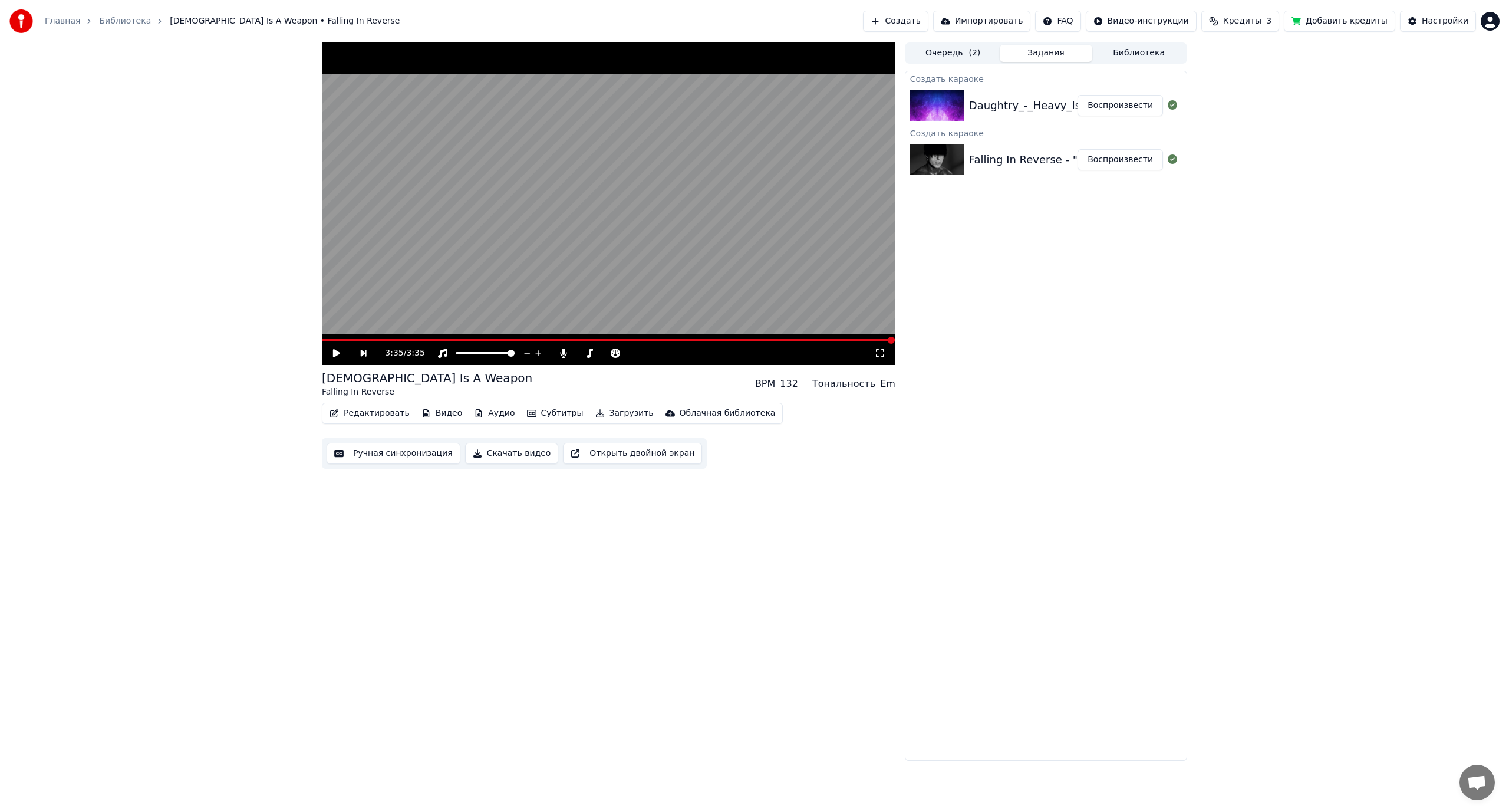
click at [1115, 107] on button "Воспроизвести" at bounding box center [1120, 106] width 85 height 21
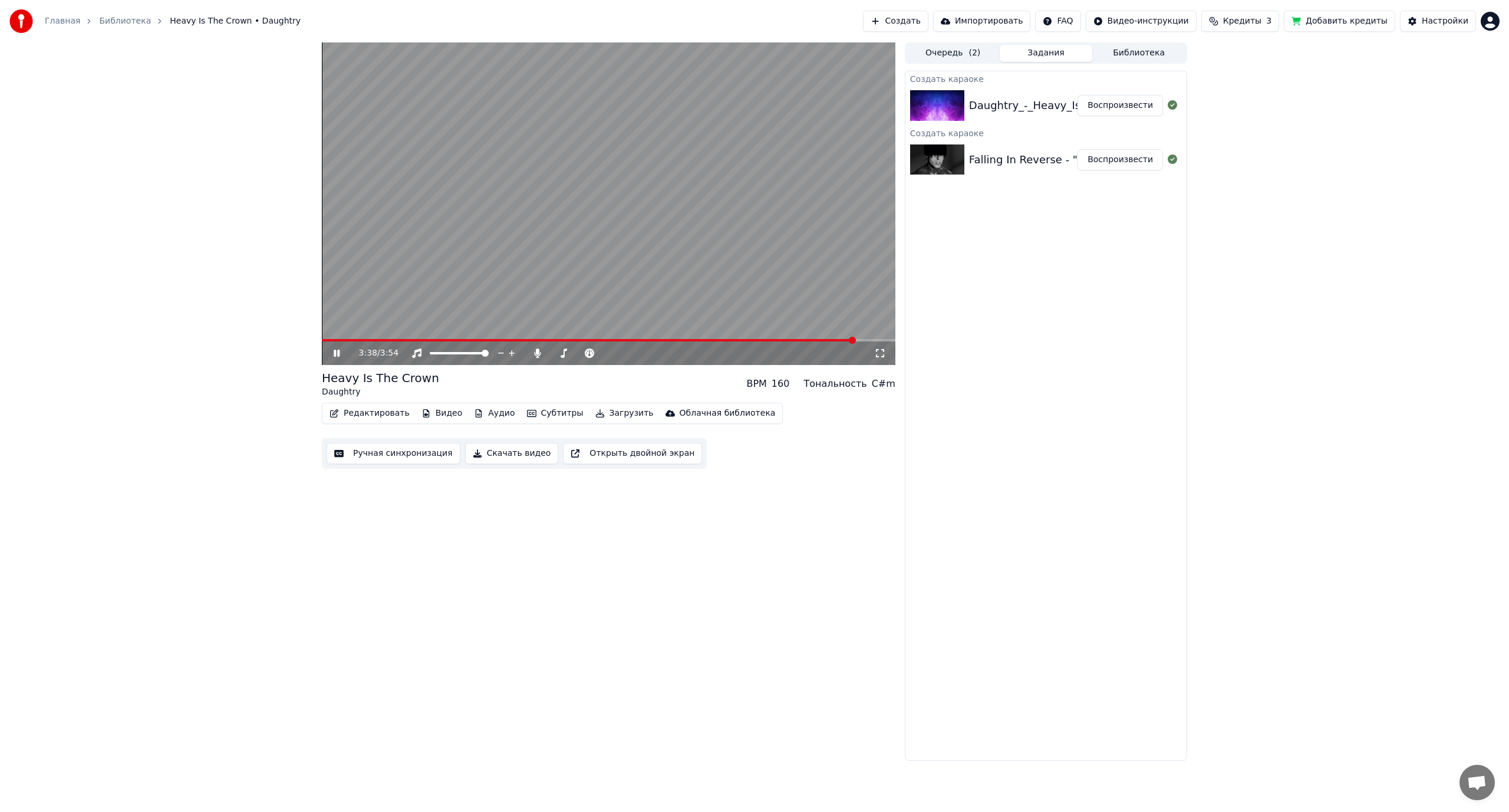
click at [570, 251] on video at bounding box center [609, 203] width 574 height 322
click at [1133, 54] on button "Библиотека" at bounding box center [1139, 53] width 93 height 17
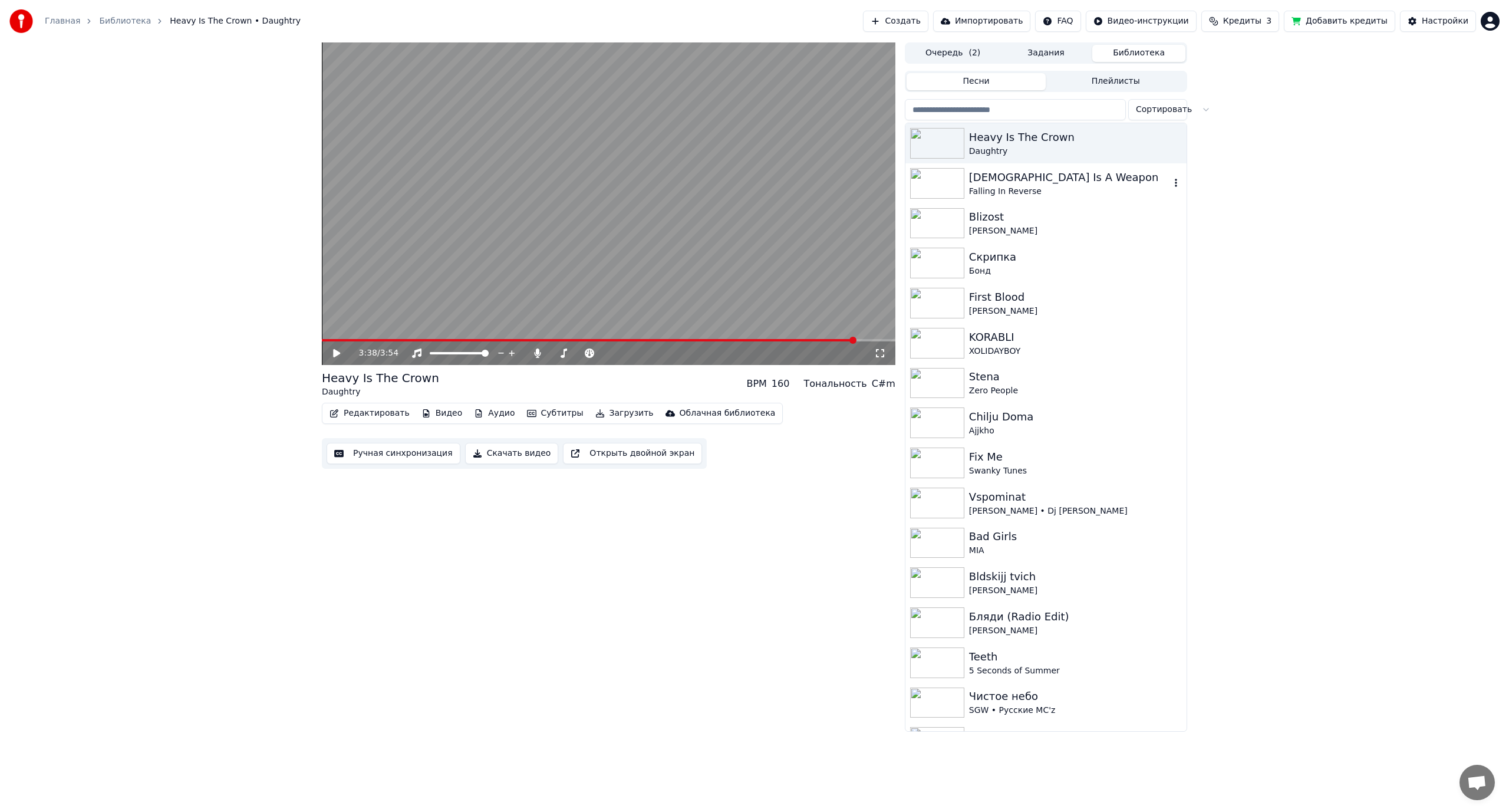
click at [997, 175] on div "[DEMOGRAPHIC_DATA] Is A Weapon" at bounding box center [1070, 178] width 201 height 16
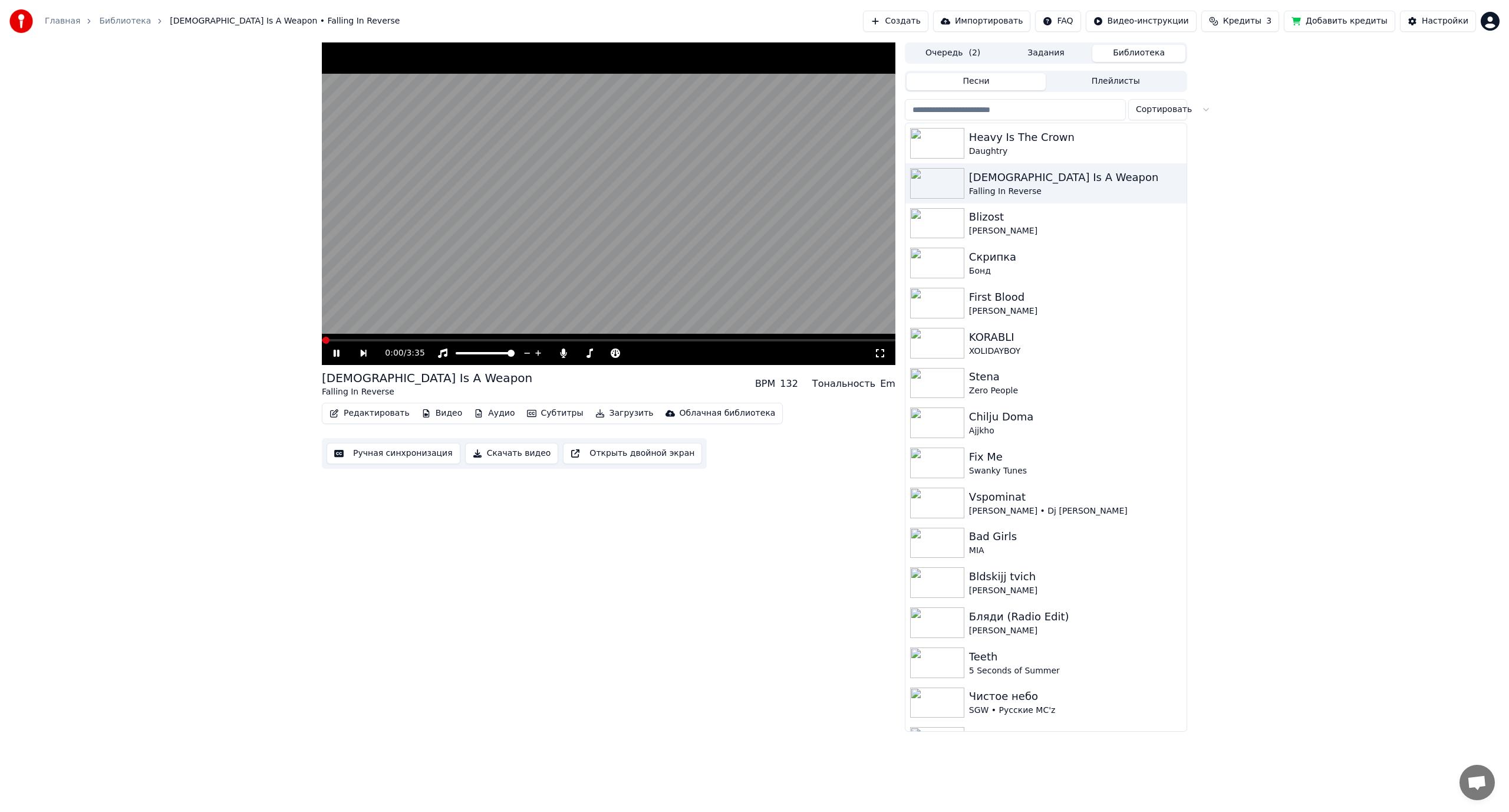
click at [718, 195] on video at bounding box center [609, 203] width 574 height 322
click at [485, 411] on button "Аудио" at bounding box center [494, 413] width 50 height 16
click at [768, 459] on div "Редактировать Видео Аудио Субтитры Загрузить Облачная библиотека Ручная синхрон…" at bounding box center [609, 435] width 574 height 66
click at [1032, 580] on div "Bldskijj tvich" at bounding box center [1070, 576] width 201 height 16
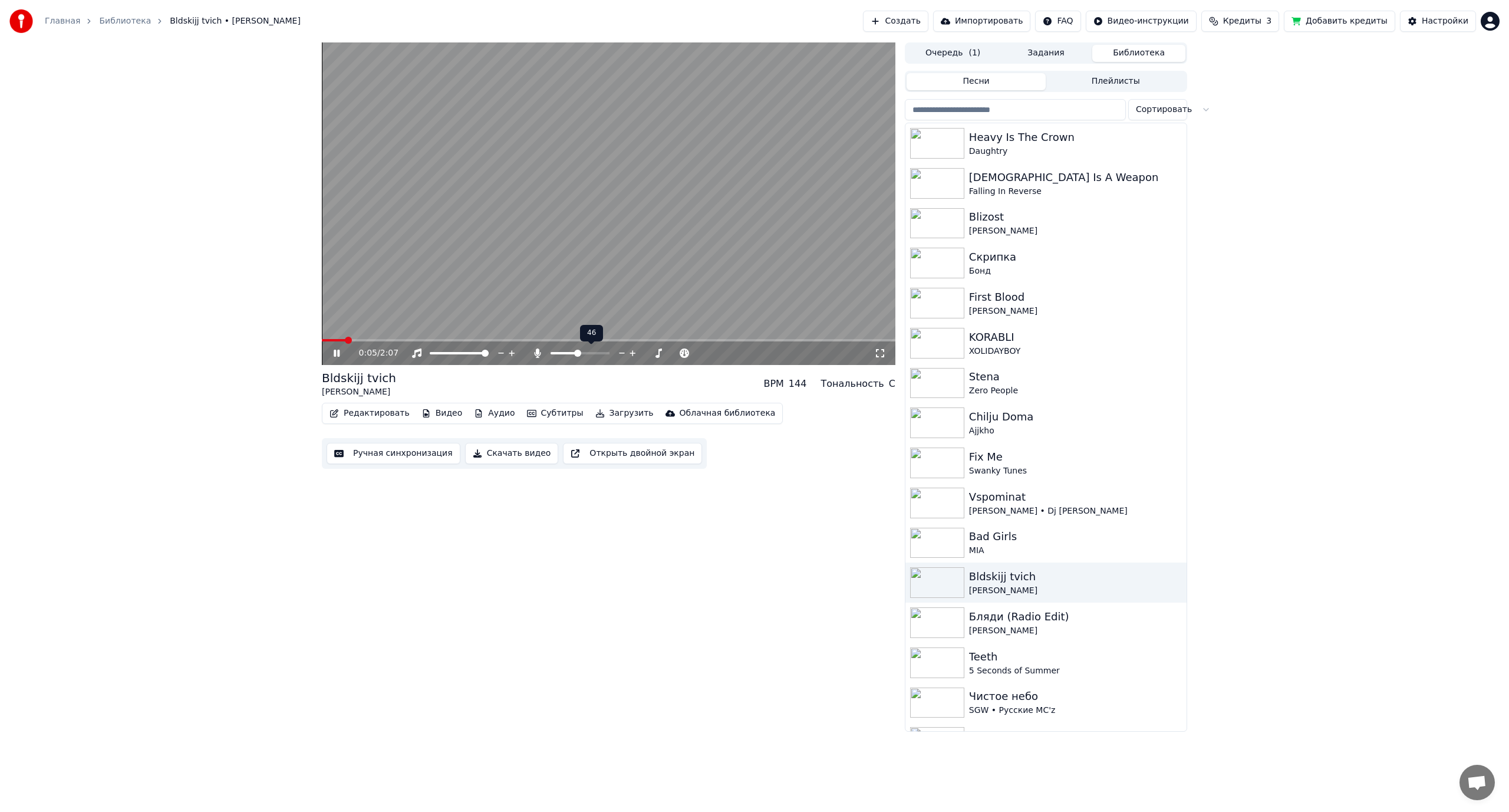
click at [578, 356] on span at bounding box center [578, 353] width 7 height 7
click at [492, 279] on video at bounding box center [609, 203] width 574 height 322
click at [322, 342] on span at bounding box center [325, 340] width 7 height 7
click at [382, 415] on button "Редактировать" at bounding box center [370, 413] width 90 height 16
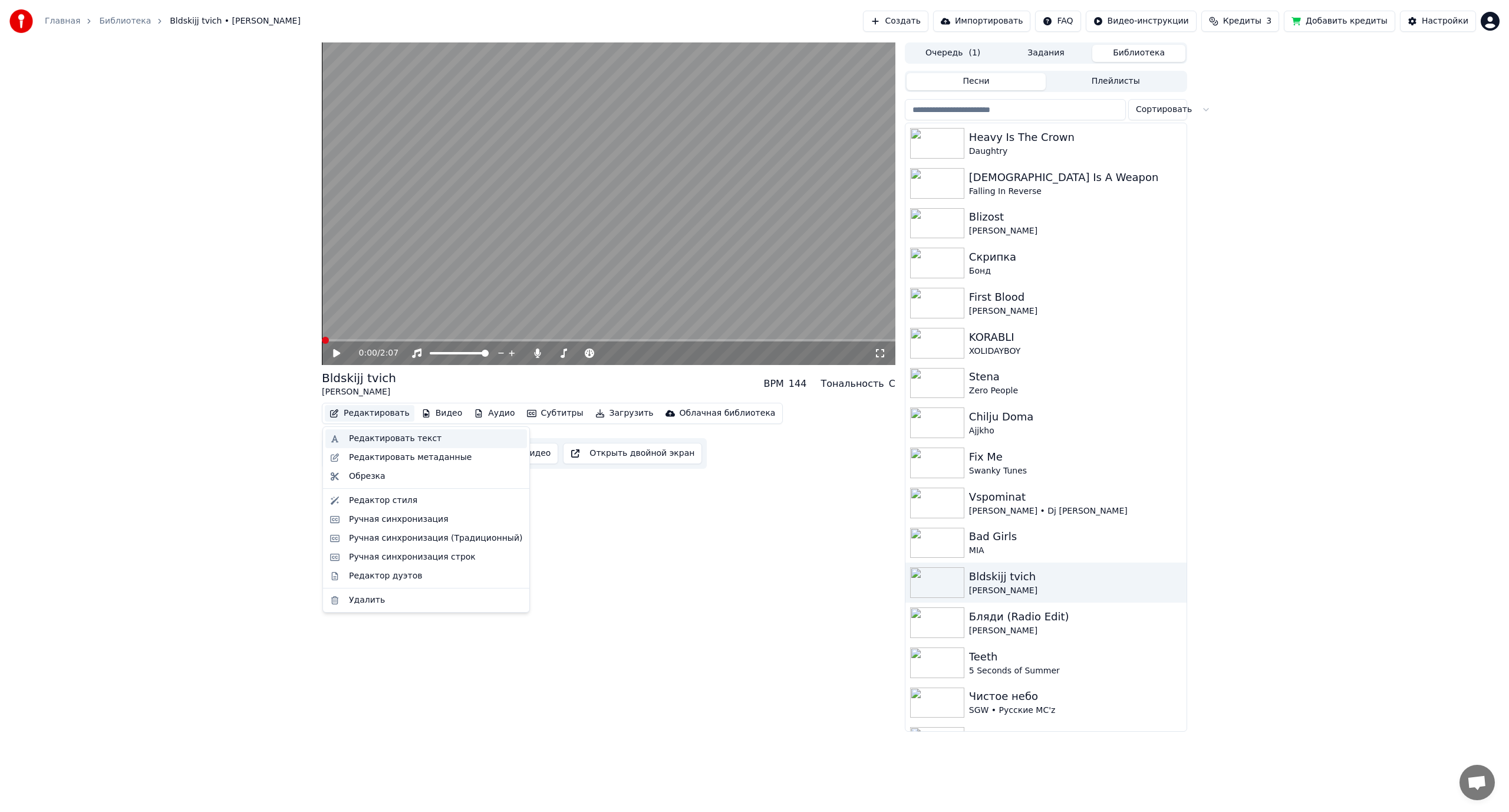
click at [382, 437] on div "Редактировать текст" at bounding box center [395, 439] width 92 height 12
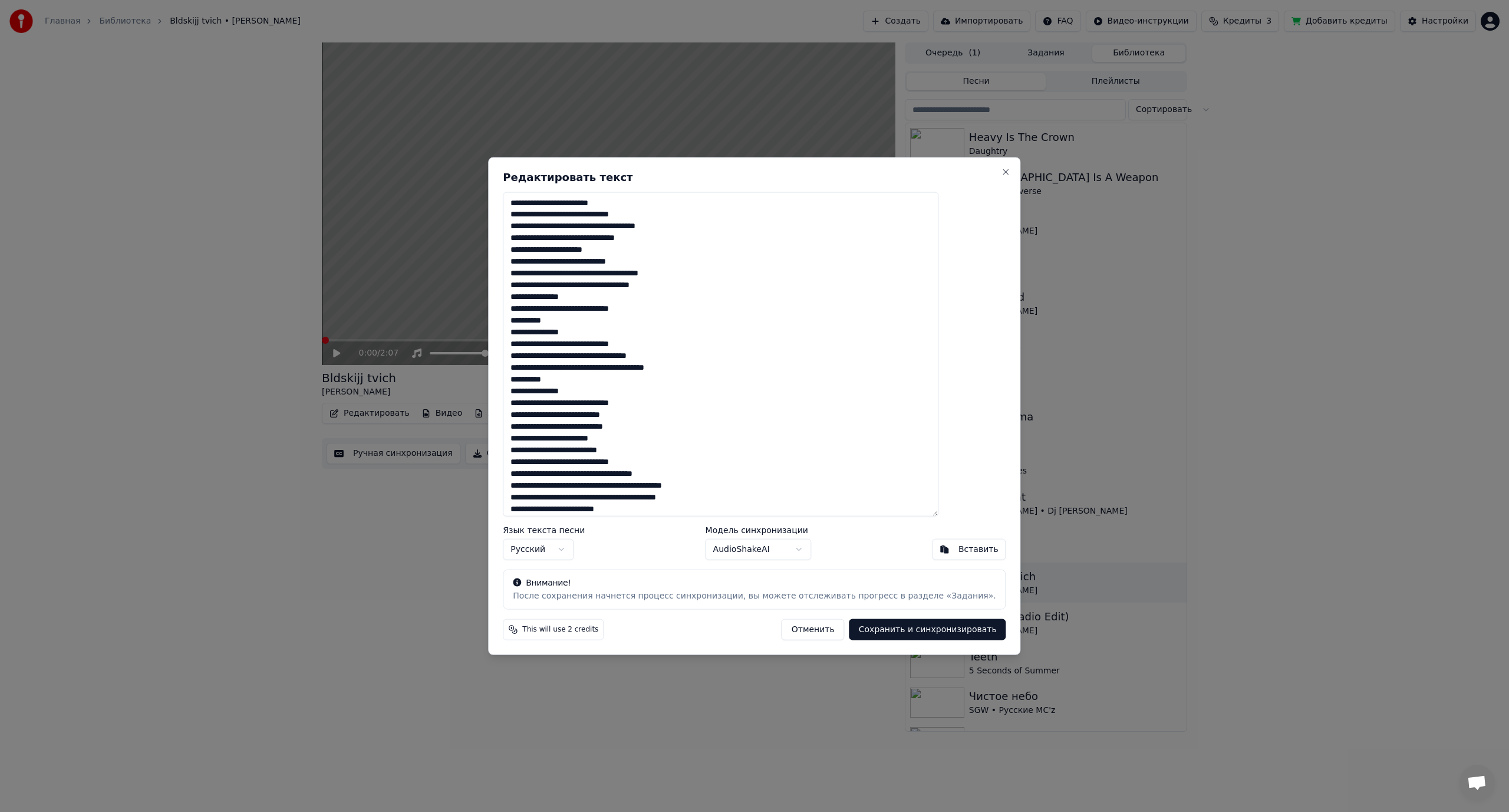
click at [619, 215] on textarea at bounding box center [720, 354] width 435 height 325
click at [593, 216] on textarea at bounding box center [720, 354] width 435 height 325
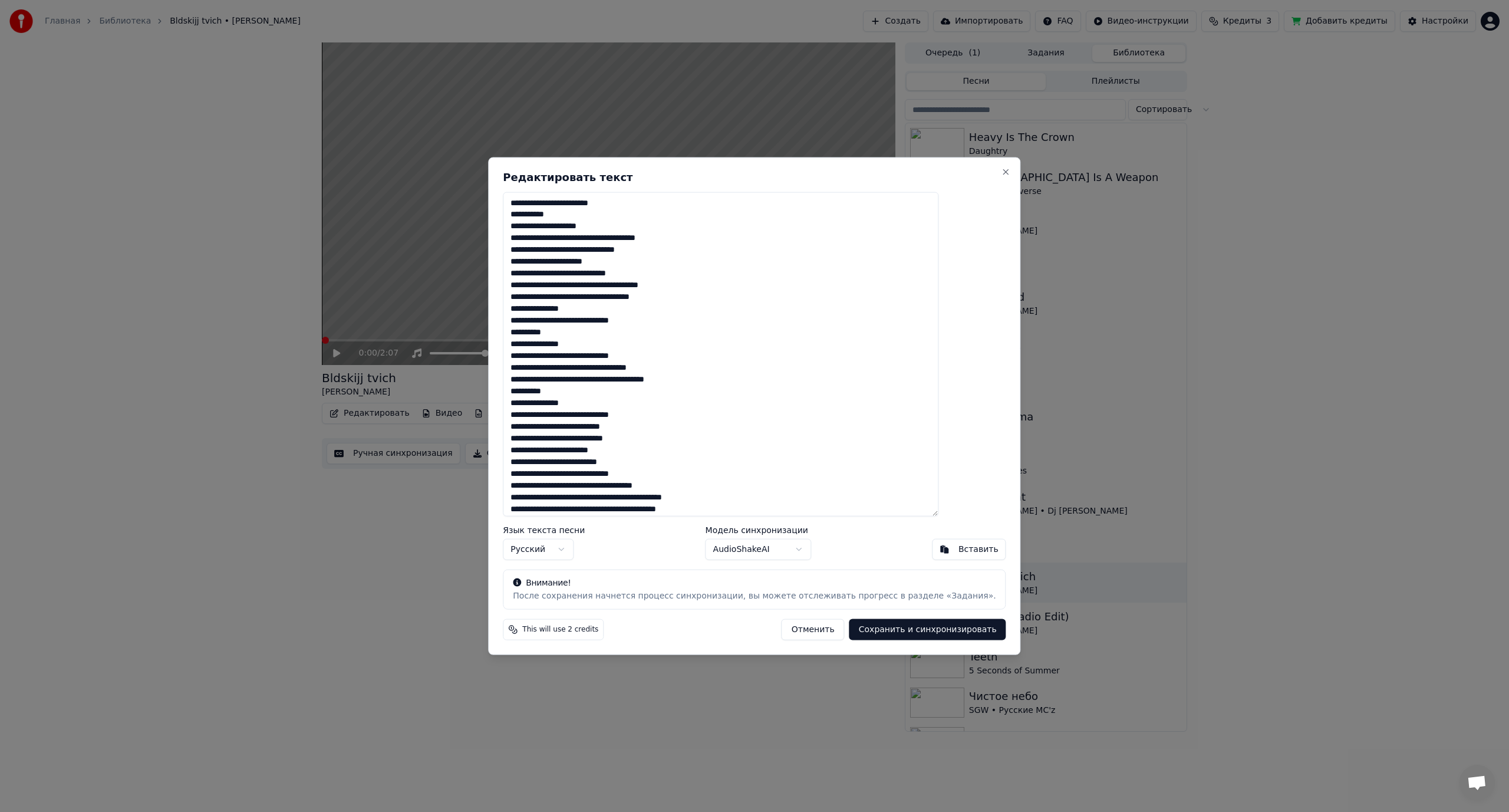
click at [633, 241] on textarea at bounding box center [720, 354] width 435 height 325
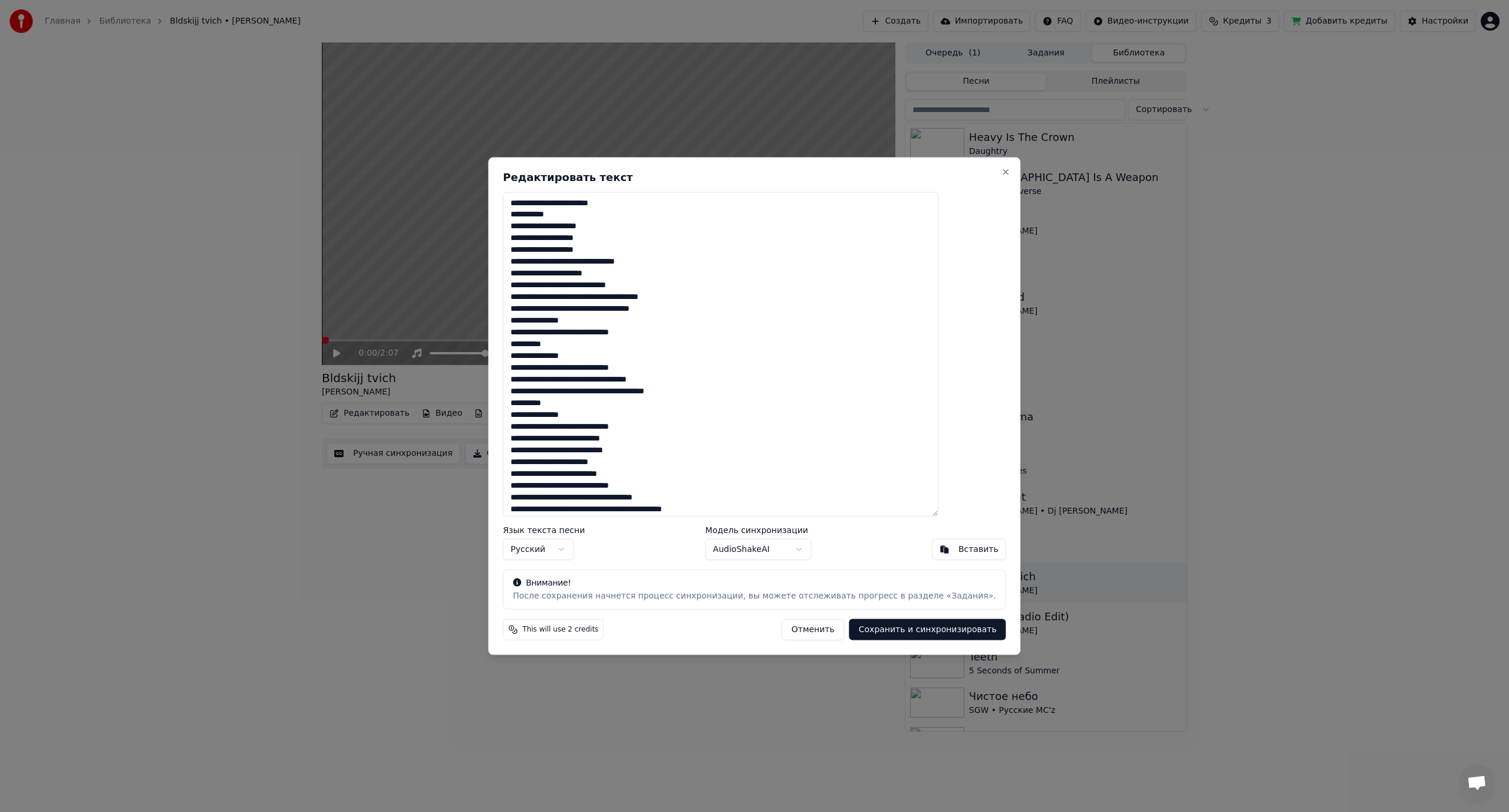
click at [616, 251] on textarea at bounding box center [720, 354] width 435 height 325
click at [619, 271] on textarea at bounding box center [720, 354] width 435 height 325
click at [542, 227] on textarea at bounding box center [720, 354] width 435 height 325
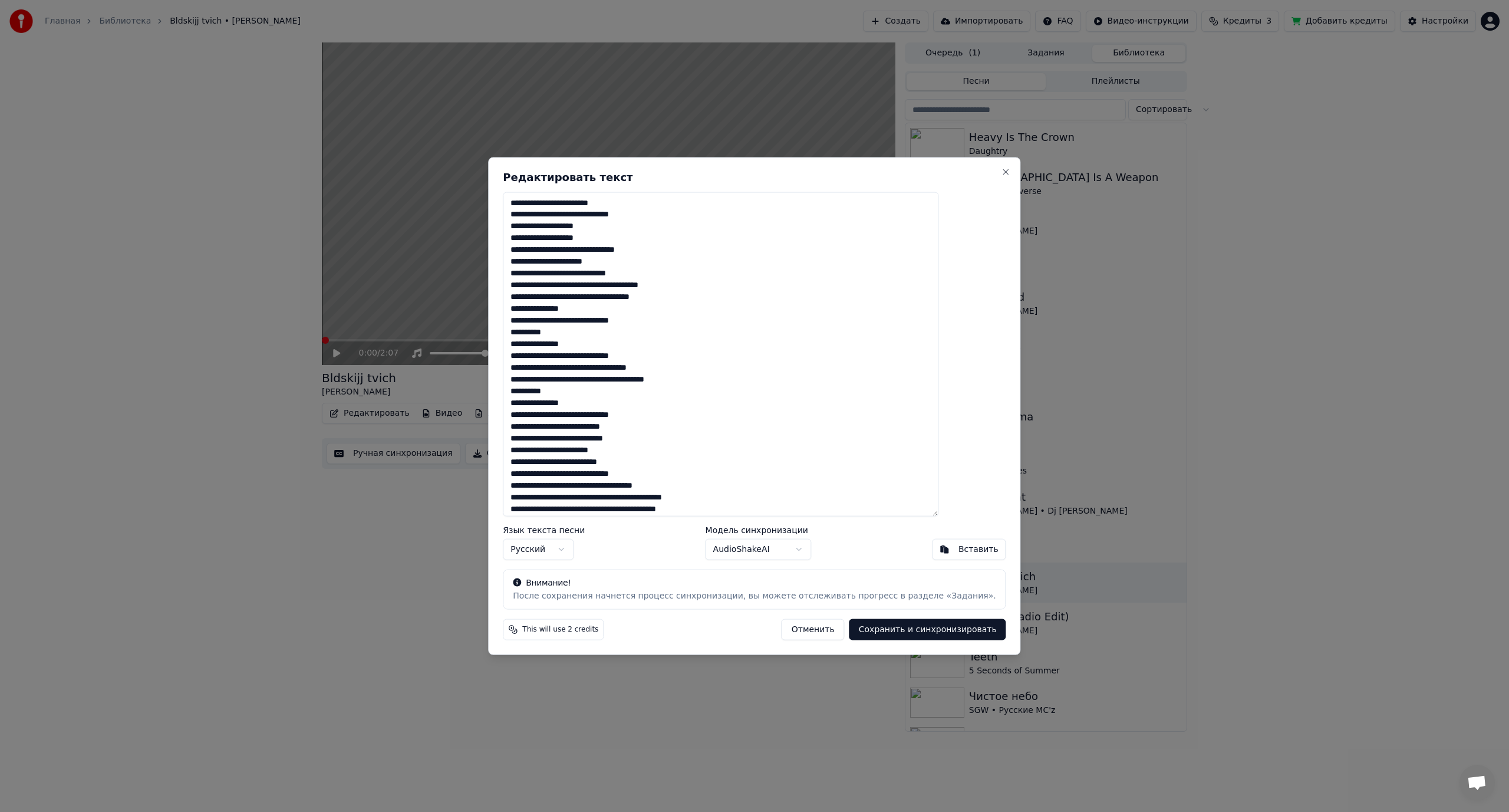
click at [626, 216] on textarea at bounding box center [720, 354] width 435 height 325
click at [627, 217] on textarea at bounding box center [720, 354] width 435 height 325
click at [629, 217] on textarea at bounding box center [720, 354] width 435 height 325
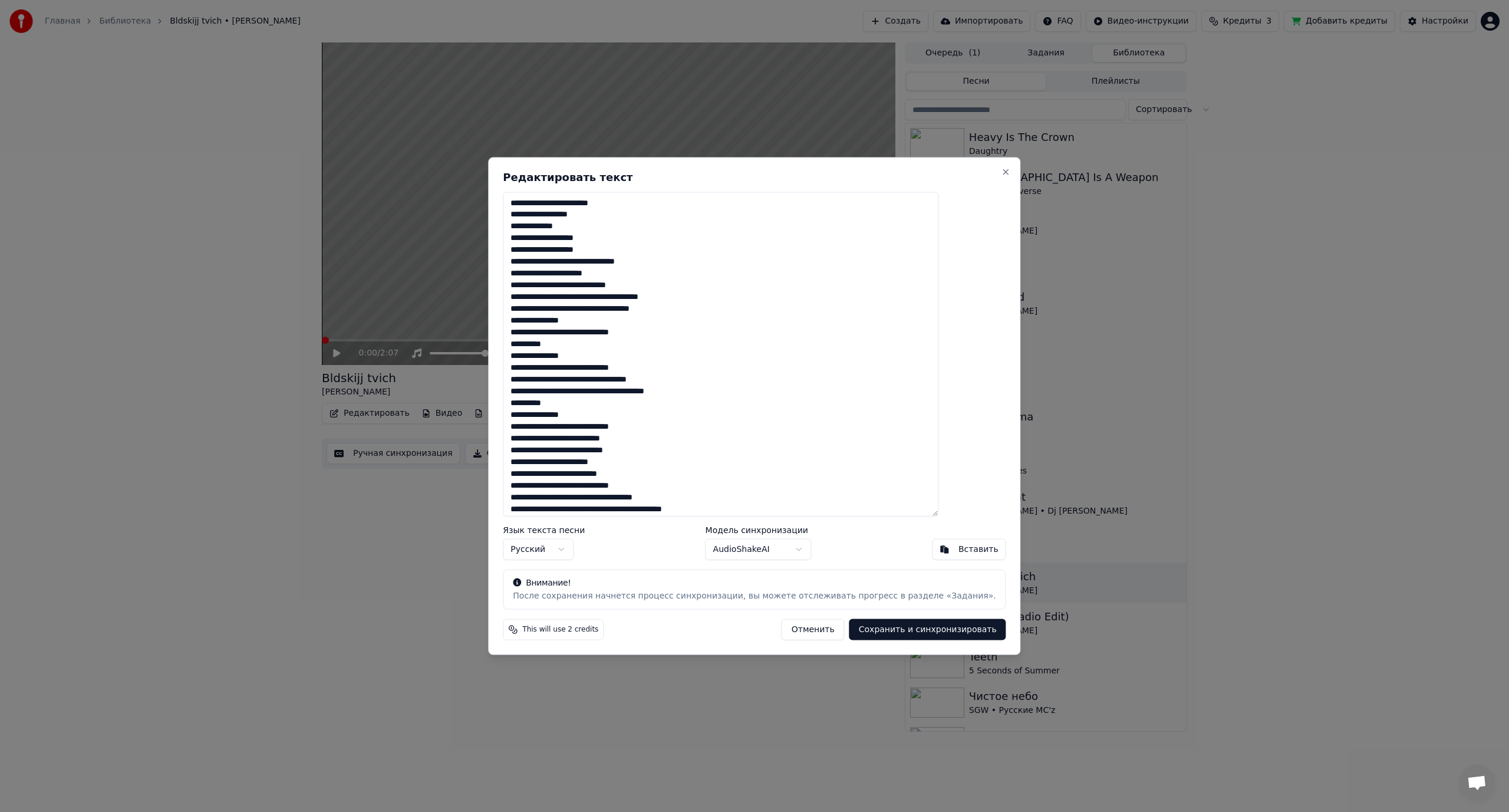
click at [611, 262] on textarea at bounding box center [720, 354] width 435 height 325
click at [624, 260] on textarea at bounding box center [720, 354] width 435 height 325
click at [597, 274] on textarea at bounding box center [720, 354] width 435 height 325
click at [618, 298] on textarea at bounding box center [720, 354] width 435 height 325
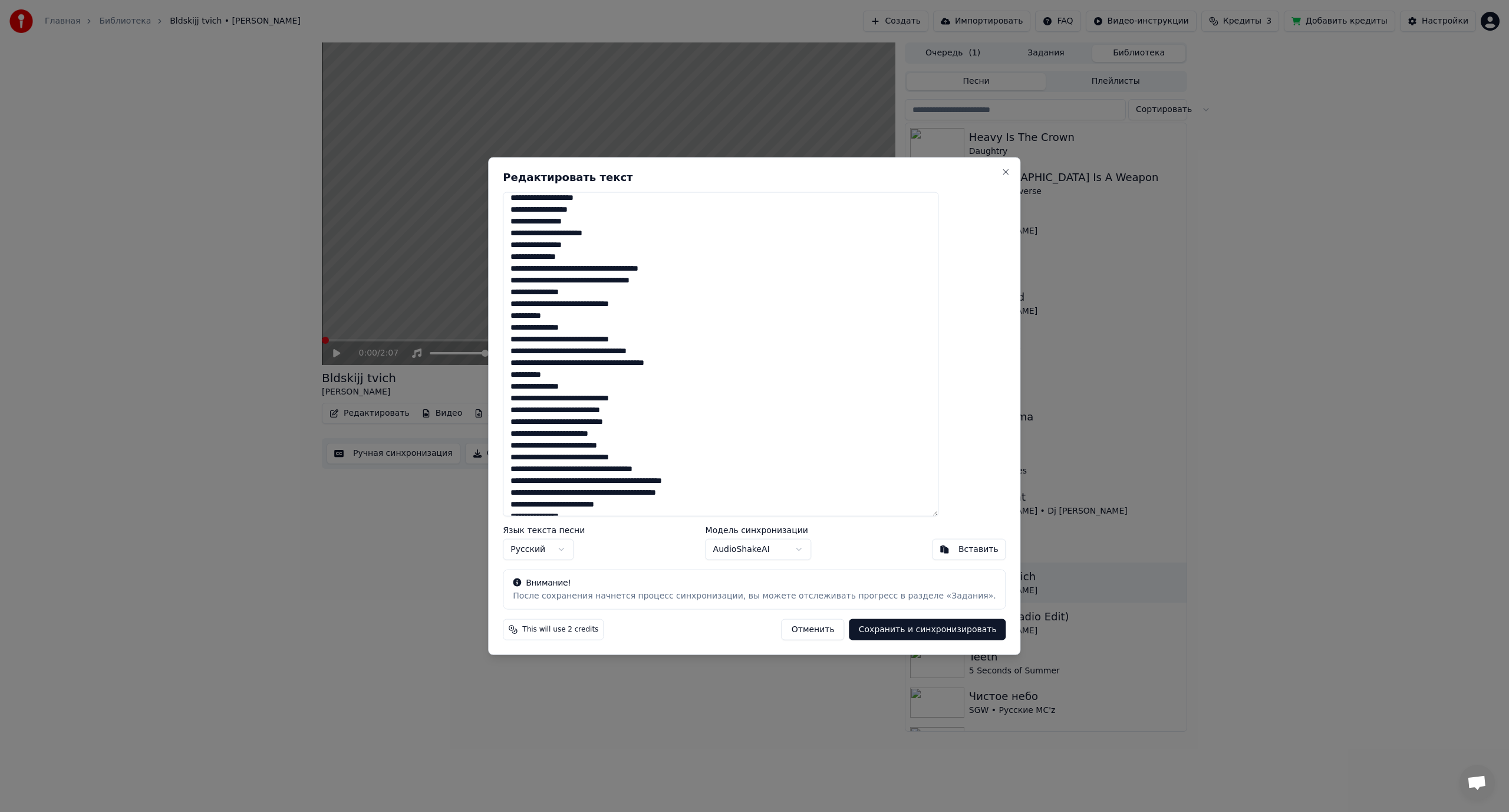
scroll to position [59, 0]
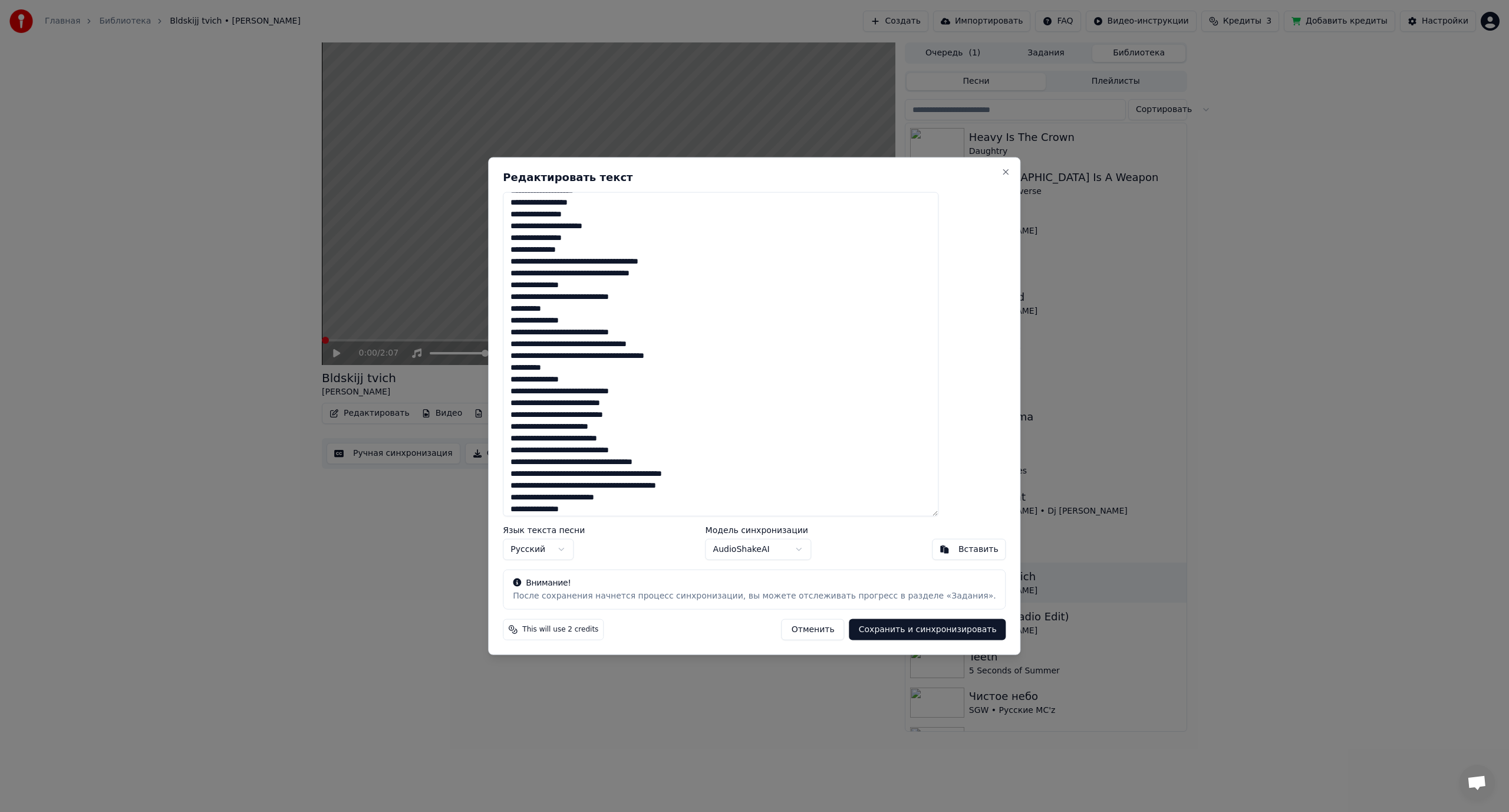
click at [635, 262] on textarea at bounding box center [720, 354] width 435 height 325
click at [635, 264] on textarea at bounding box center [720, 354] width 435 height 325
click at [607, 286] on textarea at bounding box center [720, 354] width 435 height 325
click at [666, 286] on textarea at bounding box center [720, 354] width 435 height 325
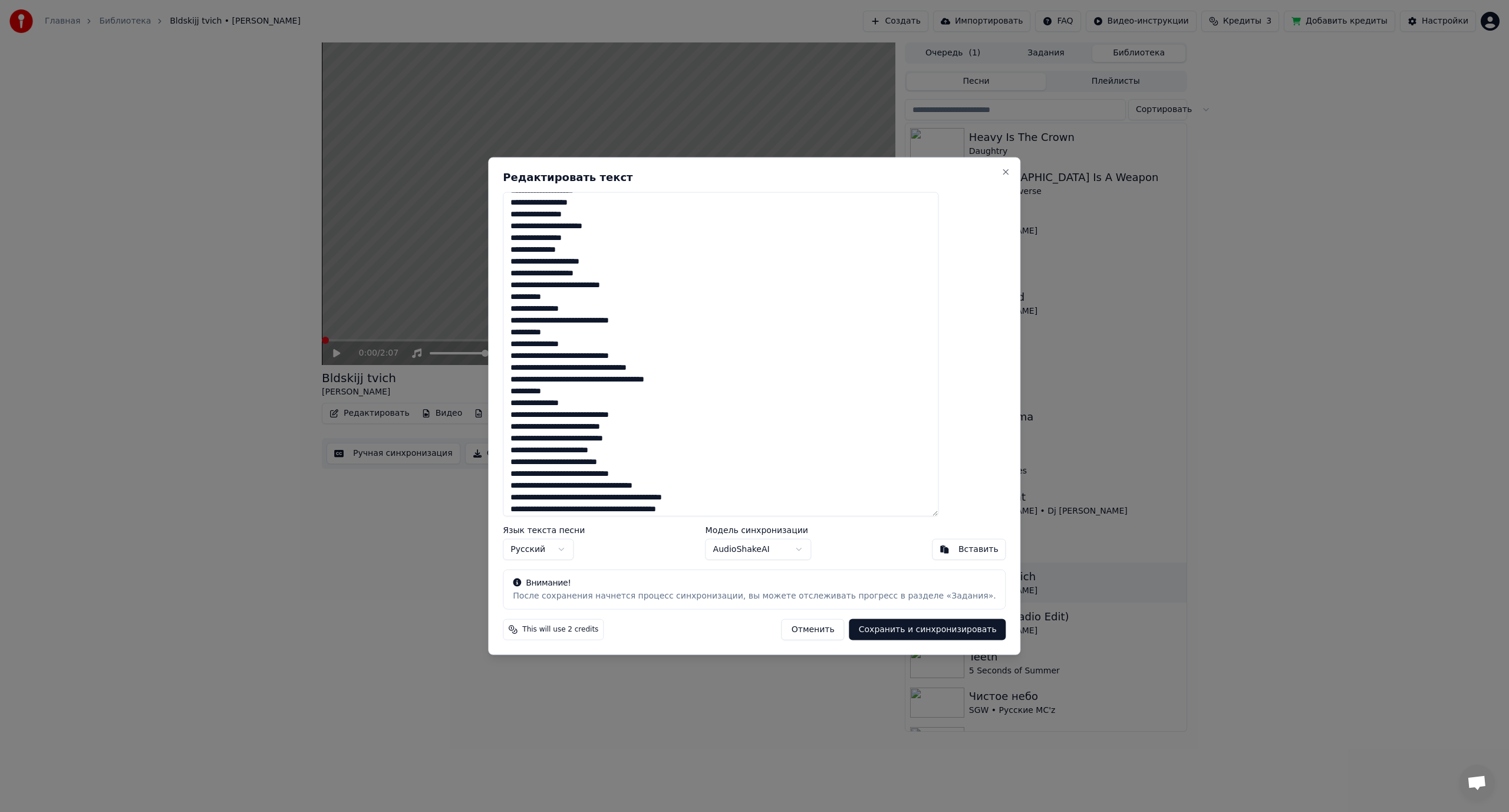
click at [630, 321] on textarea at bounding box center [720, 354] width 435 height 325
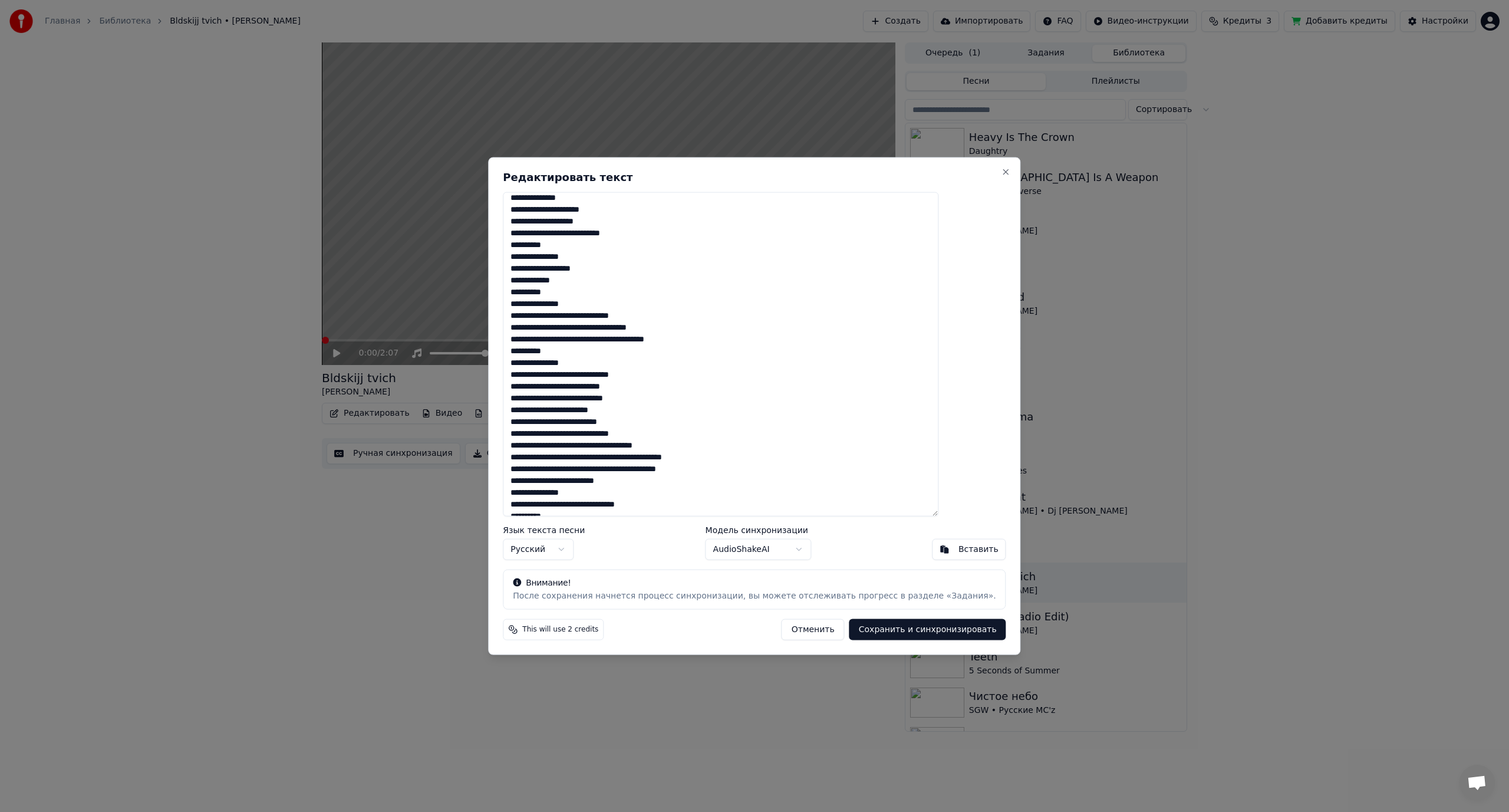
scroll to position [118, 0]
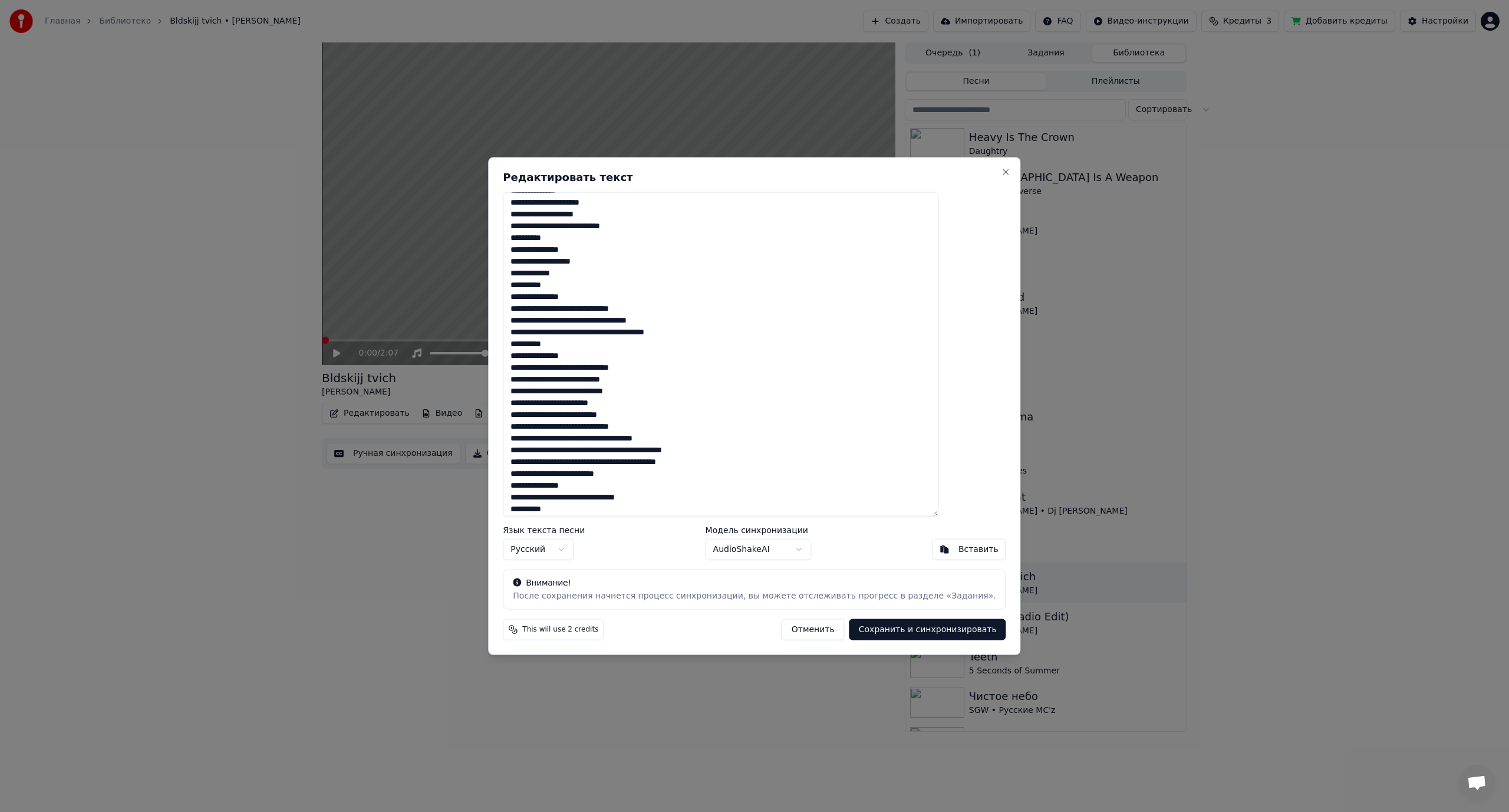
click at [630, 309] on textarea at bounding box center [720, 354] width 435 height 325
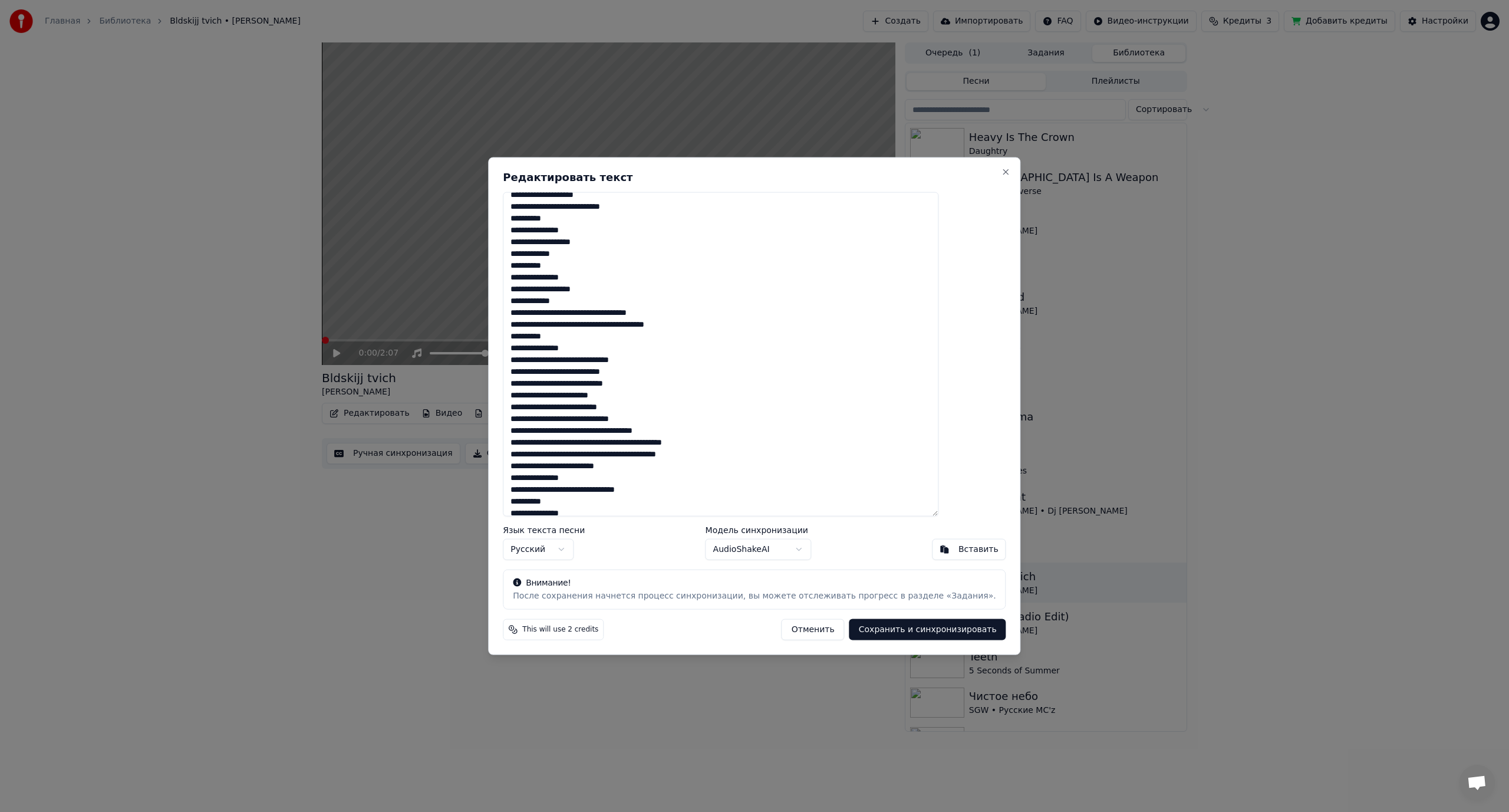
scroll to position [177, 0]
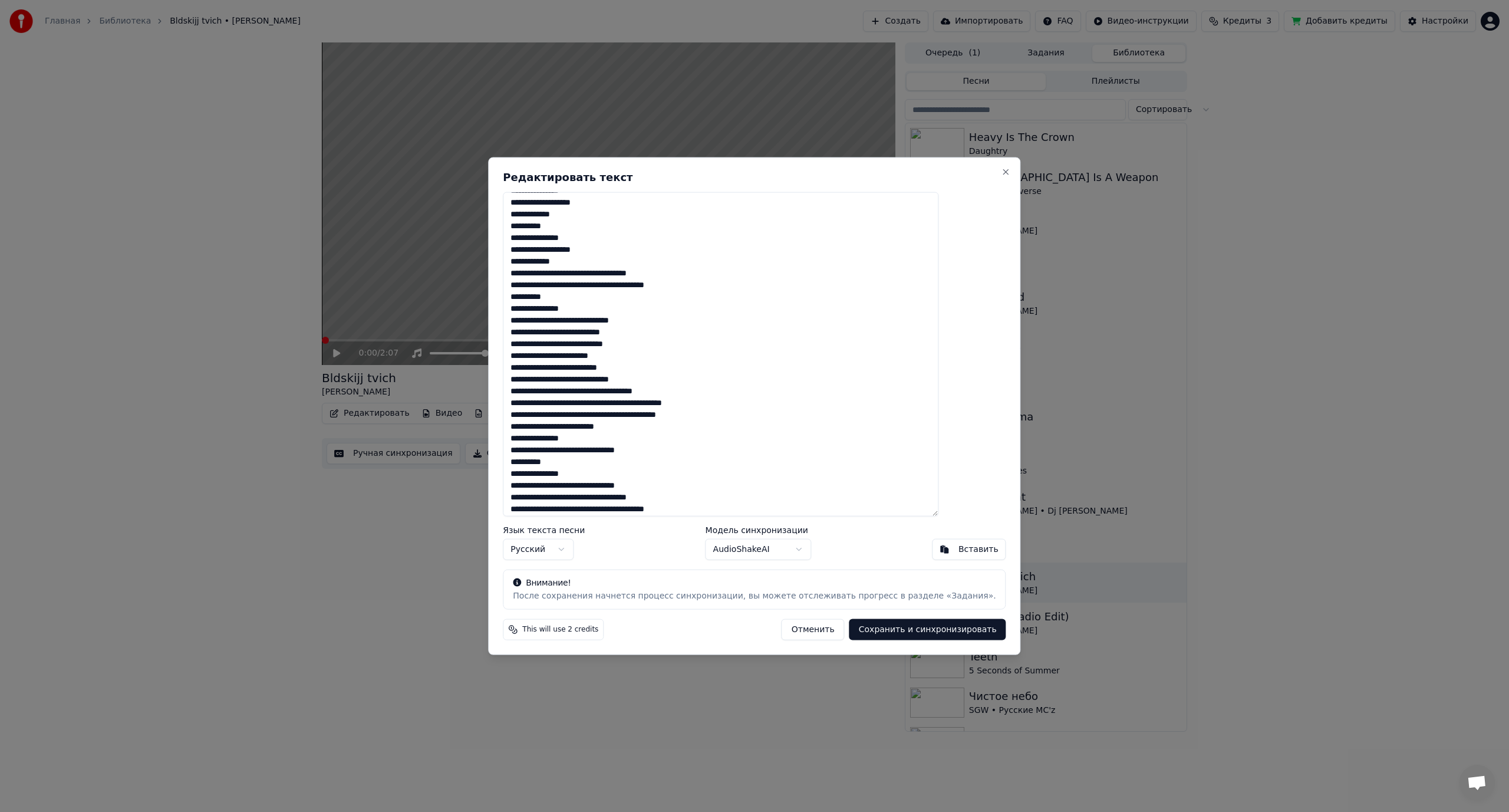
click at [609, 274] on textarea at bounding box center [720, 354] width 435 height 325
click at [624, 275] on textarea at bounding box center [720, 354] width 435 height 325
click at [633, 286] on textarea at bounding box center [720, 354] width 435 height 325
click at [638, 295] on textarea at bounding box center [720, 354] width 435 height 325
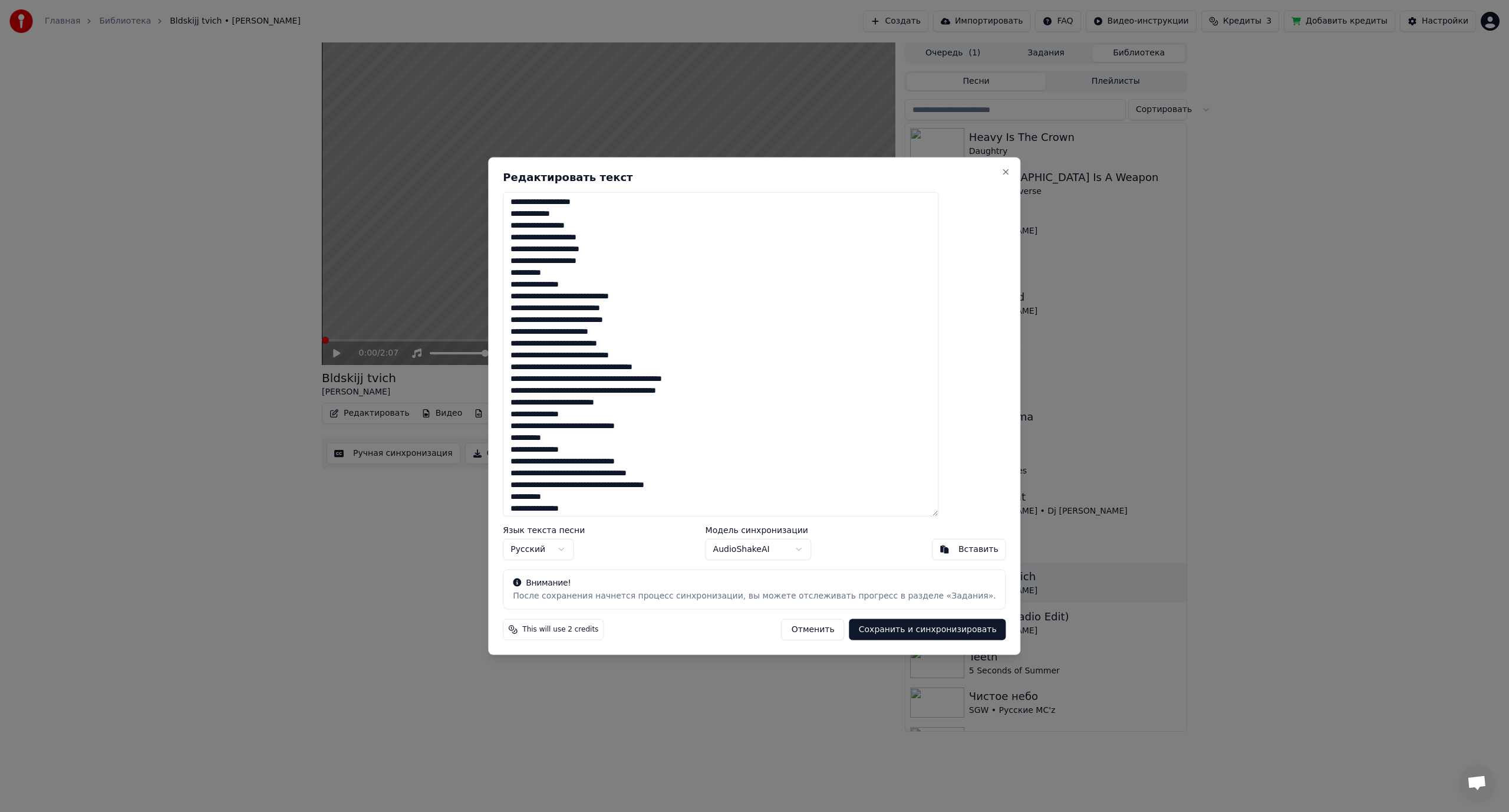
scroll to position [236, 0]
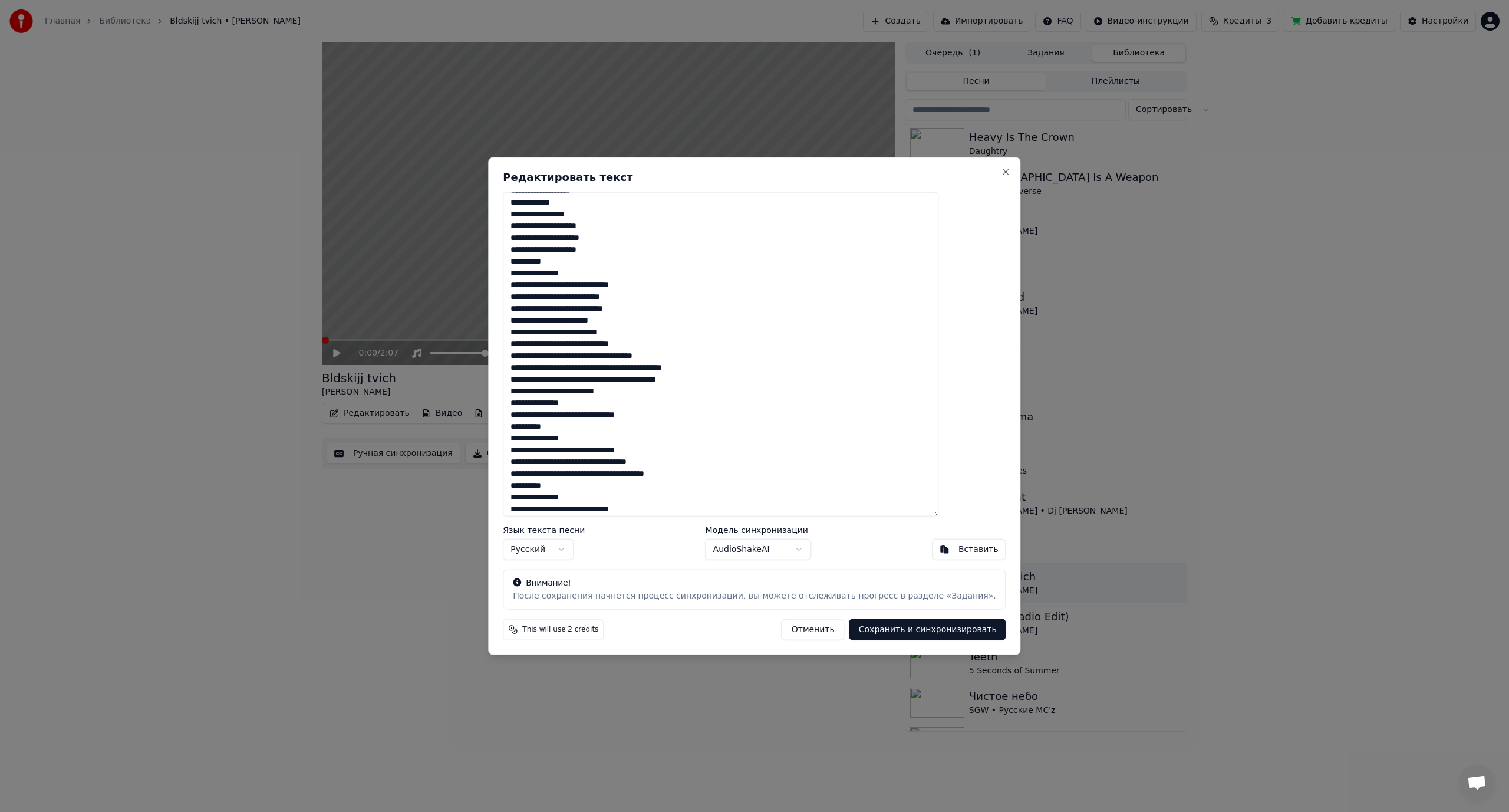
click at [630, 286] on textarea at bounding box center [720, 354] width 435 height 325
click at [627, 310] on textarea at bounding box center [720, 354] width 435 height 325
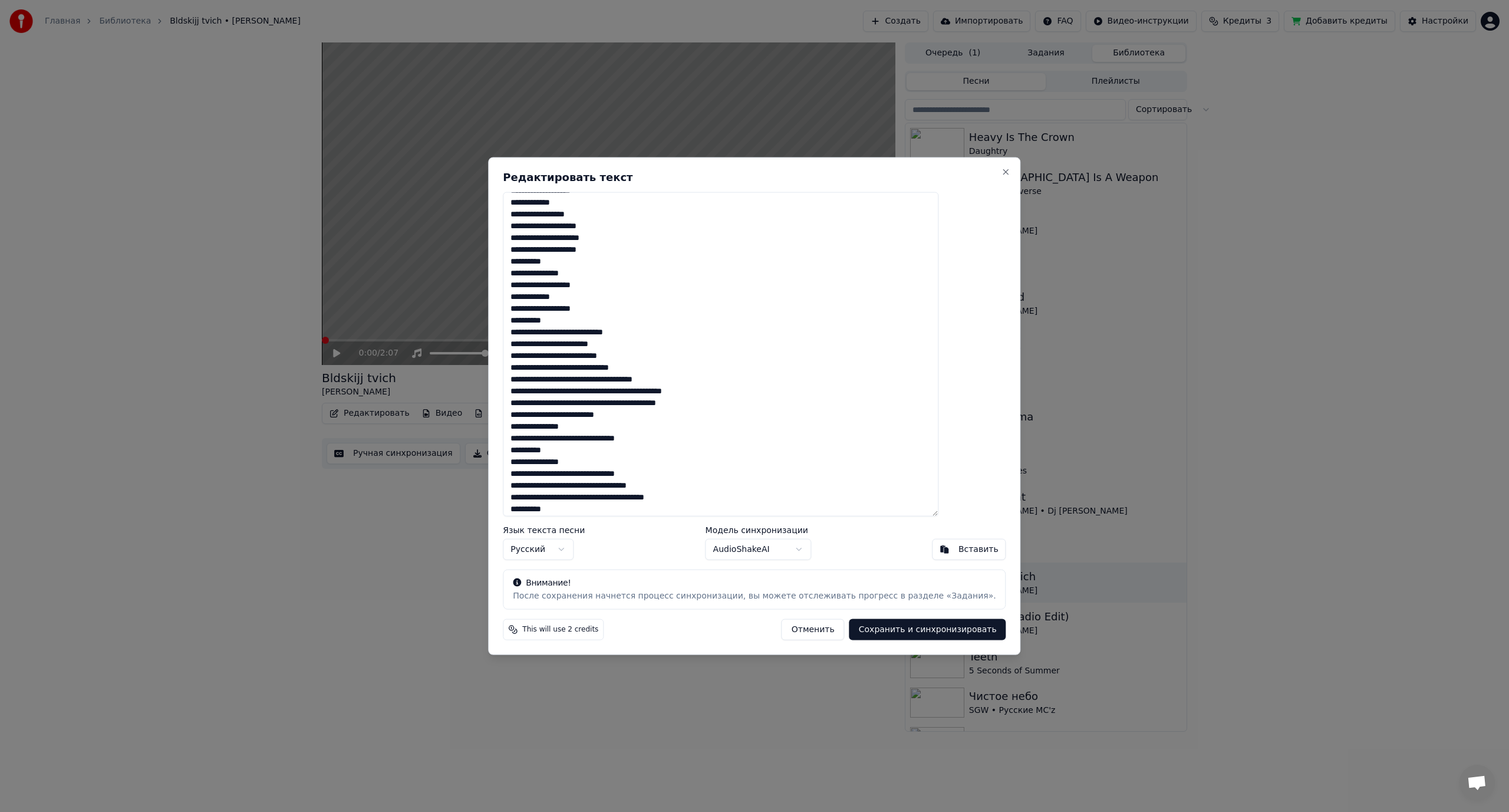
click at [649, 271] on textarea at bounding box center [720, 354] width 435 height 325
drag, startPoint x: 559, startPoint y: 333, endPoint x: 545, endPoint y: 334, distance: 14.0
click at [545, 334] on textarea at bounding box center [720, 354] width 435 height 325
drag, startPoint x: 543, startPoint y: 402, endPoint x: 567, endPoint y: 402, distance: 24.0
click at [567, 402] on textarea at bounding box center [720, 354] width 435 height 325
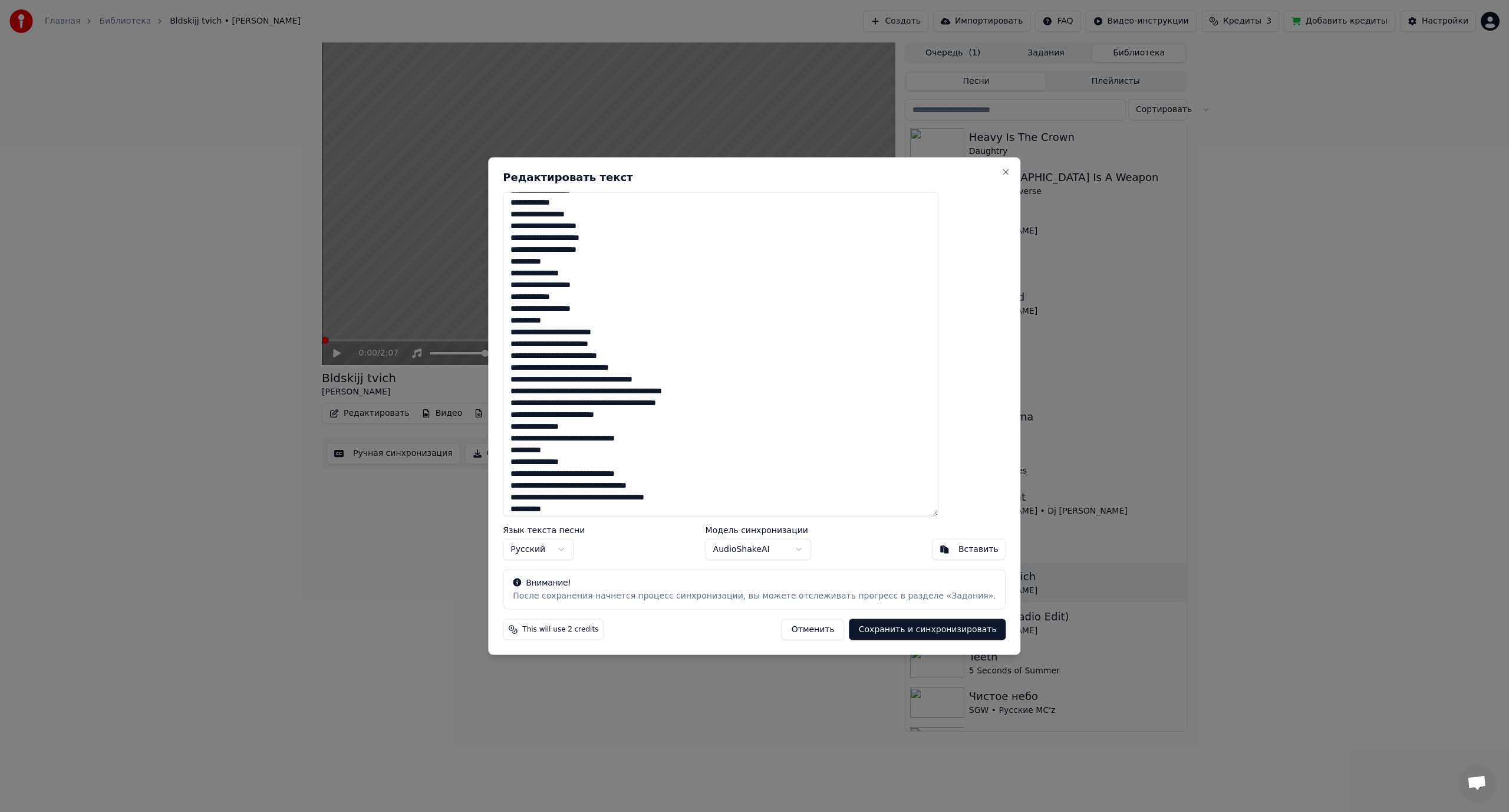
drag, startPoint x: 725, startPoint y: 403, endPoint x: 770, endPoint y: 406, distance: 45.1
click at [770, 406] on textarea at bounding box center [720, 354] width 435 height 325
click at [666, 262] on textarea at bounding box center [720, 354] width 435 height 325
click at [605, 354] on textarea at bounding box center [720, 354] width 435 height 325
click at [620, 356] on textarea at bounding box center [720, 354] width 435 height 325
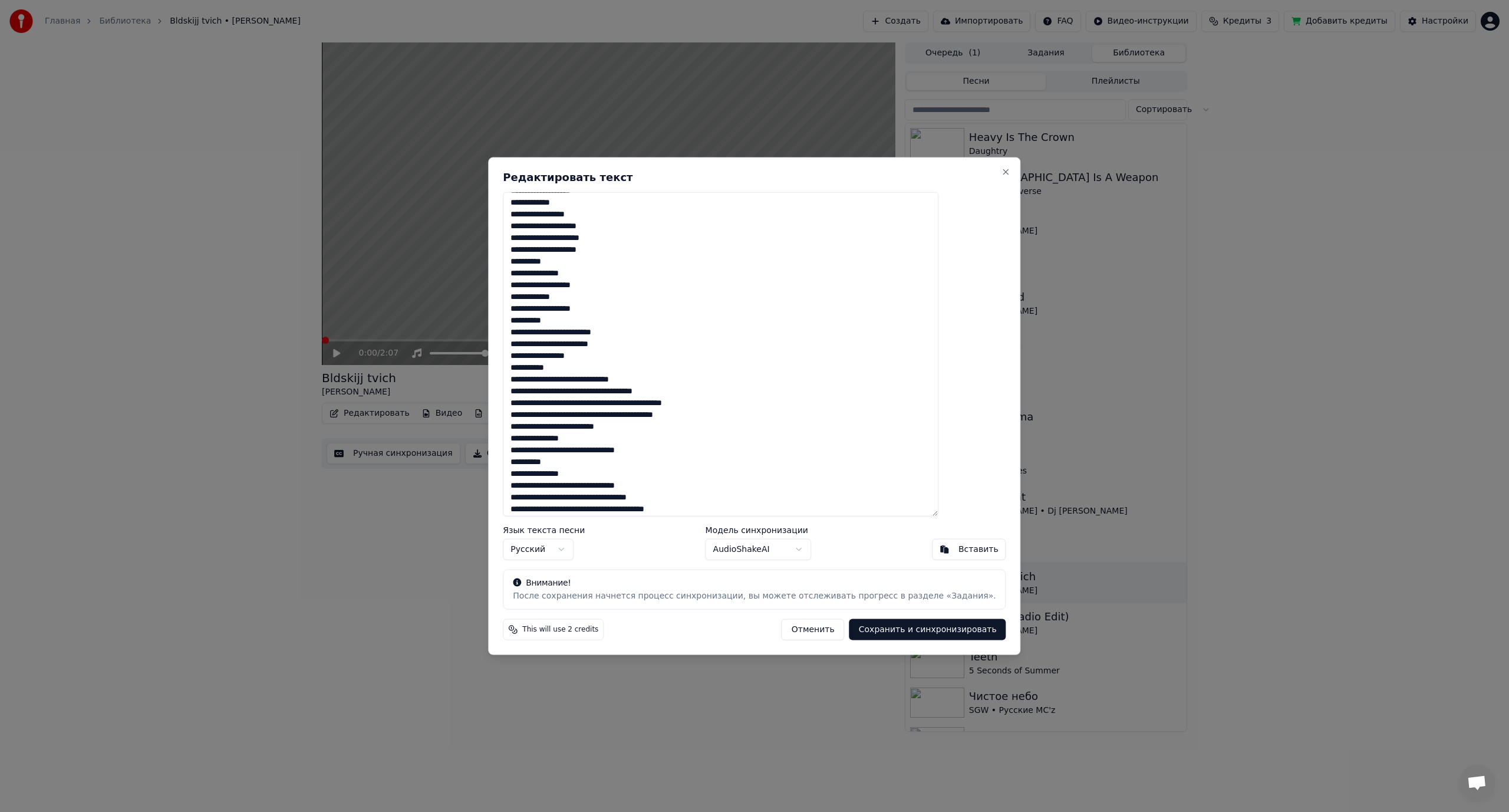
scroll to position [294, 0]
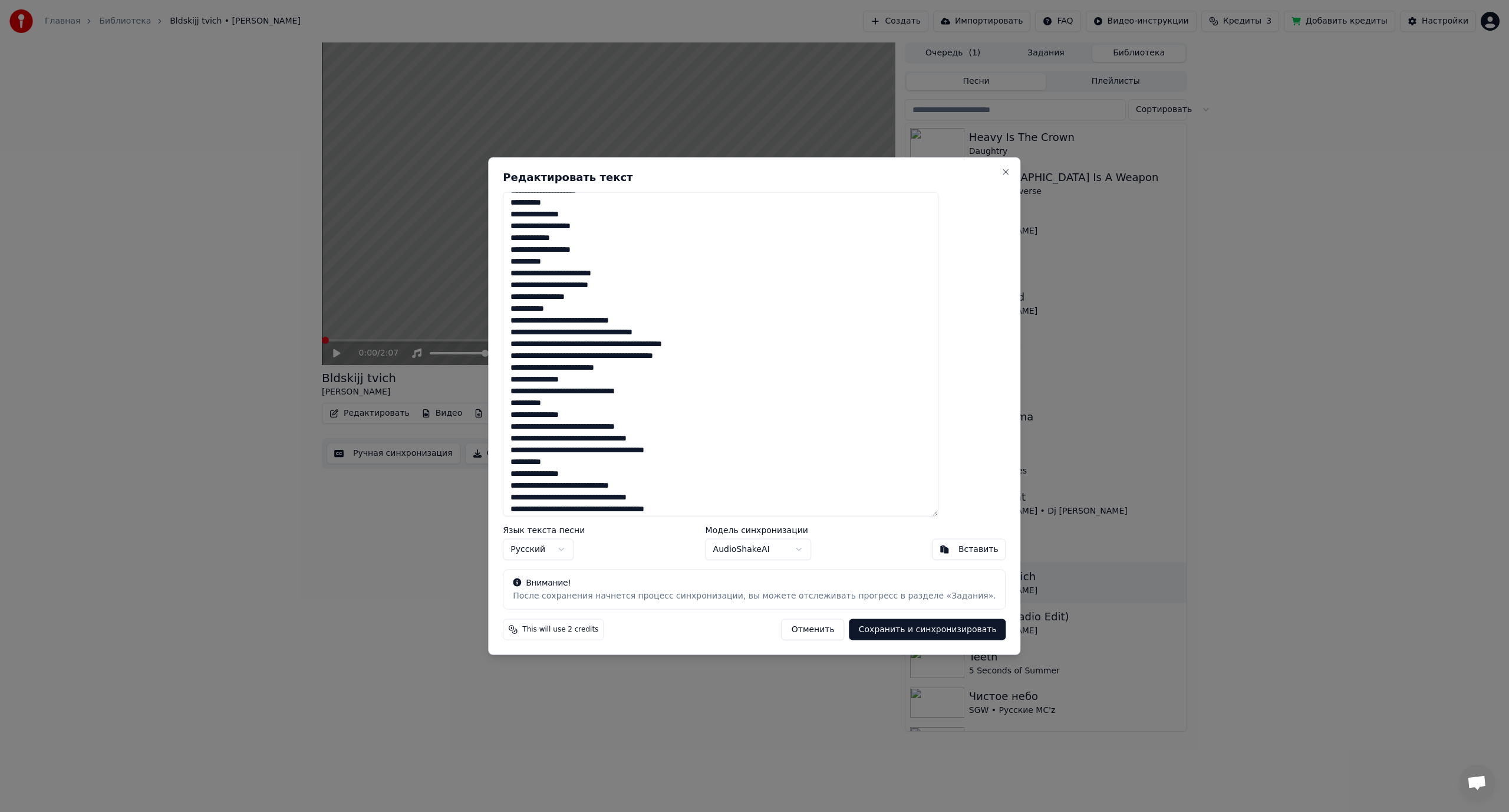
click at [549, 320] on textarea at bounding box center [720, 354] width 435 height 325
click at [569, 321] on textarea at bounding box center [720, 354] width 435 height 325
click at [572, 321] on textarea at bounding box center [720, 354] width 435 height 325
click at [577, 321] on textarea at bounding box center [720, 354] width 435 height 325
click at [573, 322] on textarea at bounding box center [720, 354] width 435 height 325
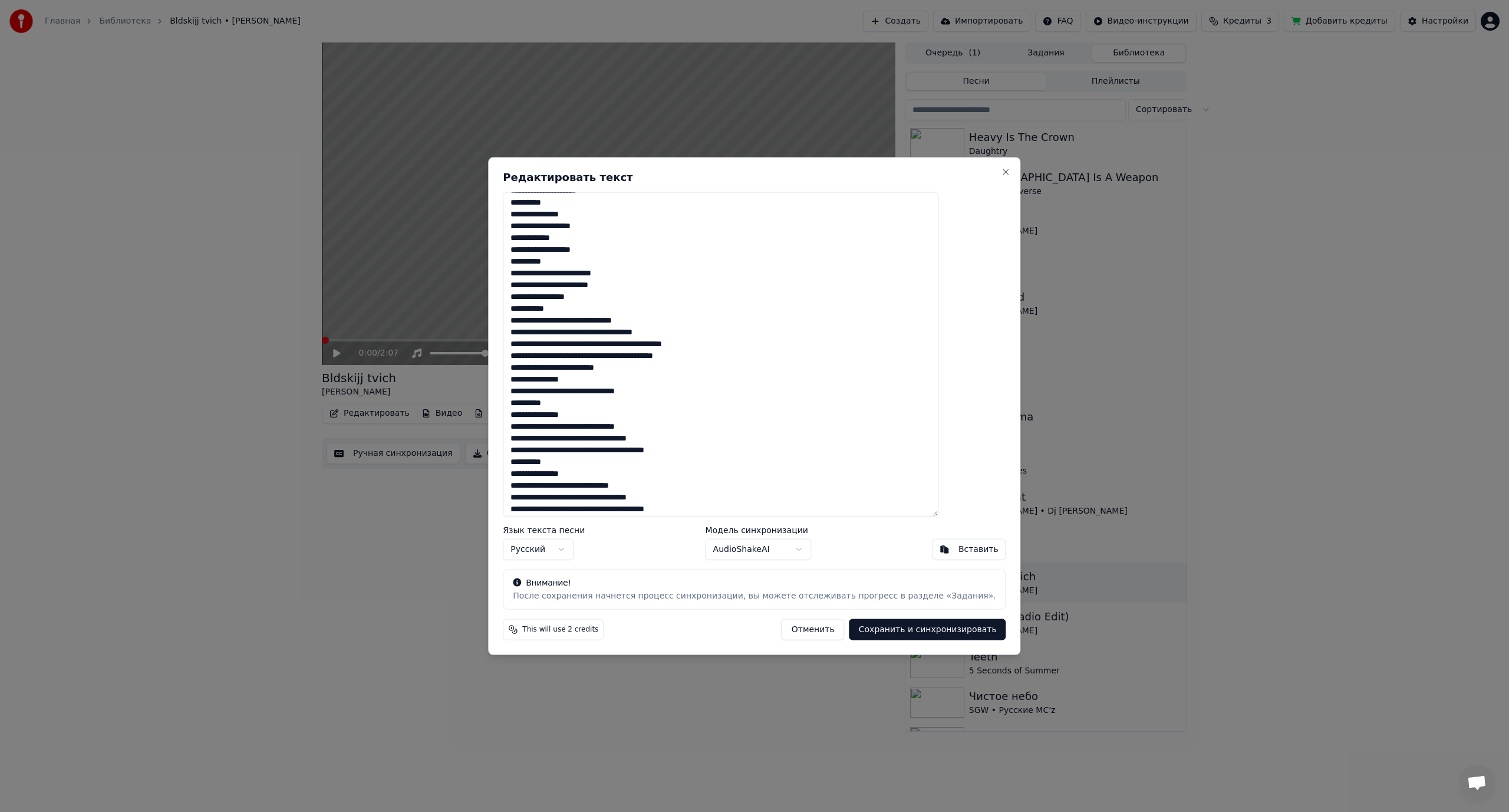
drag, startPoint x: 607, startPoint y: 320, endPoint x: 615, endPoint y: 320, distance: 8.0
click at [615, 320] on textarea at bounding box center [720, 354] width 435 height 325
click at [624, 286] on textarea at bounding box center [720, 354] width 435 height 325
click at [585, 324] on textarea at bounding box center [720, 354] width 435 height 325
click at [588, 324] on textarea at bounding box center [720, 354] width 435 height 325
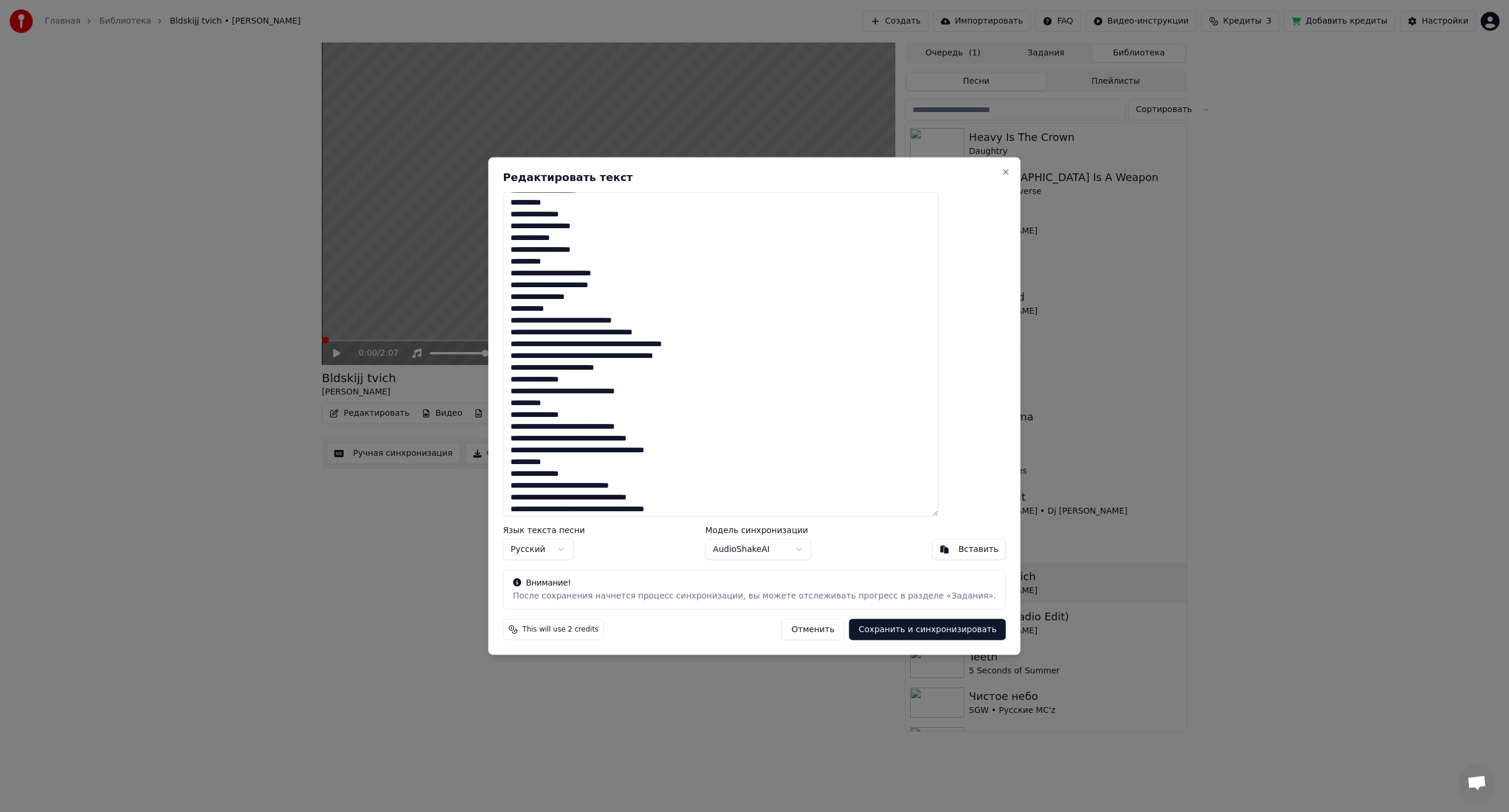
click at [622, 320] on textarea at bounding box center [720, 354] width 435 height 325
click at [617, 346] on textarea at bounding box center [720, 354] width 435 height 325
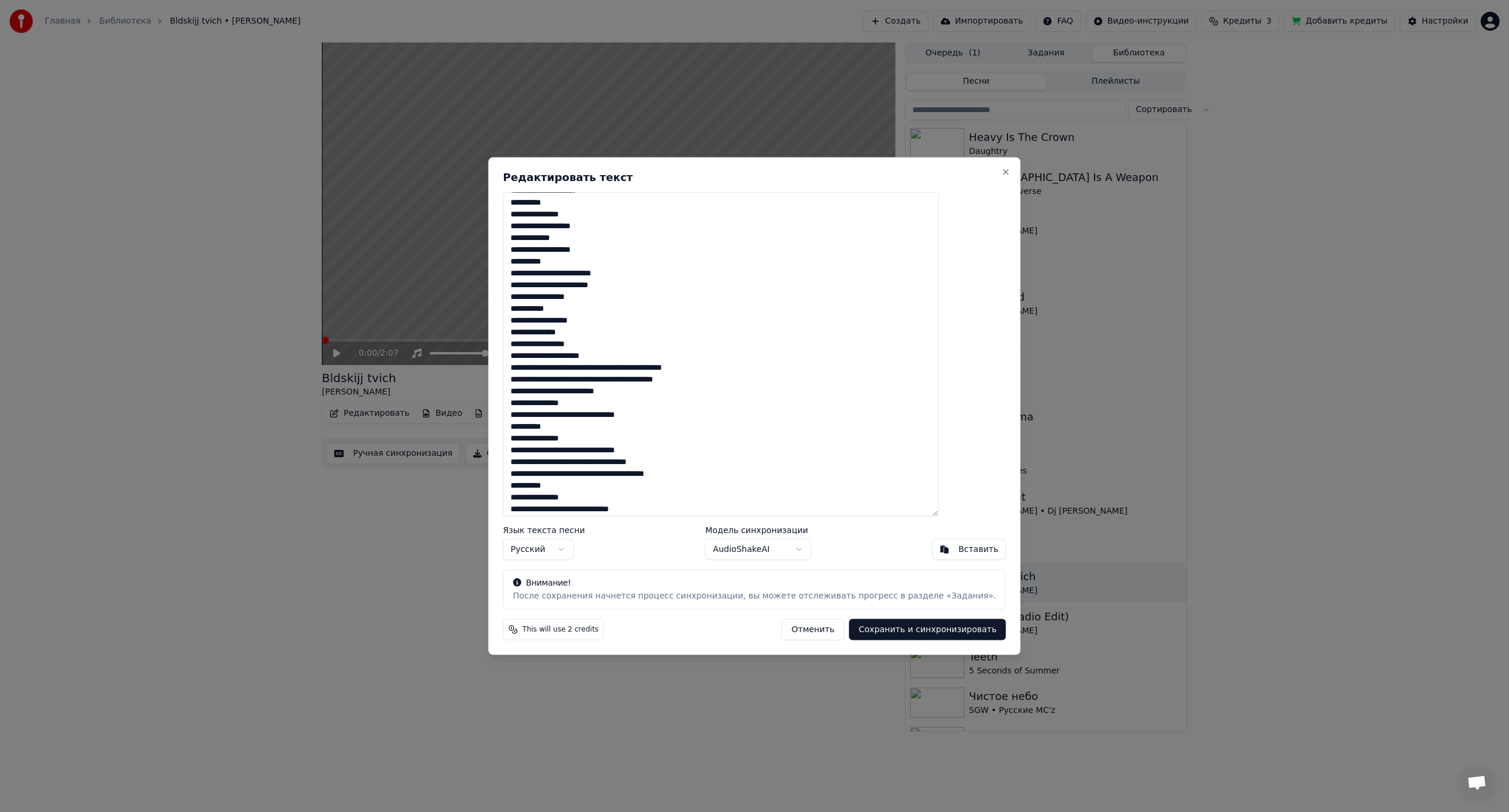
click at [651, 353] on textarea at bounding box center [720, 354] width 435 height 325
click at [569, 368] on textarea at bounding box center [720, 354] width 435 height 325
click at [639, 370] on textarea at bounding box center [720, 354] width 435 height 325
click at [639, 391] on textarea at bounding box center [720, 354] width 435 height 325
click at [627, 404] on textarea at bounding box center [720, 354] width 435 height 325
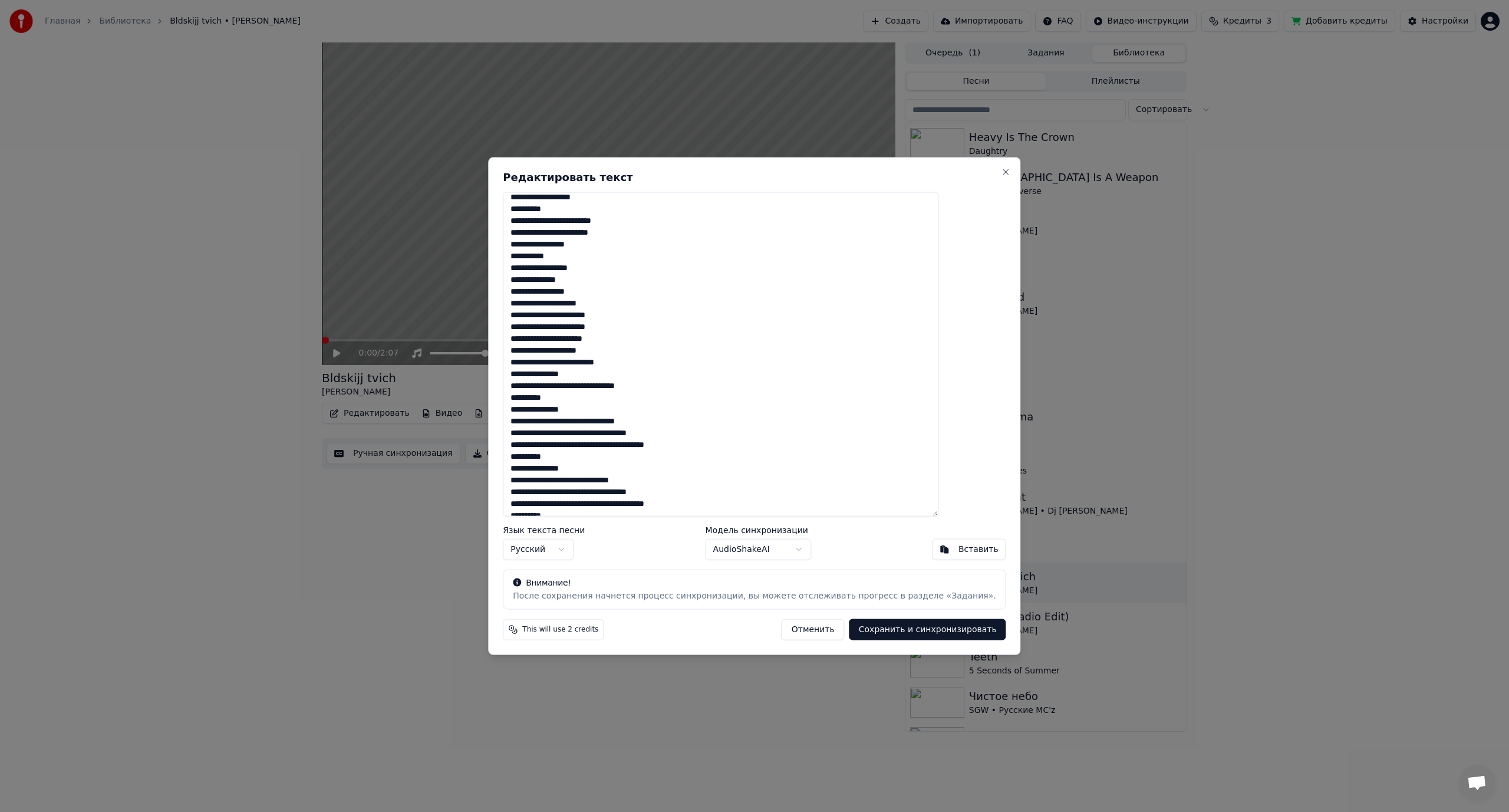
scroll to position [354, 0]
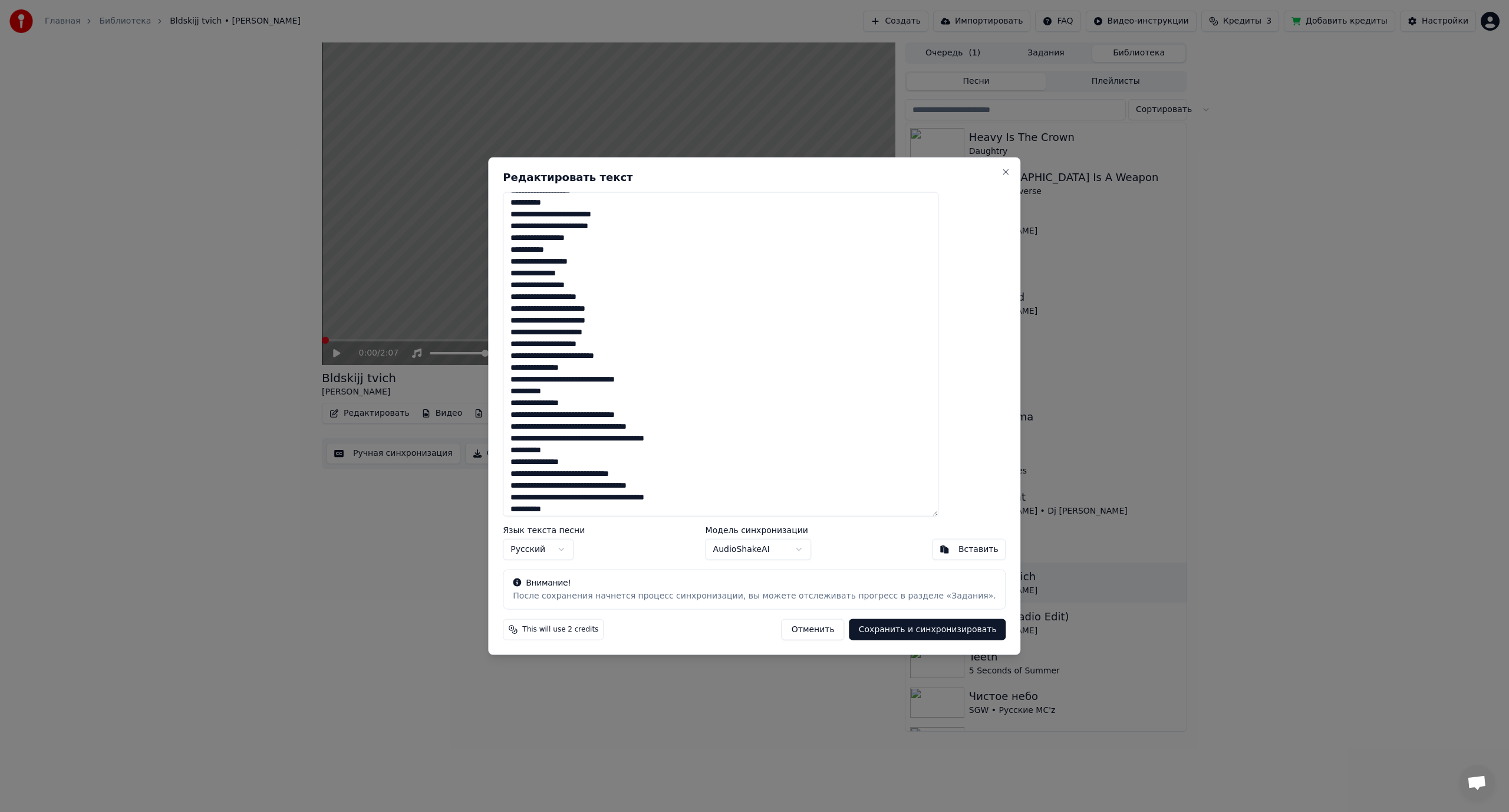
click at [612, 355] on textarea at bounding box center [720, 354] width 435 height 325
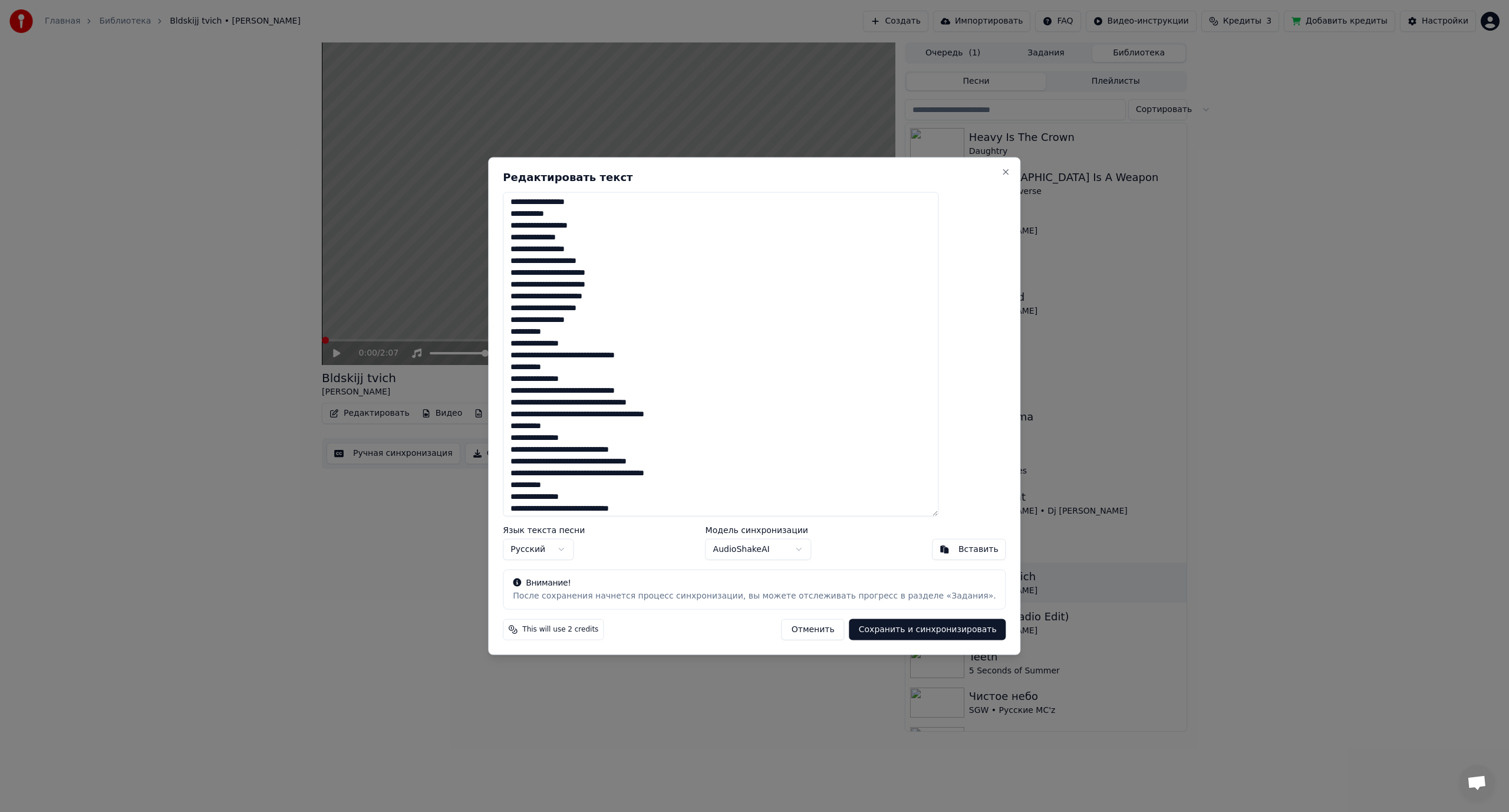
scroll to position [392, 0]
drag, startPoint x: 555, startPoint y: 353, endPoint x: 543, endPoint y: 352, distance: 12.0
click at [543, 352] on textarea at bounding box center [720, 354] width 435 height 325
click at [629, 354] on textarea at bounding box center [720, 354] width 435 height 325
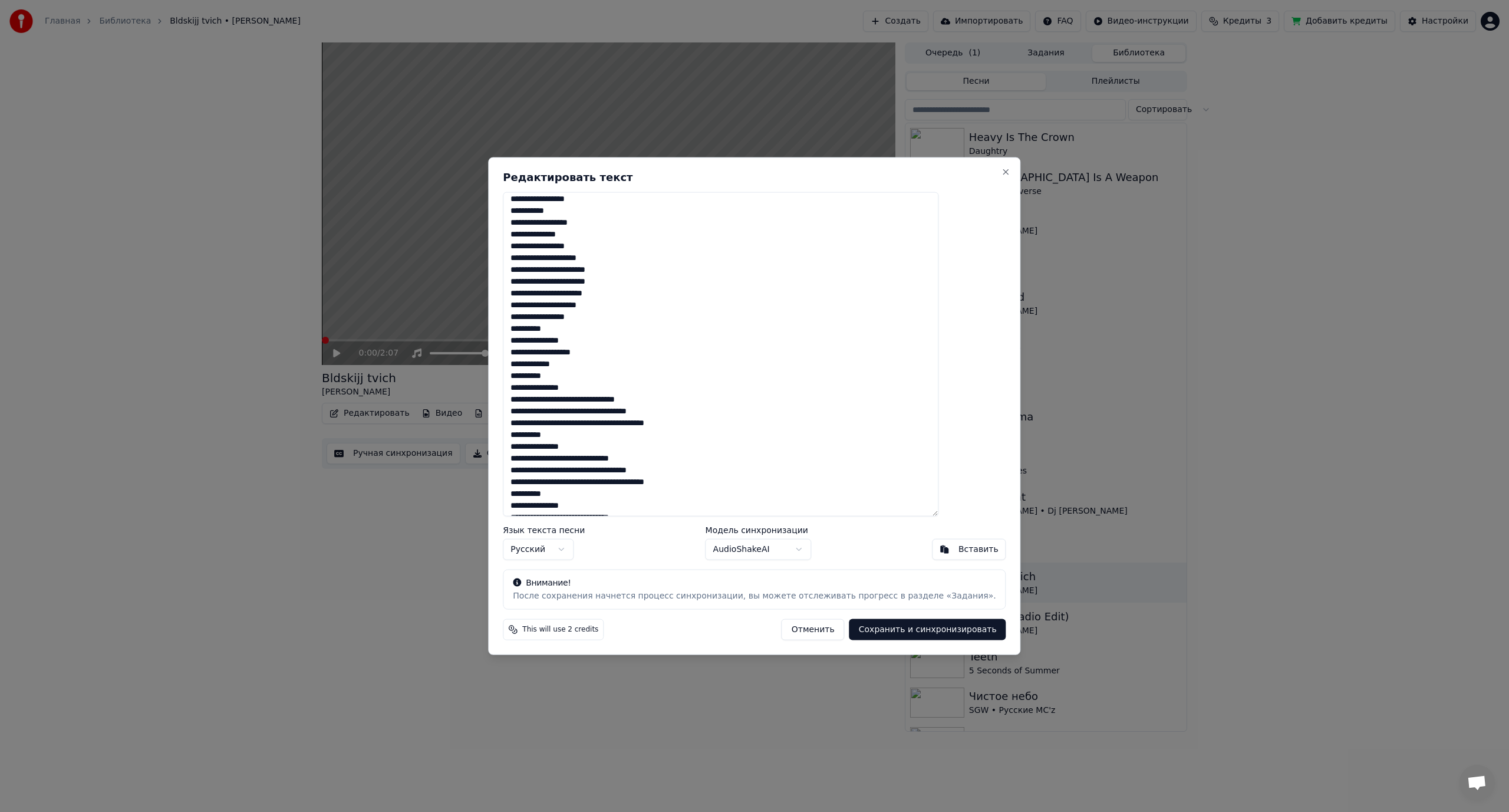
click at [547, 400] on textarea at bounding box center [720, 354] width 435 height 325
click at [627, 401] on textarea at bounding box center [720, 354] width 435 height 325
click at [628, 401] on textarea at bounding box center [720, 354] width 435 height 325
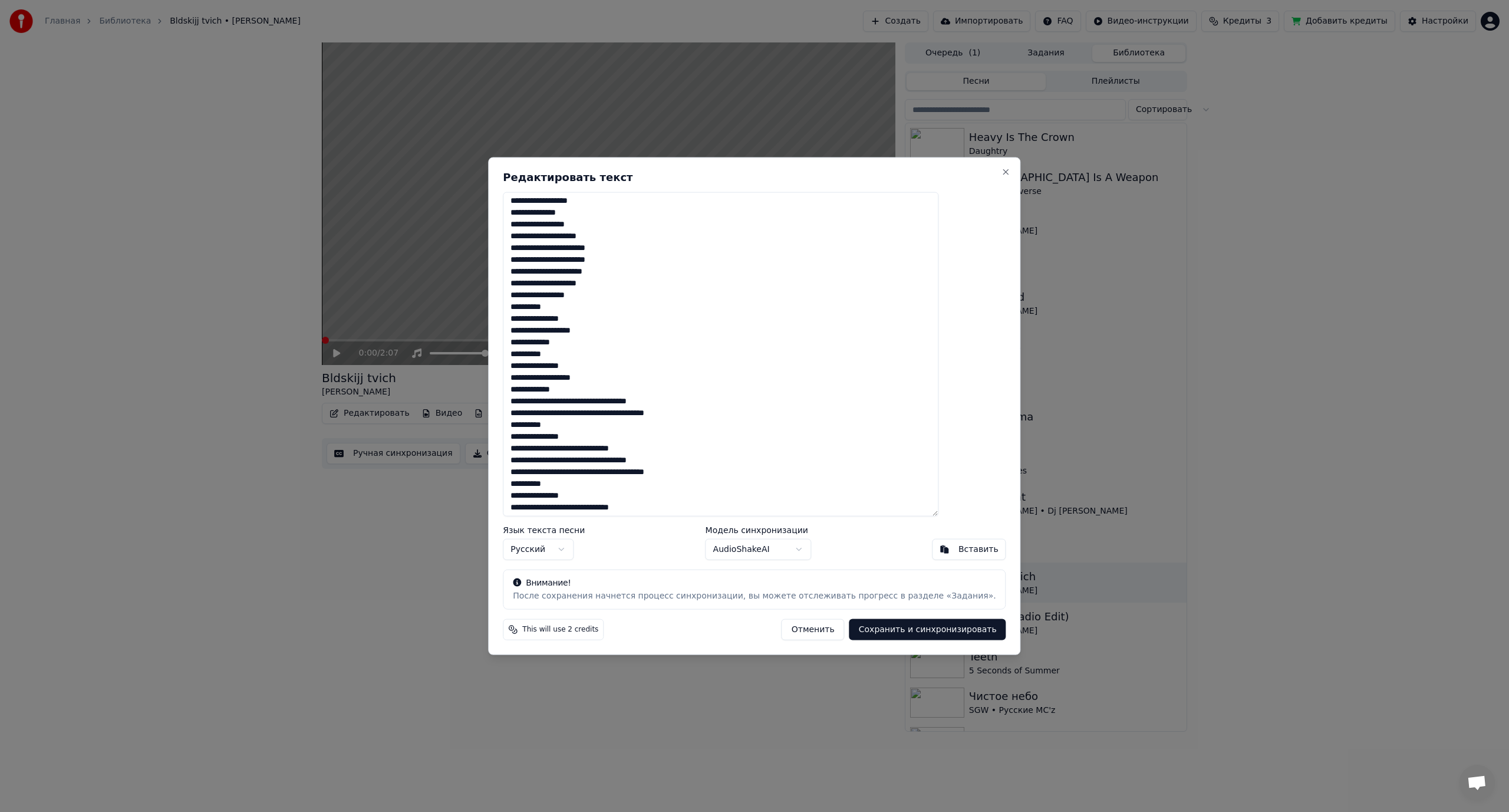
scroll to position [416, 0]
click at [608, 402] on textarea at bounding box center [720, 354] width 435 height 325
click at [625, 400] on textarea at bounding box center [720, 354] width 435 height 325
drag, startPoint x: 623, startPoint y: 413, endPoint x: 631, endPoint y: 413, distance: 8.0
click at [631, 413] on textarea at bounding box center [720, 354] width 435 height 325
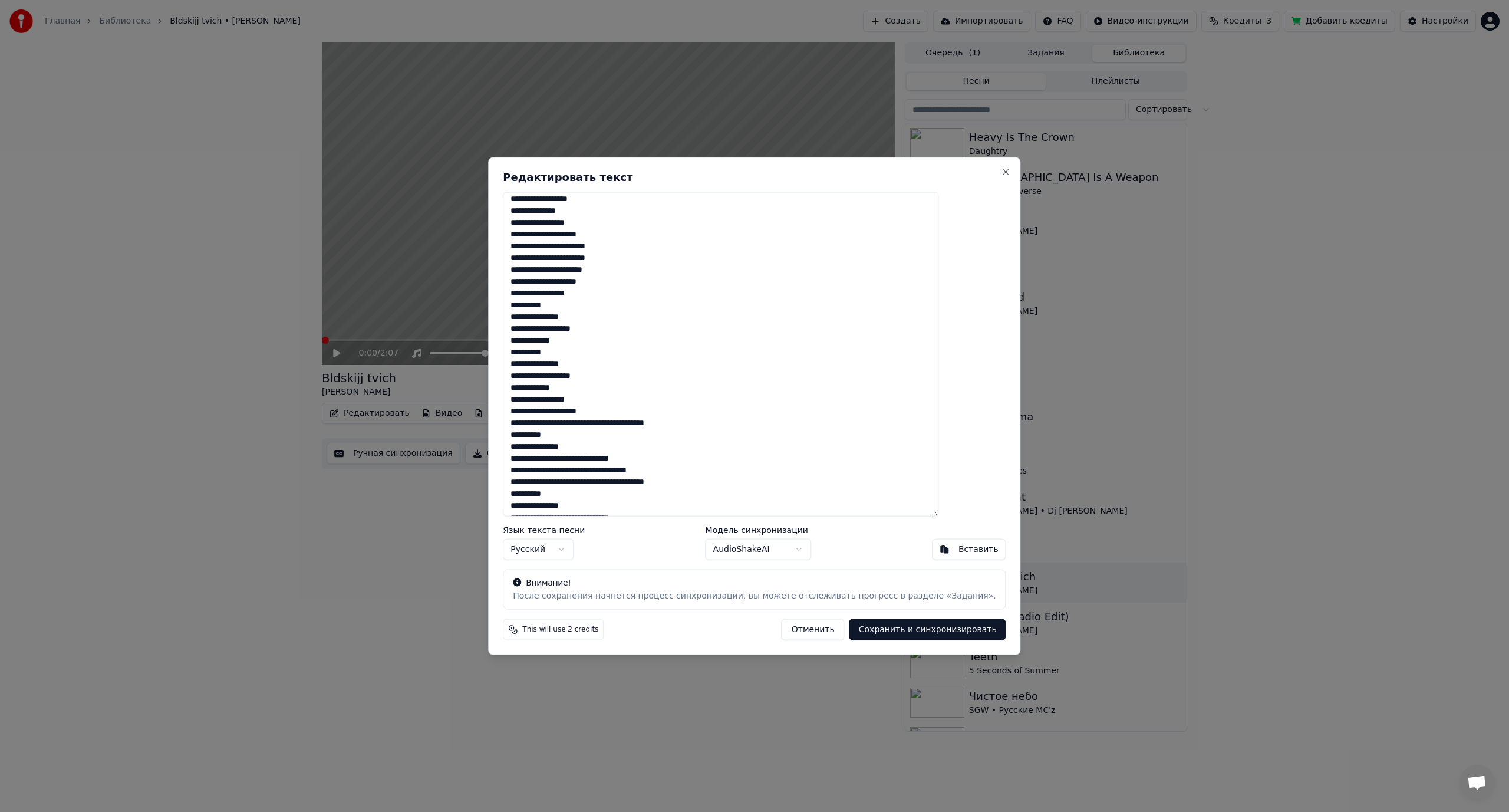
click at [638, 426] on textarea at bounding box center [720, 354] width 435 height 325
click at [630, 448] on textarea at bounding box center [720, 354] width 435 height 325
drag, startPoint x: 603, startPoint y: 459, endPoint x: 611, endPoint y: 461, distance: 8.2
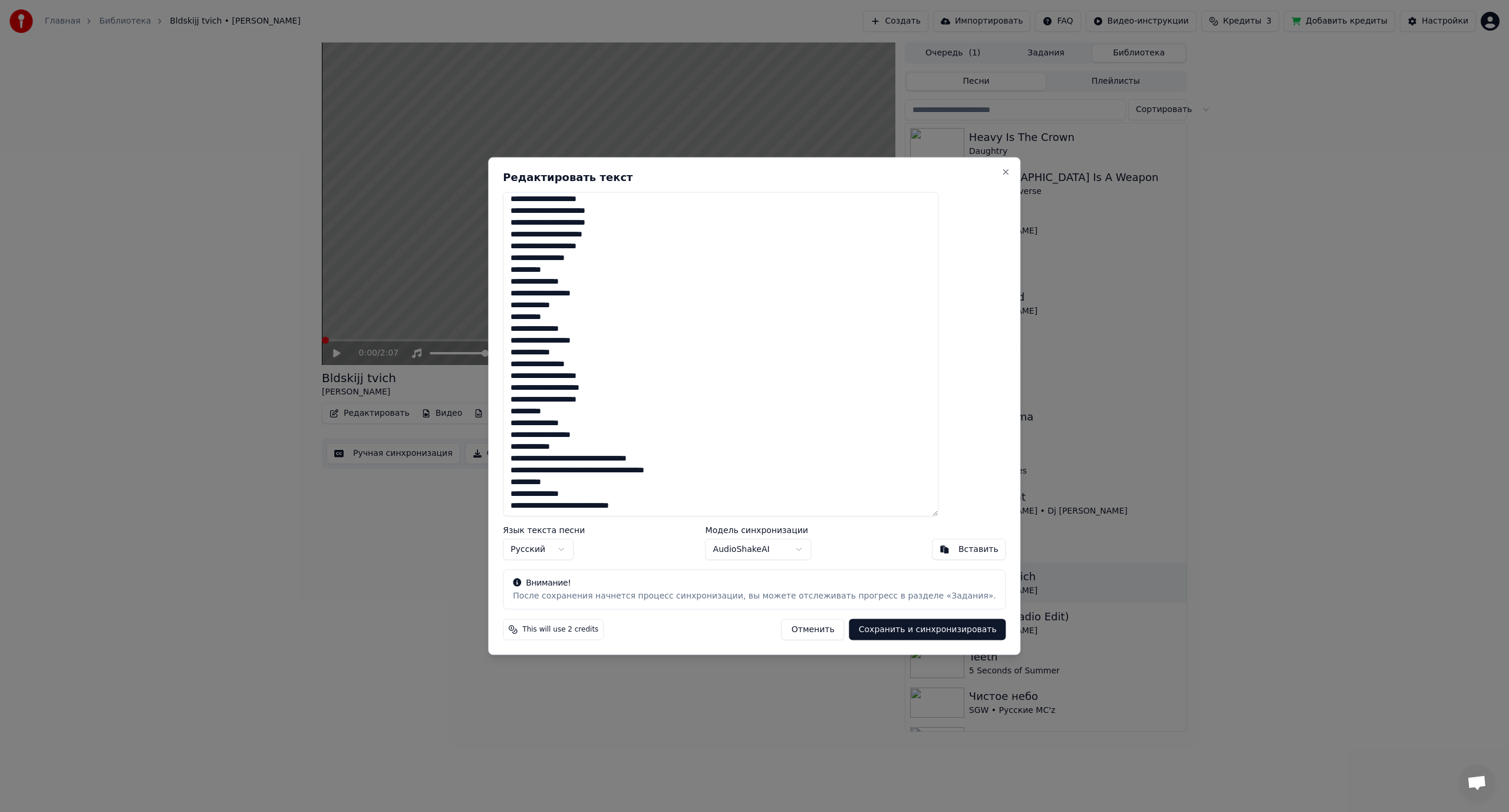
click at [611, 461] on textarea at bounding box center [720, 354] width 435 height 325
click at [626, 458] on textarea at bounding box center [720, 354] width 435 height 325
drag, startPoint x: 622, startPoint y: 470, endPoint x: 632, endPoint y: 471, distance: 10.0
click at [632, 471] on textarea at bounding box center [720, 354] width 435 height 325
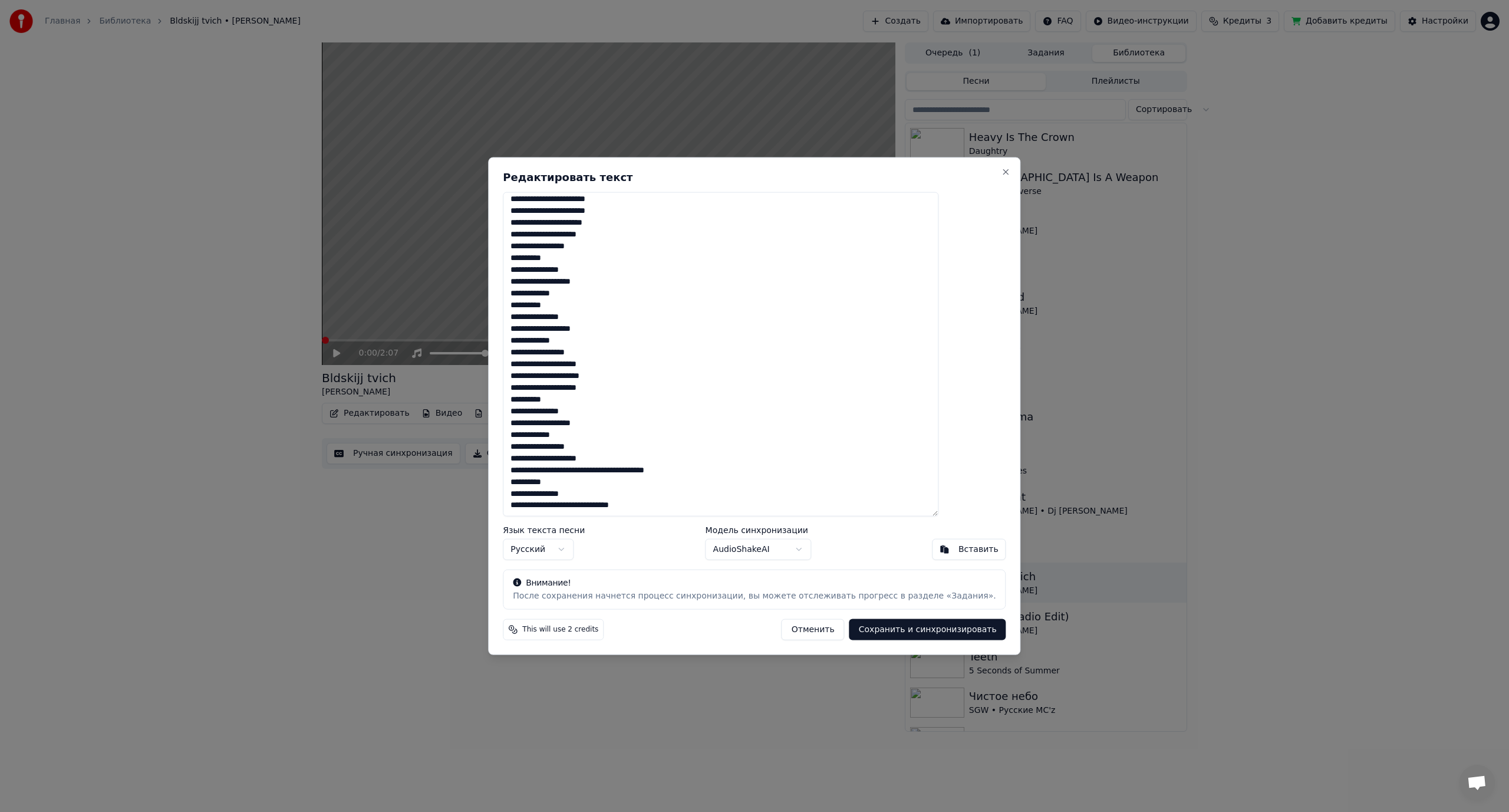
click at [636, 470] on textarea at bounding box center [720, 354] width 435 height 325
click at [639, 470] on textarea at bounding box center [720, 354] width 435 height 325
click at [631, 505] on textarea at bounding box center [720, 354] width 435 height 325
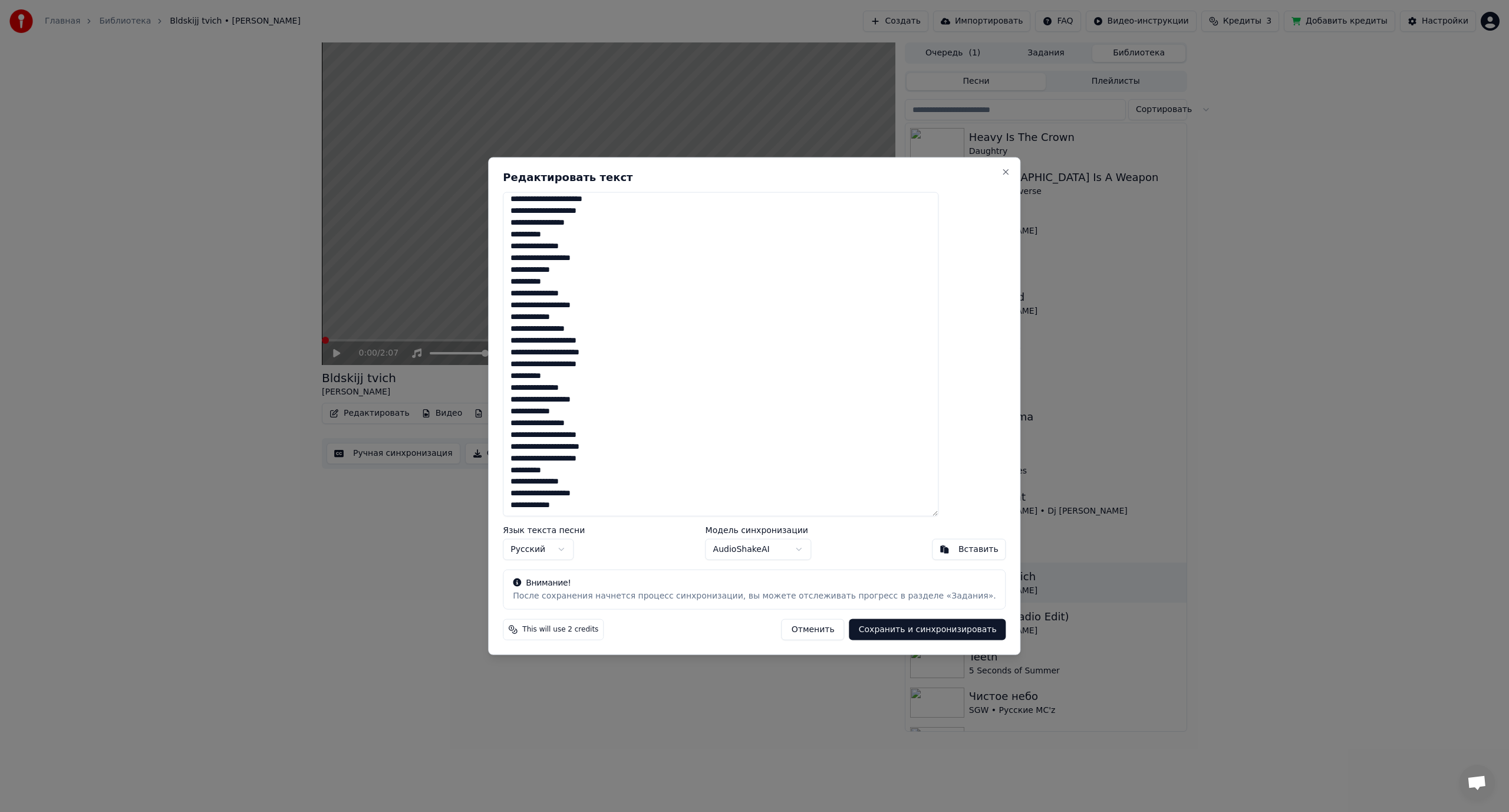
type textarea "**********"
click at [902, 633] on button "Сохранить и синхронизировать" at bounding box center [928, 630] width 157 height 21
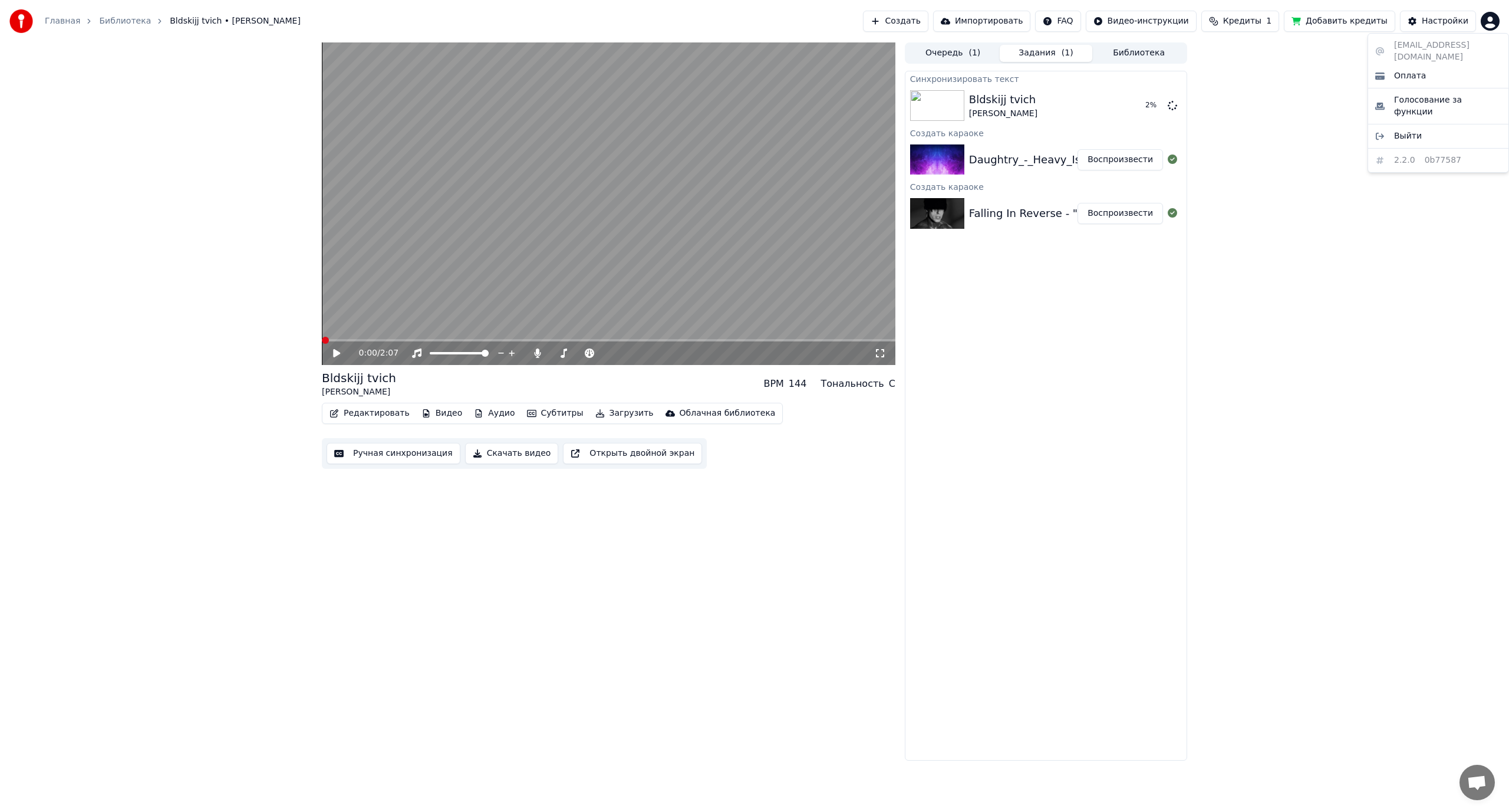
click at [1486, 25] on html "Главная Библиотека Bldskijj tvich • [PERSON_NAME] Создать Импортировать FAQ Вид…" at bounding box center [754, 406] width 1509 height 812
click at [1450, 293] on html "Главная Библиотека Bldskijj tvich • [PERSON_NAME] Создать Импортировать FAQ Вид…" at bounding box center [754, 406] width 1509 height 812
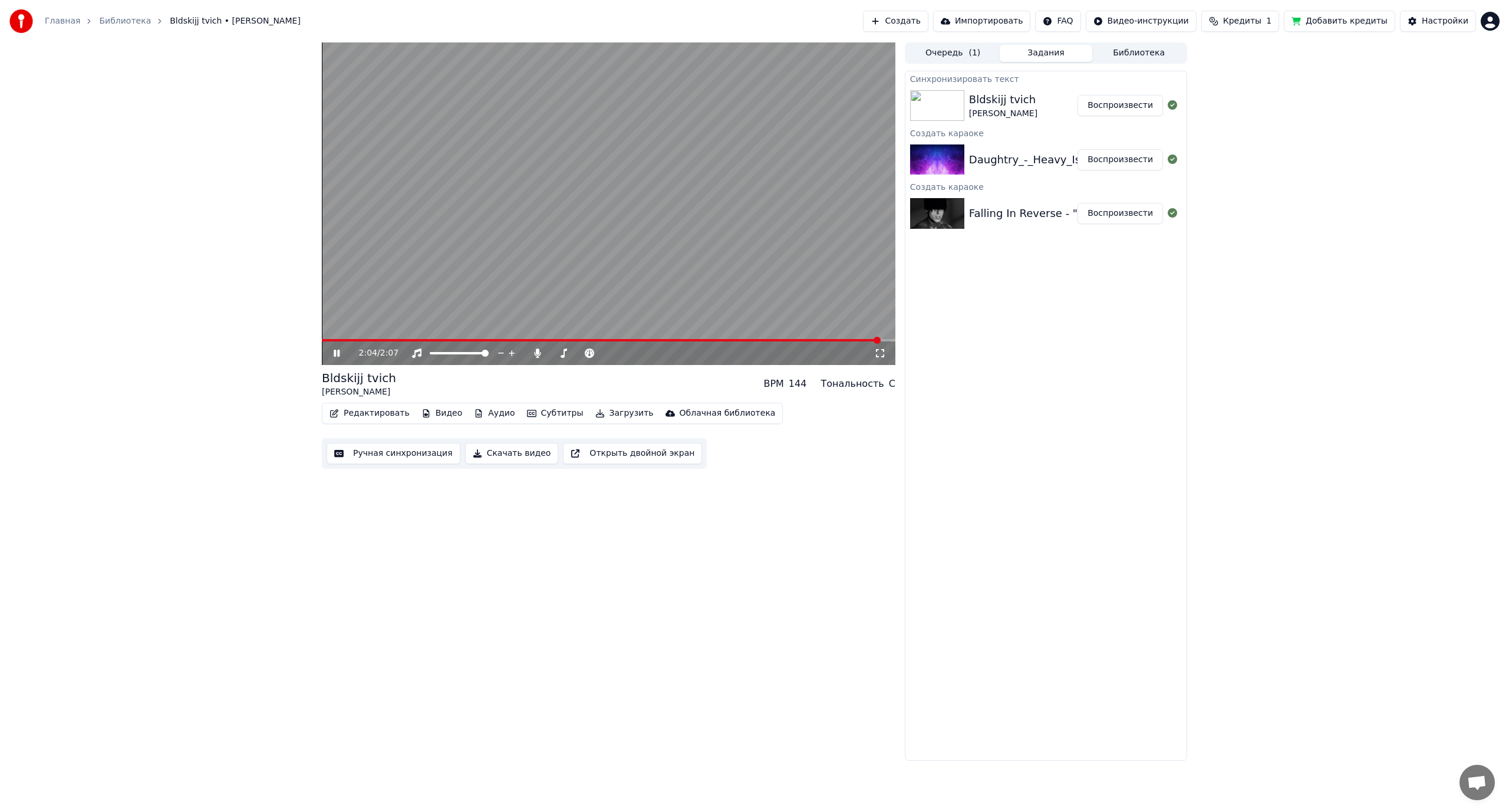
click at [713, 262] on video at bounding box center [609, 203] width 574 height 322
click at [1484, 20] on html "Главная Библиотека Bldskijj tvich • [PERSON_NAME] Создать Импортировать FAQ Вид…" at bounding box center [754, 406] width 1509 height 812
click at [1409, 130] on span "Выйти" at bounding box center [1408, 136] width 28 height 12
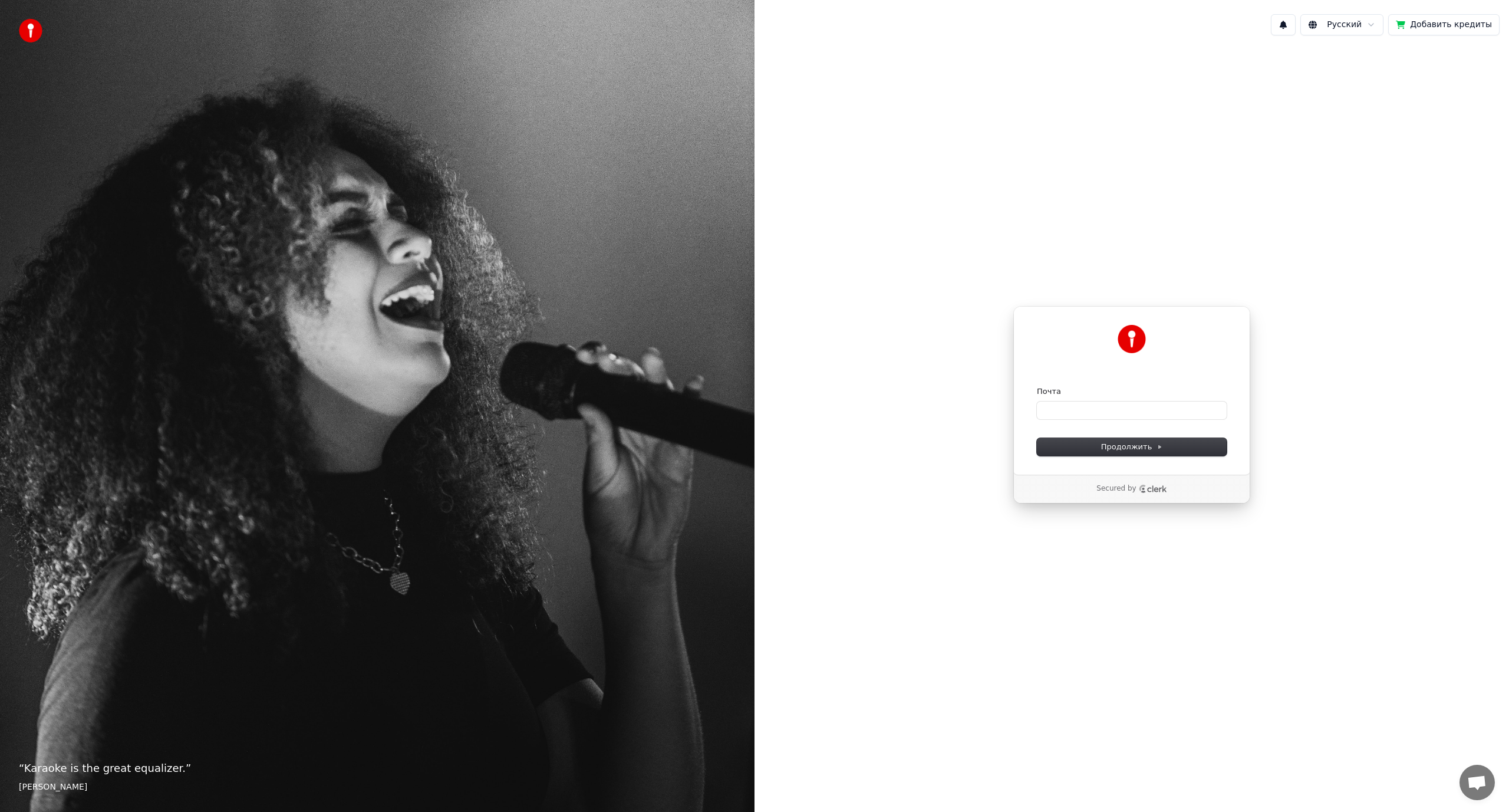
click at [1103, 397] on div "Почта" at bounding box center [1132, 403] width 190 height 33
click at [1094, 413] on input "Почта" at bounding box center [1132, 410] width 190 height 18
paste input "**********"
click at [1094, 449] on button "Продолжить" at bounding box center [1132, 447] width 190 height 18
type input "**********"
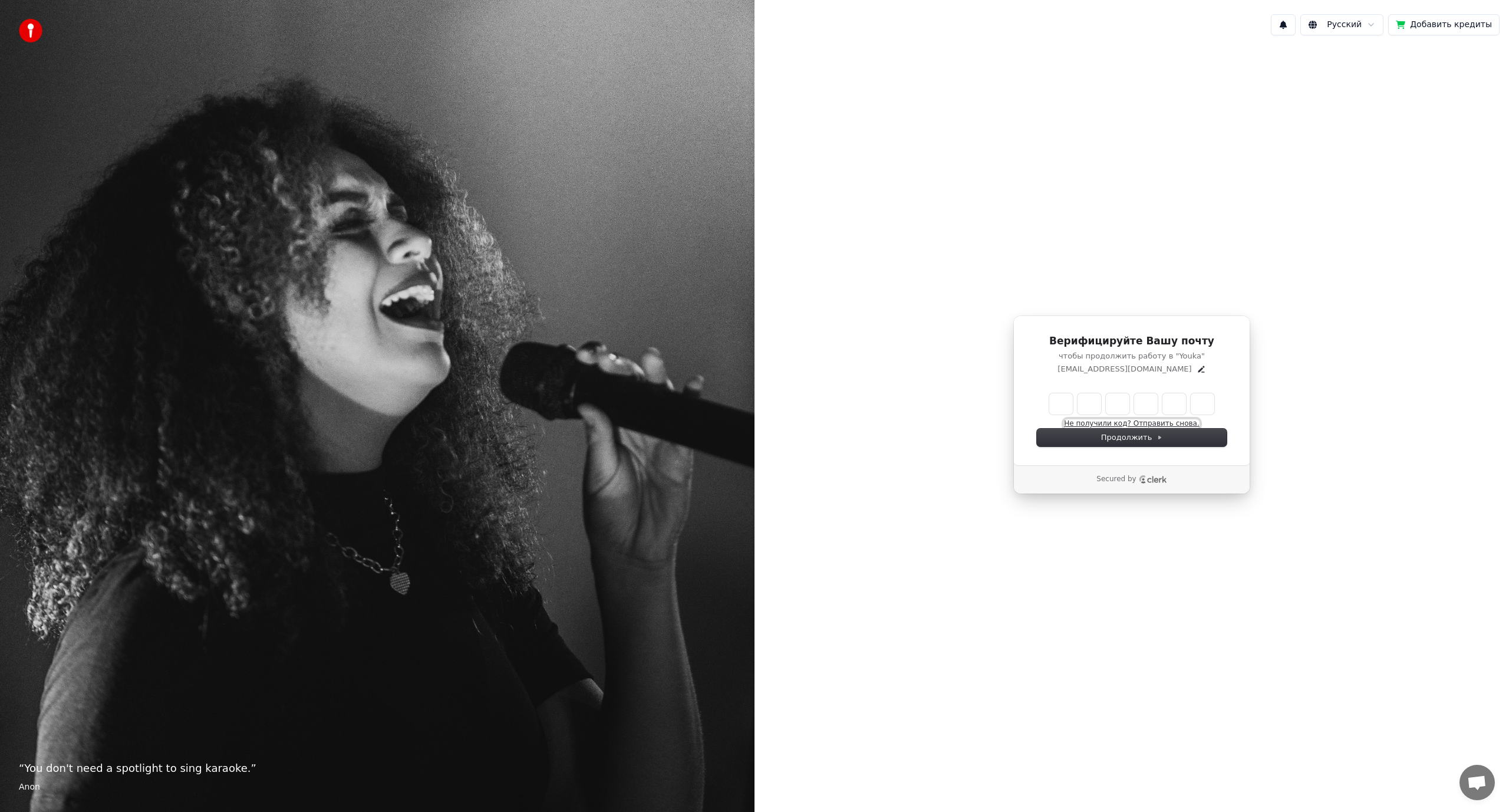
click at [1163, 420] on button "Не получили код? Отправить снова." at bounding box center [1132, 423] width 135 height 9
click at [1197, 372] on icon "Edit" at bounding box center [1201, 369] width 9 height 9
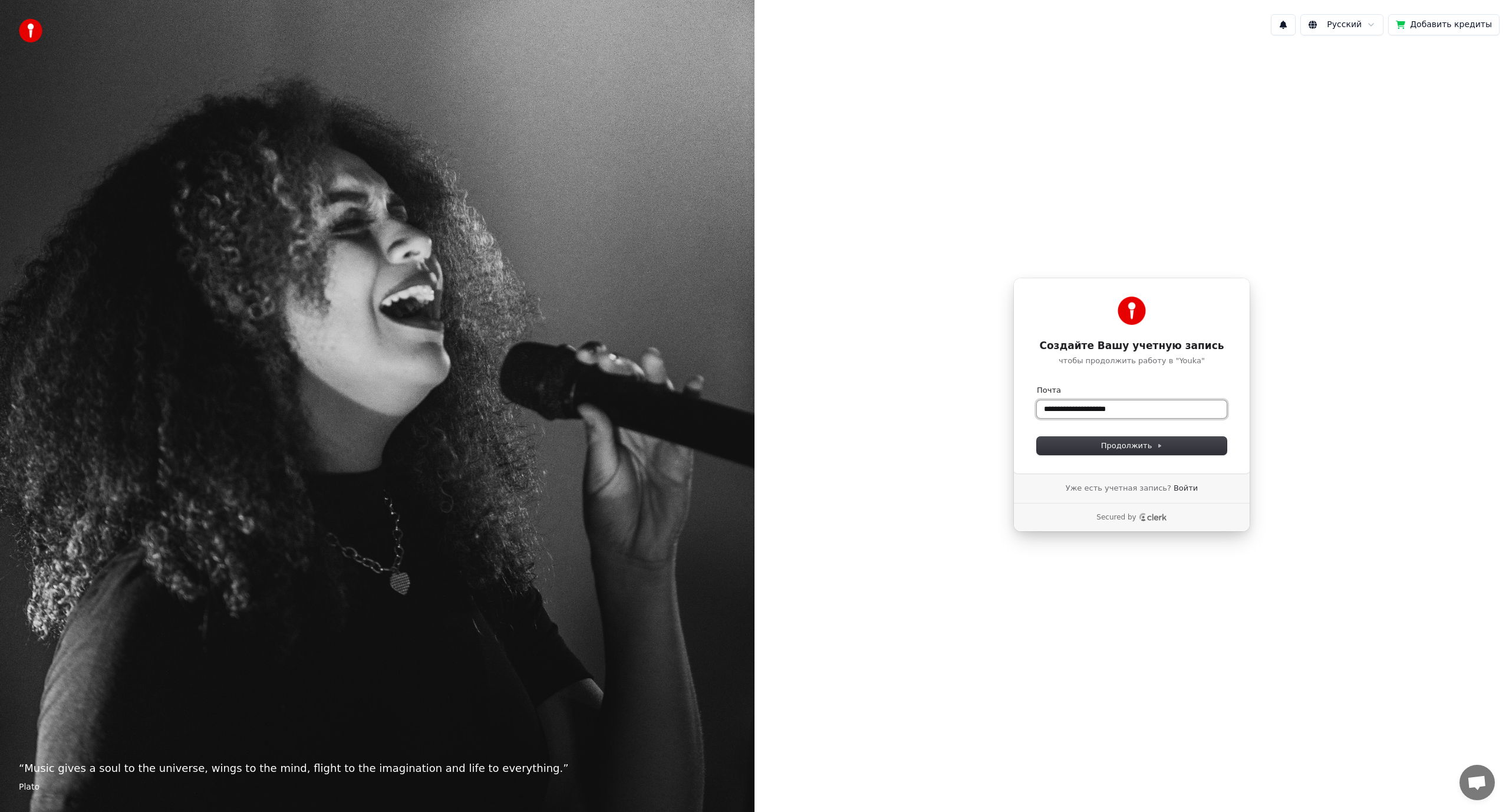
click at [1156, 409] on input "**********" at bounding box center [1132, 409] width 190 height 18
paste input "text"
click at [1120, 448] on span "Продолжить" at bounding box center [1132, 445] width 62 height 11
type input "**********"
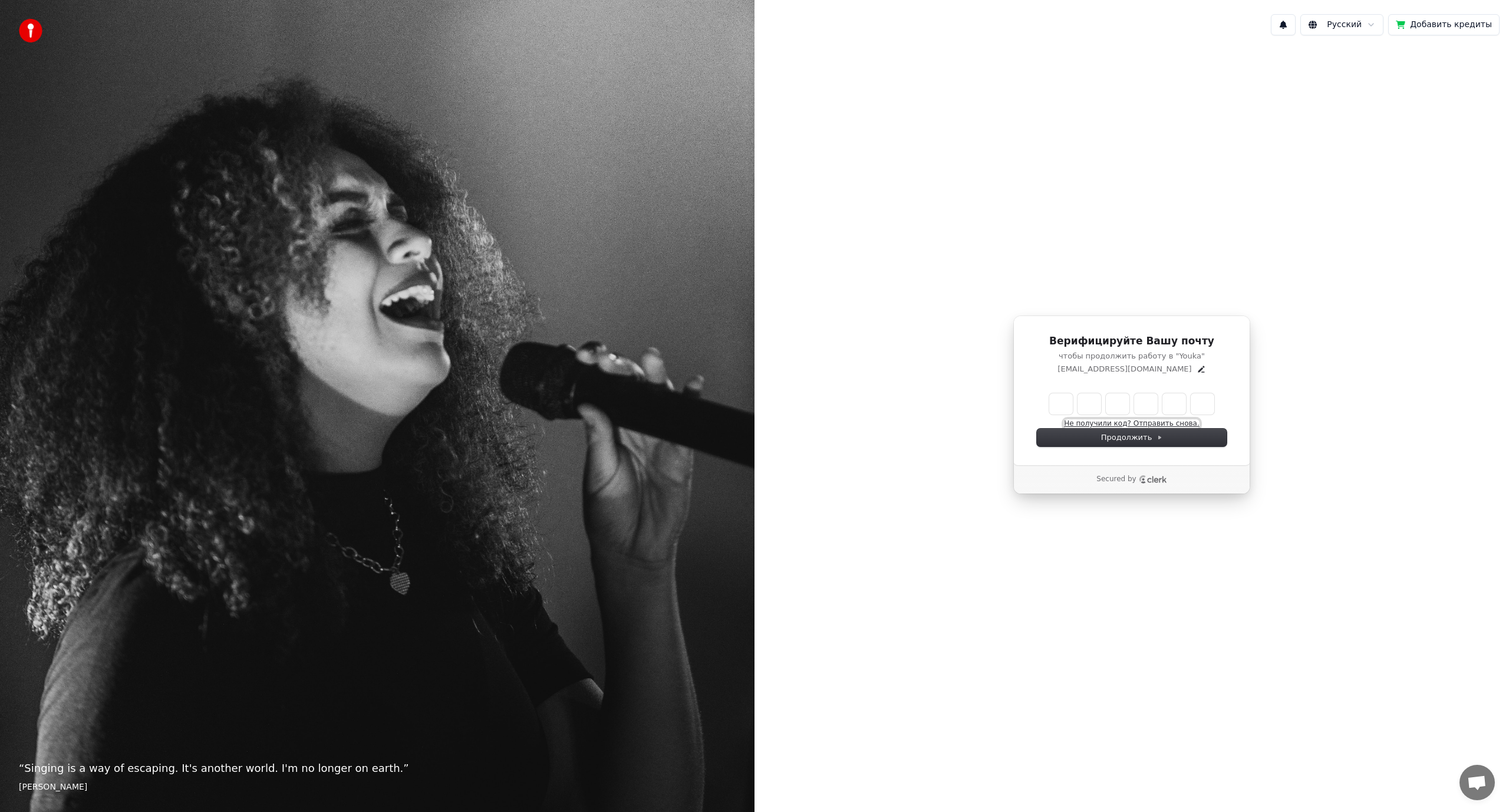
click at [1170, 424] on button "Не получили код? Отправить снова." at bounding box center [1132, 423] width 135 height 9
click at [1168, 425] on button "Не получили код? Отправить снова." at bounding box center [1132, 423] width 135 height 9
click at [1057, 401] on input "Enter verification code" at bounding box center [1144, 404] width 189 height 21
paste input "Enter verification code"
click at [1198, 368] on icon "Edit" at bounding box center [1201, 368] width 6 height 6
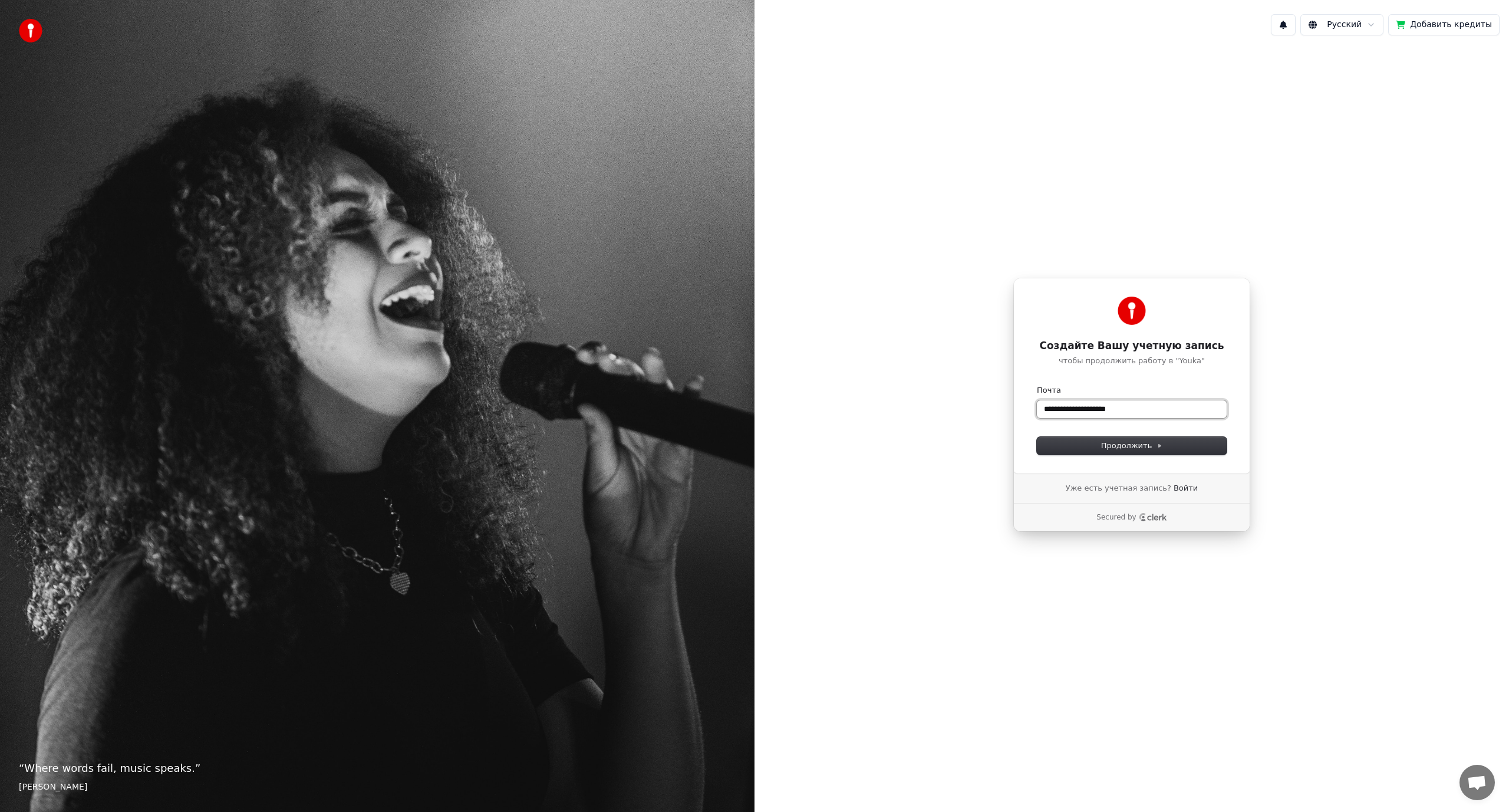
click at [1139, 412] on input "**********" at bounding box center [1132, 409] width 190 height 18
paste input "text"
click at [1109, 443] on span "Продолжить" at bounding box center [1132, 445] width 62 height 11
type input "**********"
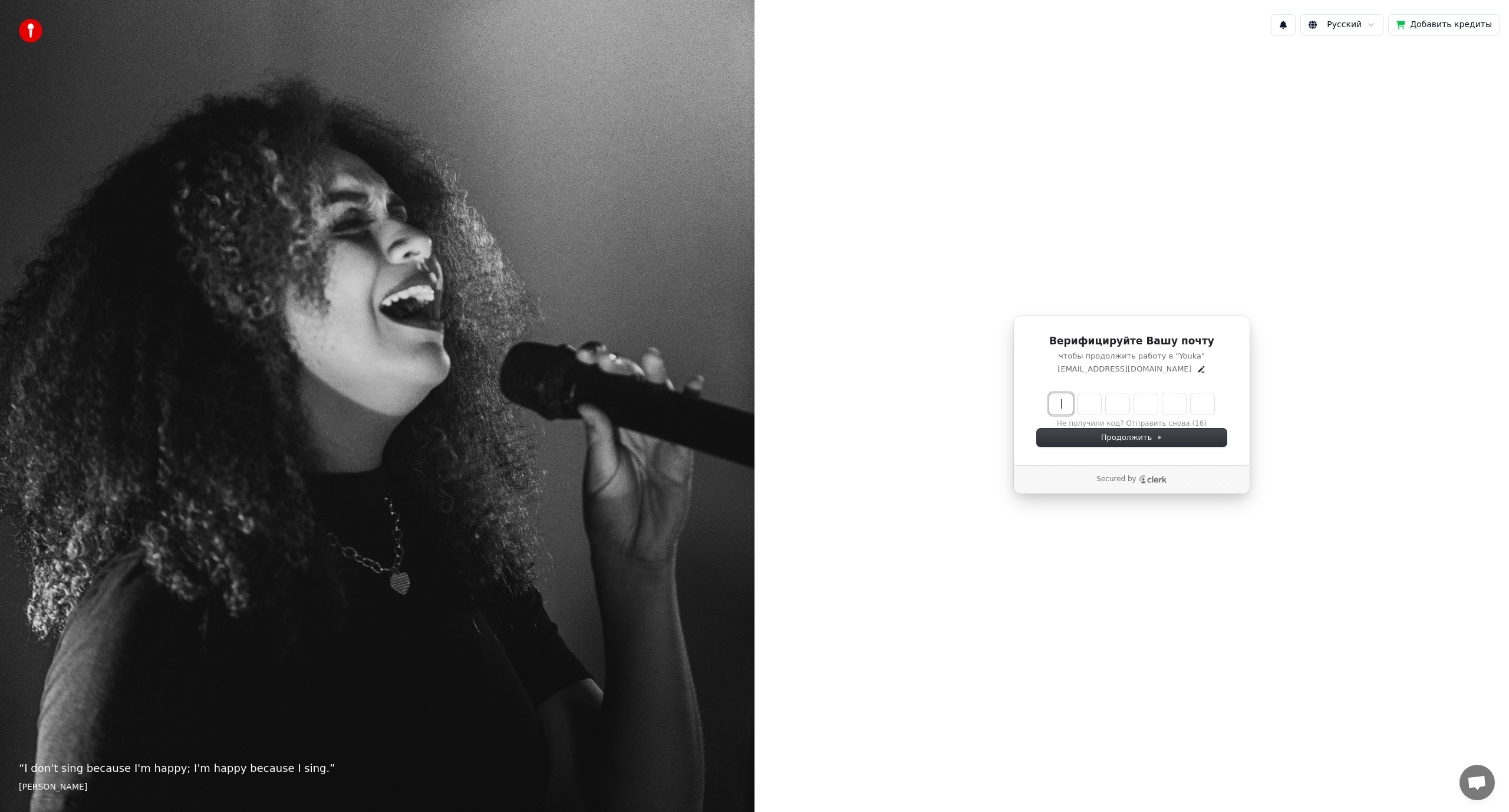
click at [1051, 402] on input "Enter verification code" at bounding box center [1144, 404] width 189 height 21
paste input "******"
type input "******"
